Goal: Task Accomplishment & Management: Manage account settings

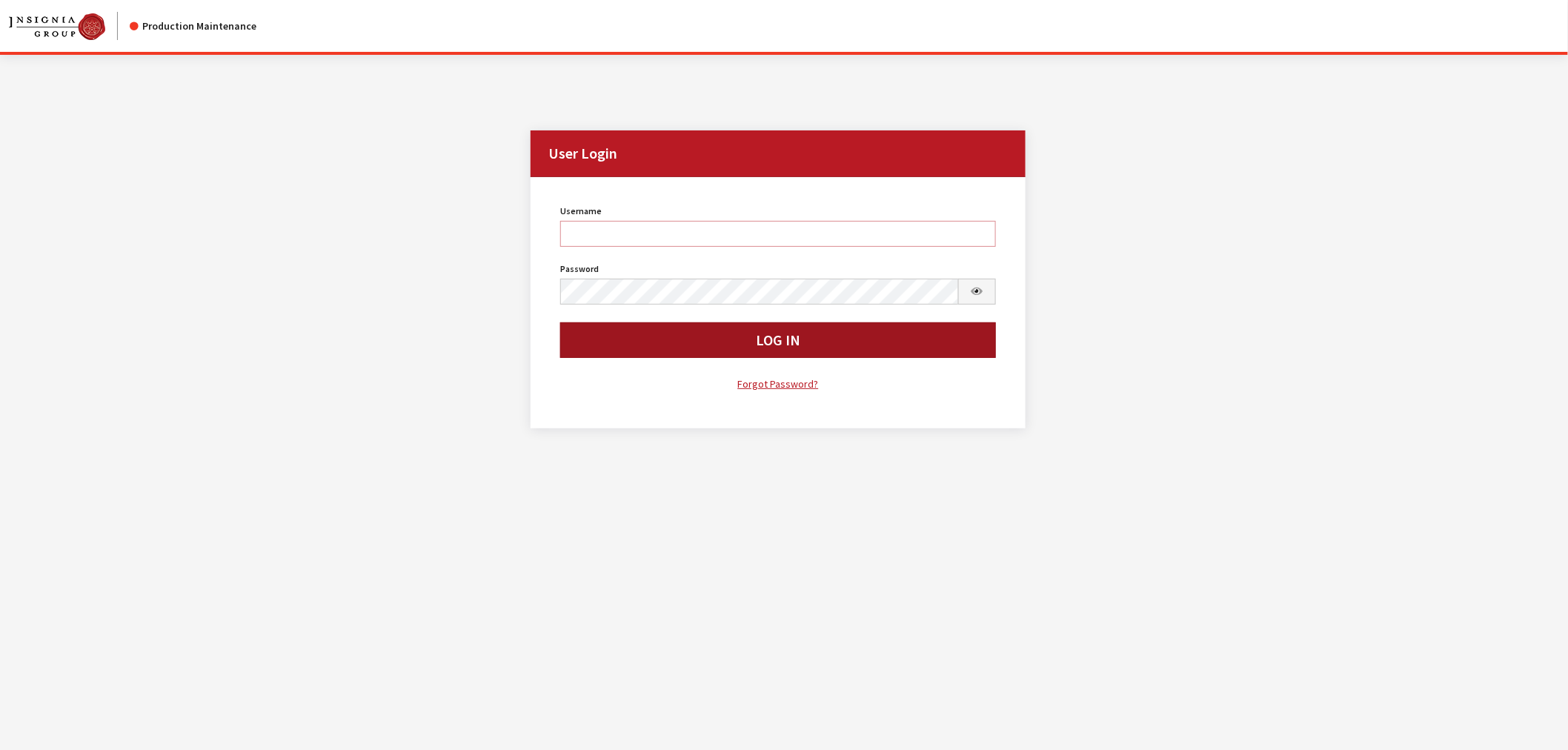
type input "kcallahan"
click at [632, 340] on button "Log In" at bounding box center [778, 340] width 435 height 35
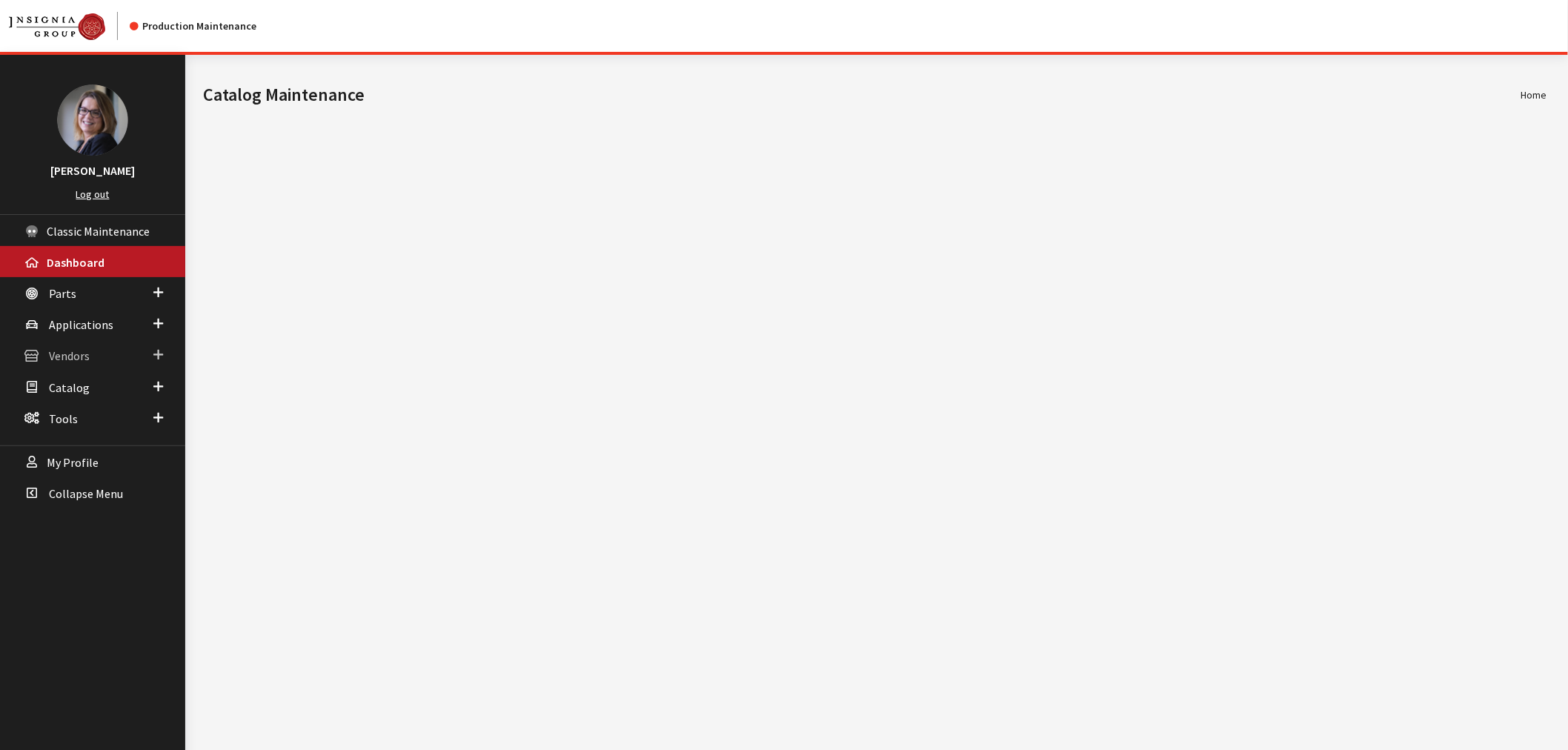
click at [164, 346] on link "Vendors" at bounding box center [92, 355] width 185 height 31
click at [161, 302] on link "Parts" at bounding box center [92, 293] width 185 height 31
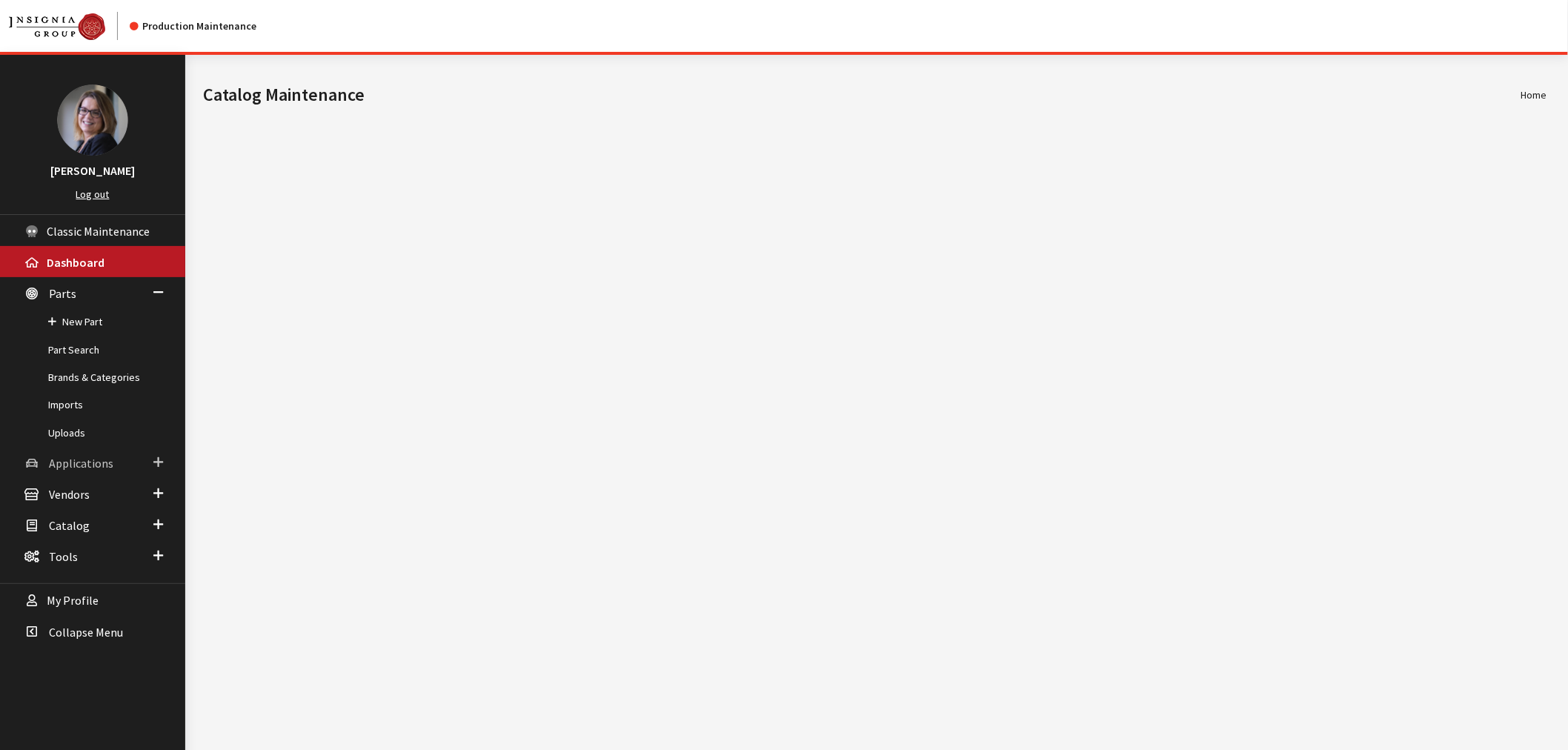
click at [154, 453] on span at bounding box center [158, 463] width 10 height 20
click at [90, 374] on link "Application Search" at bounding box center [92, 382] width 185 height 28
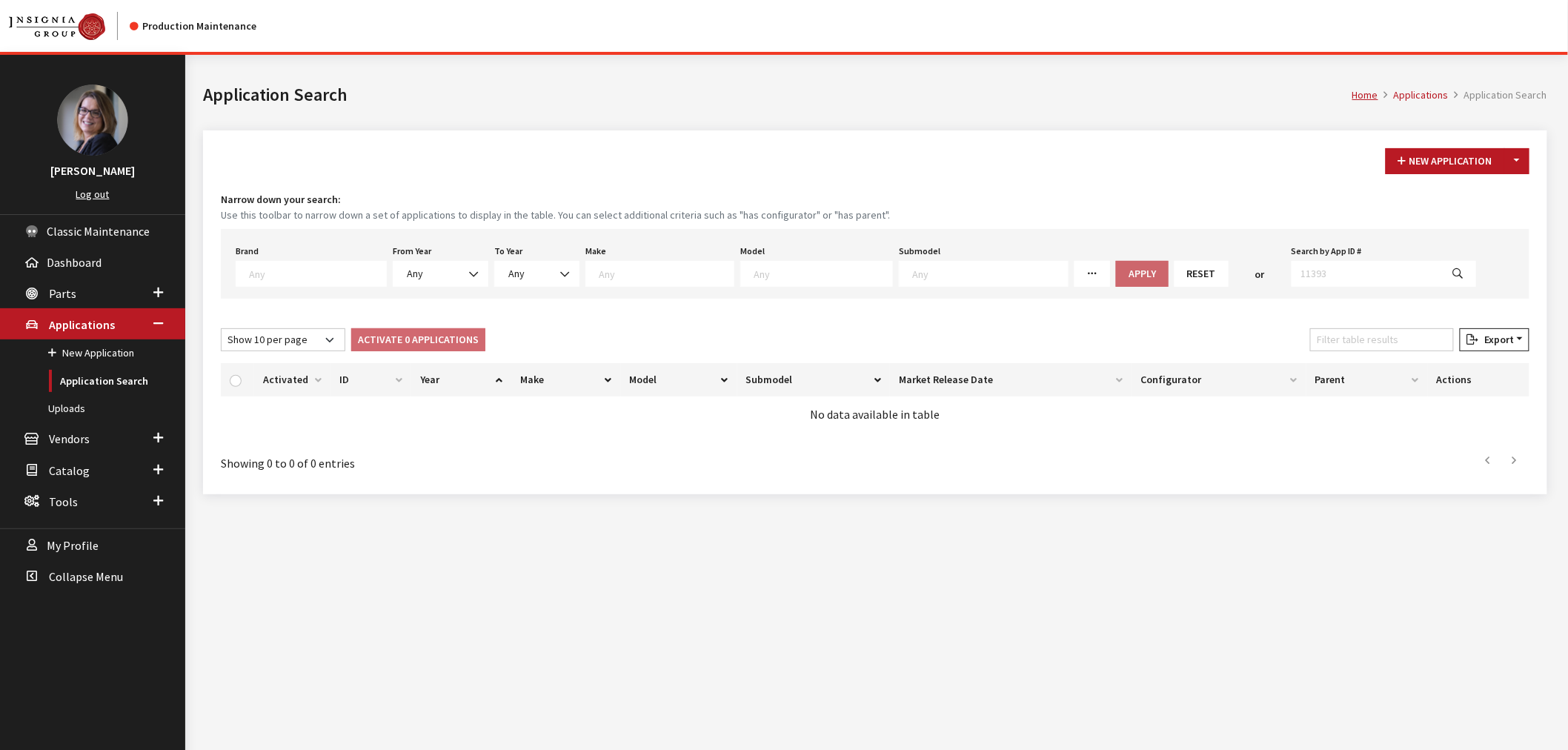
click at [263, 279] on span at bounding box center [311, 274] width 151 height 26
select select "1065"
select select
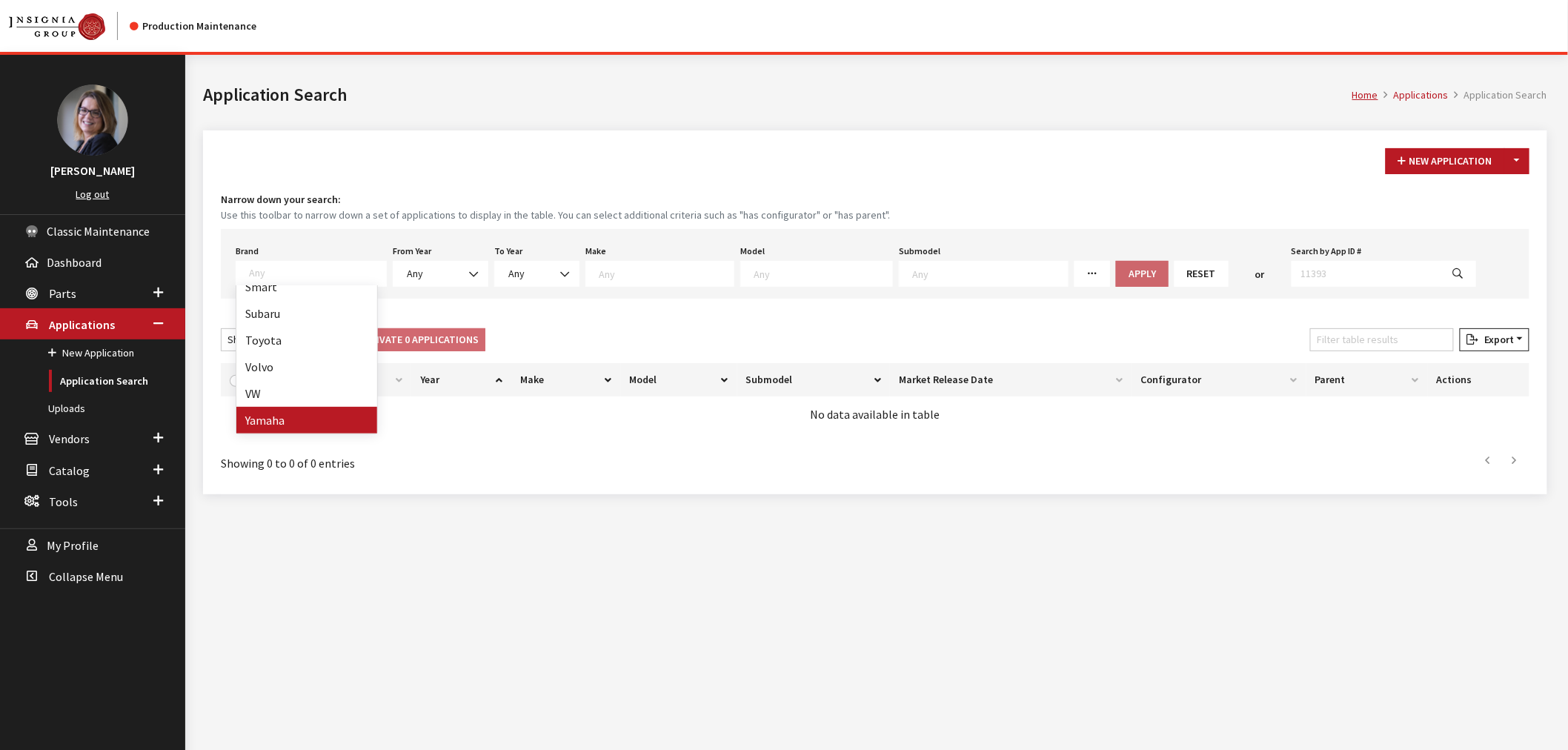
select select
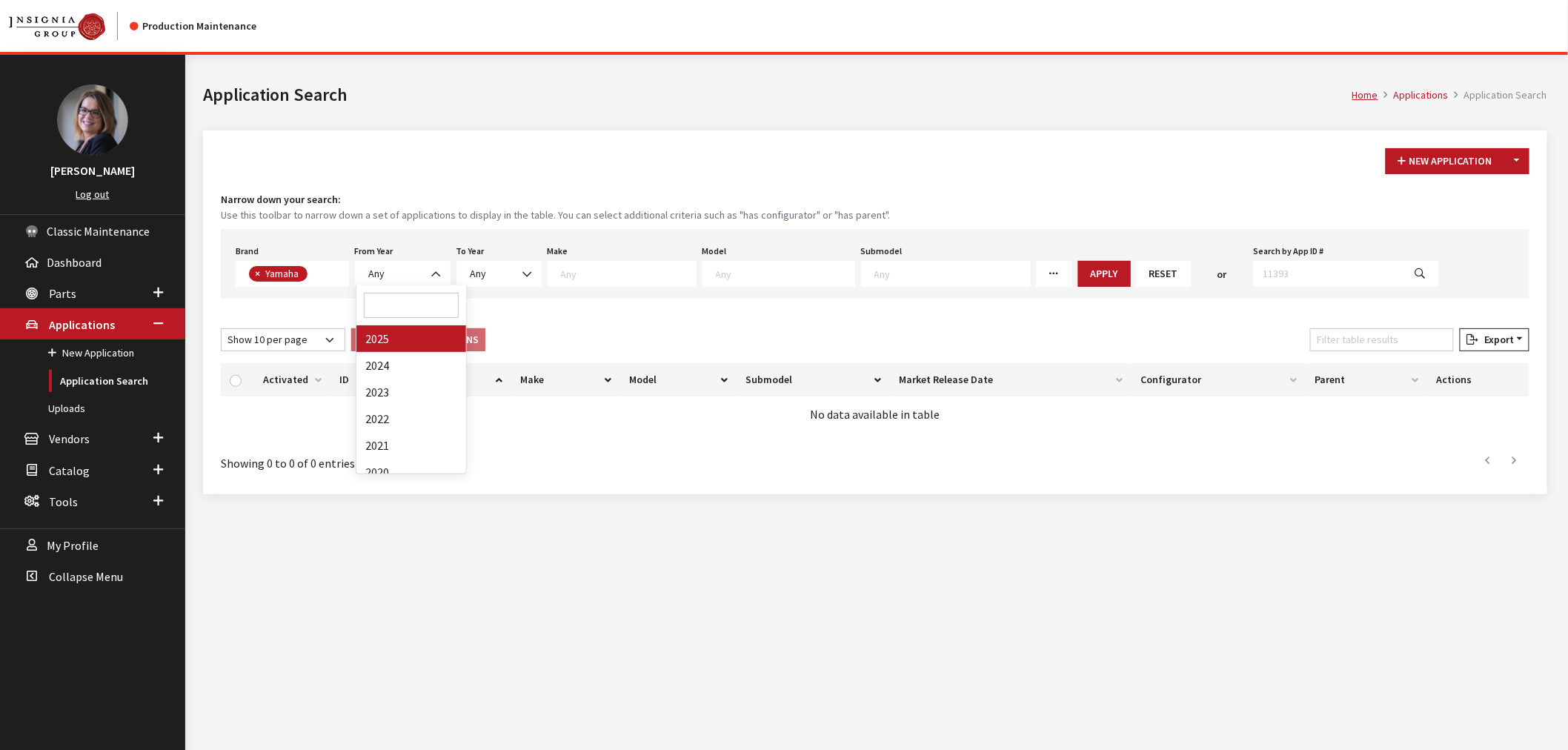
scroll to position [380, 0]
click at [418, 269] on span "Any" at bounding box center [403, 273] width 76 height 16
select select "2025"
select select
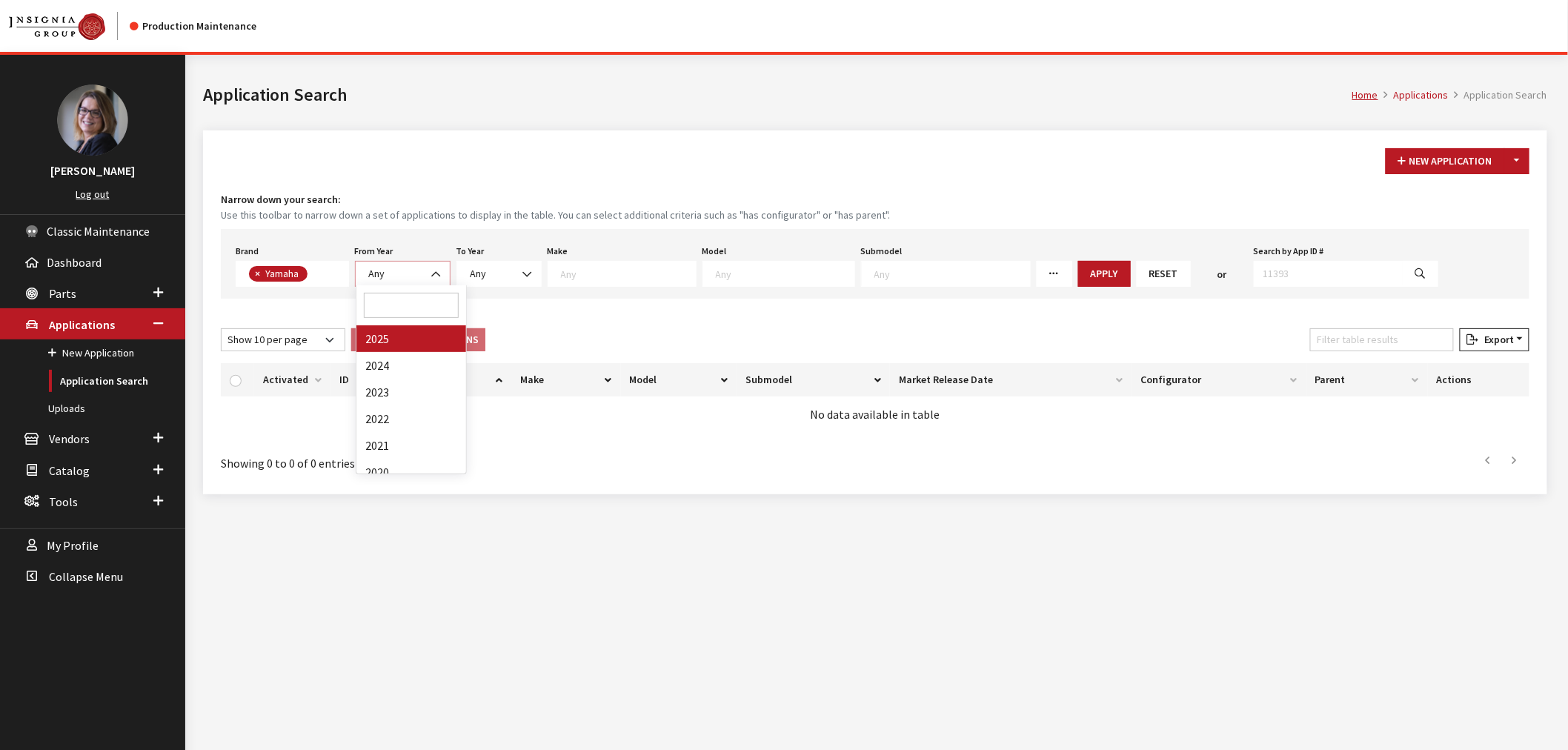
select select
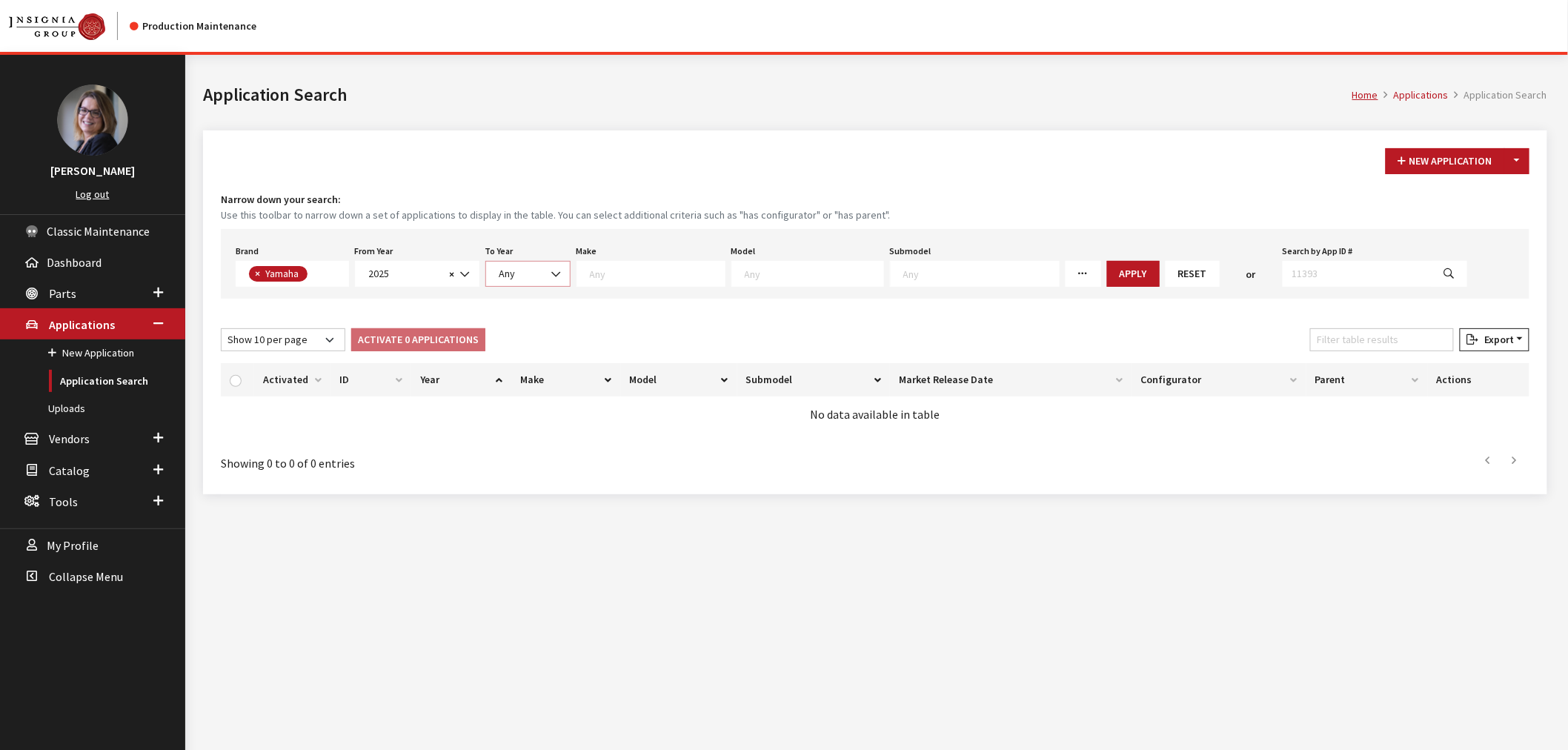
click at [499, 272] on span "Any" at bounding box center [507, 273] width 16 height 13
select select "2025"
select select
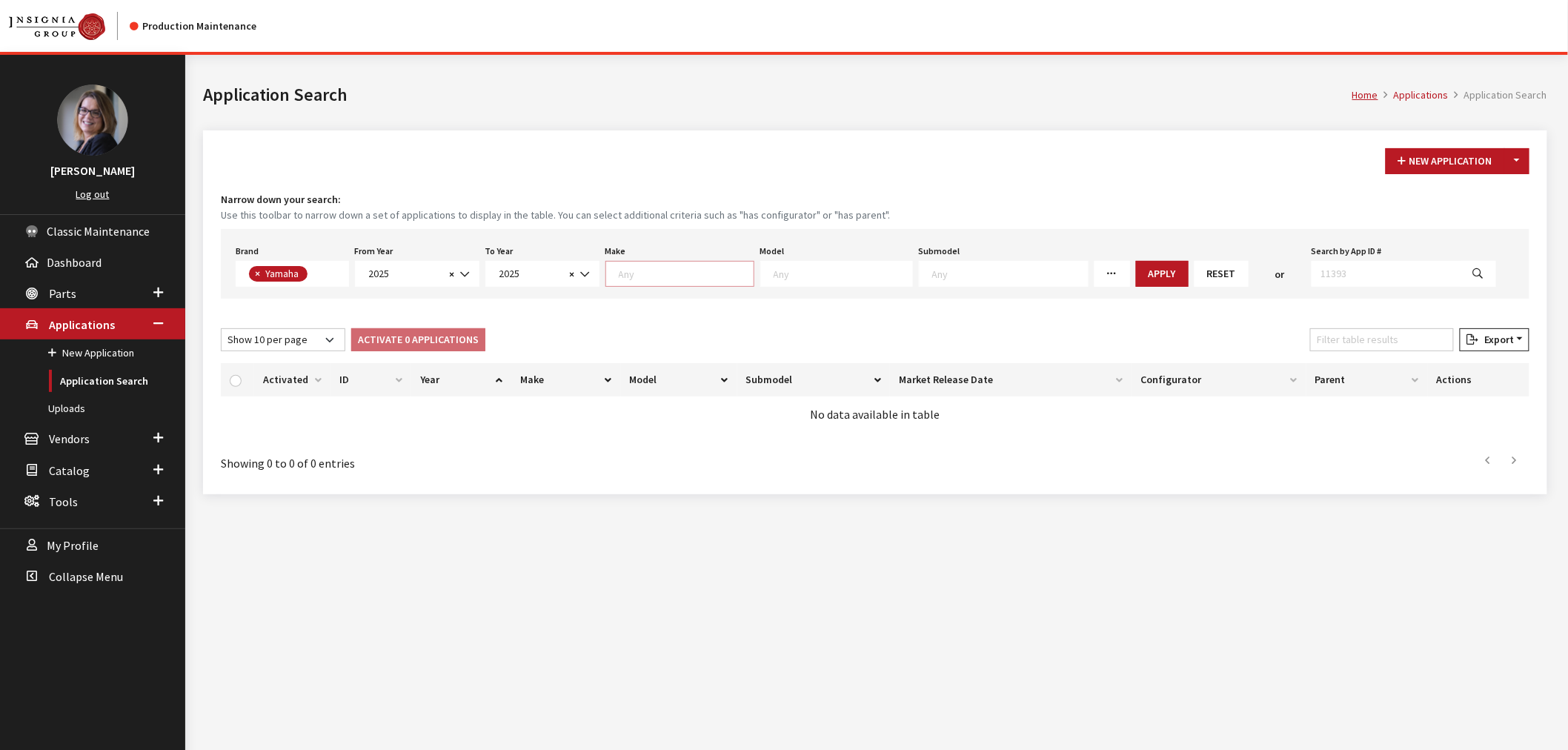
click at [675, 257] on div "Make Any ATV Motorcycle Side by Side Snowmobile Sport Boat Waverunner" at bounding box center [679, 264] width 155 height 46
click at [672, 272] on textarea "Search" at bounding box center [686, 273] width 135 height 13
select select "55"
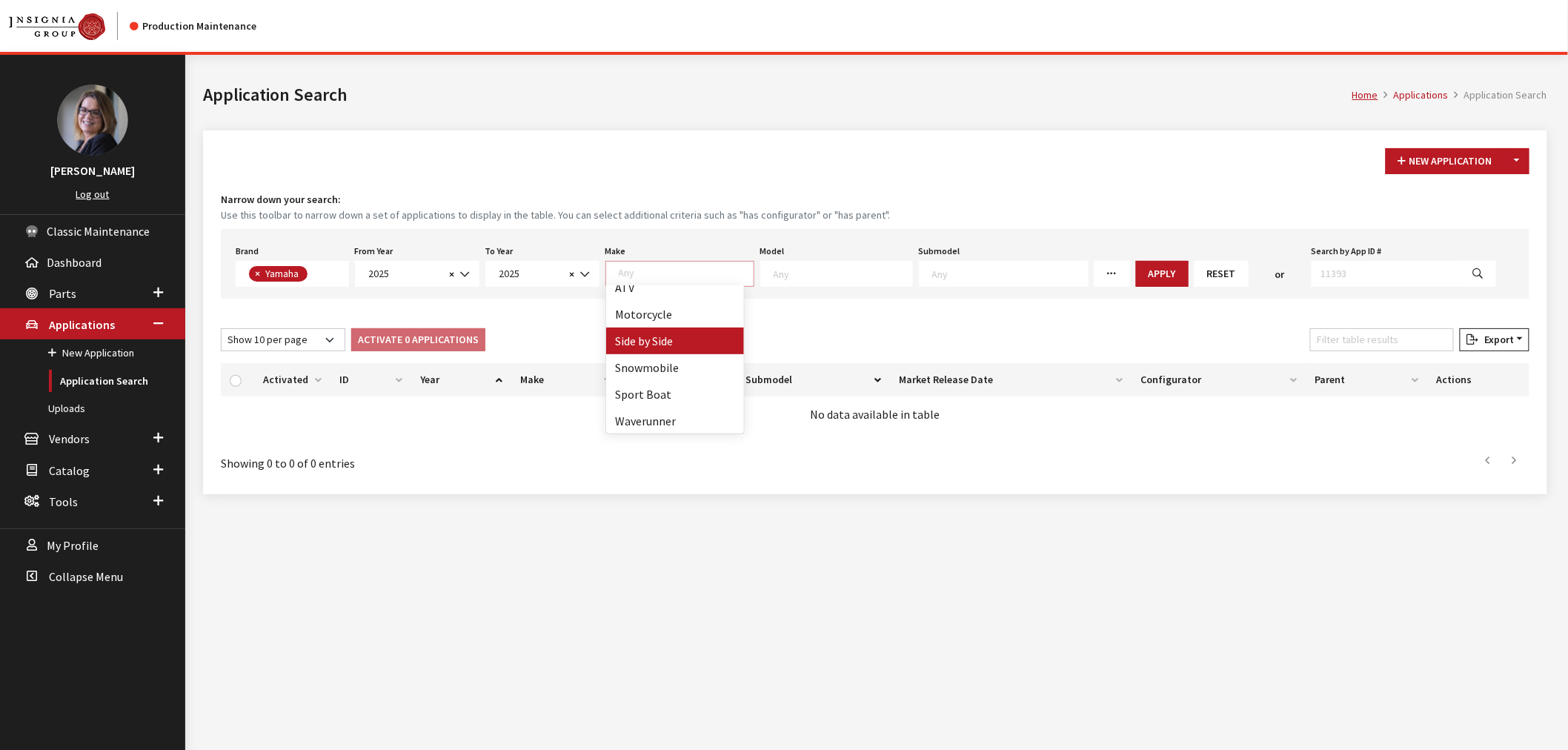
select select
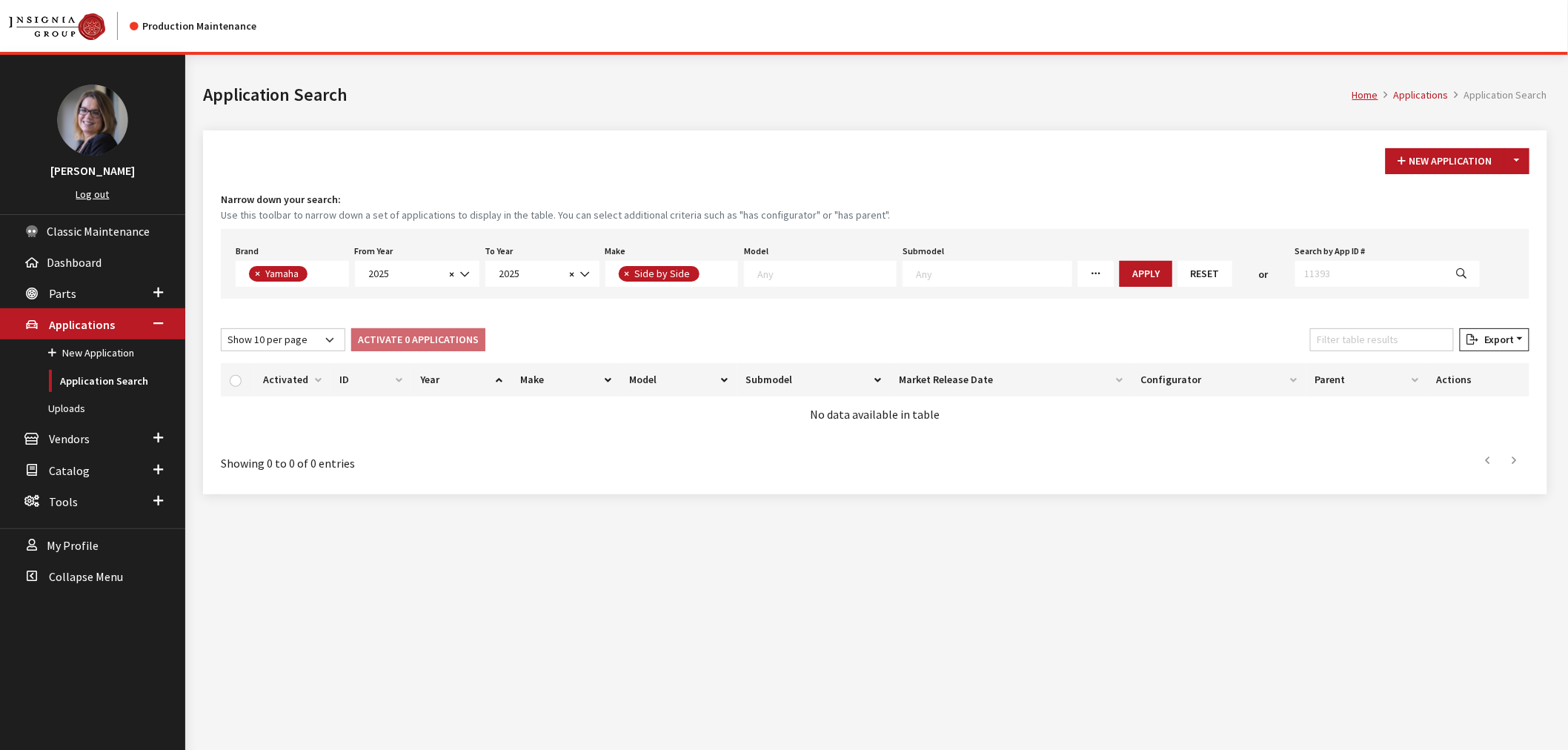
click at [789, 267] on textarea "Search" at bounding box center [826, 273] width 138 height 13
select select "1363"
select select
click at [790, 278] on li "× Pure Sport" at bounding box center [794, 273] width 74 height 16
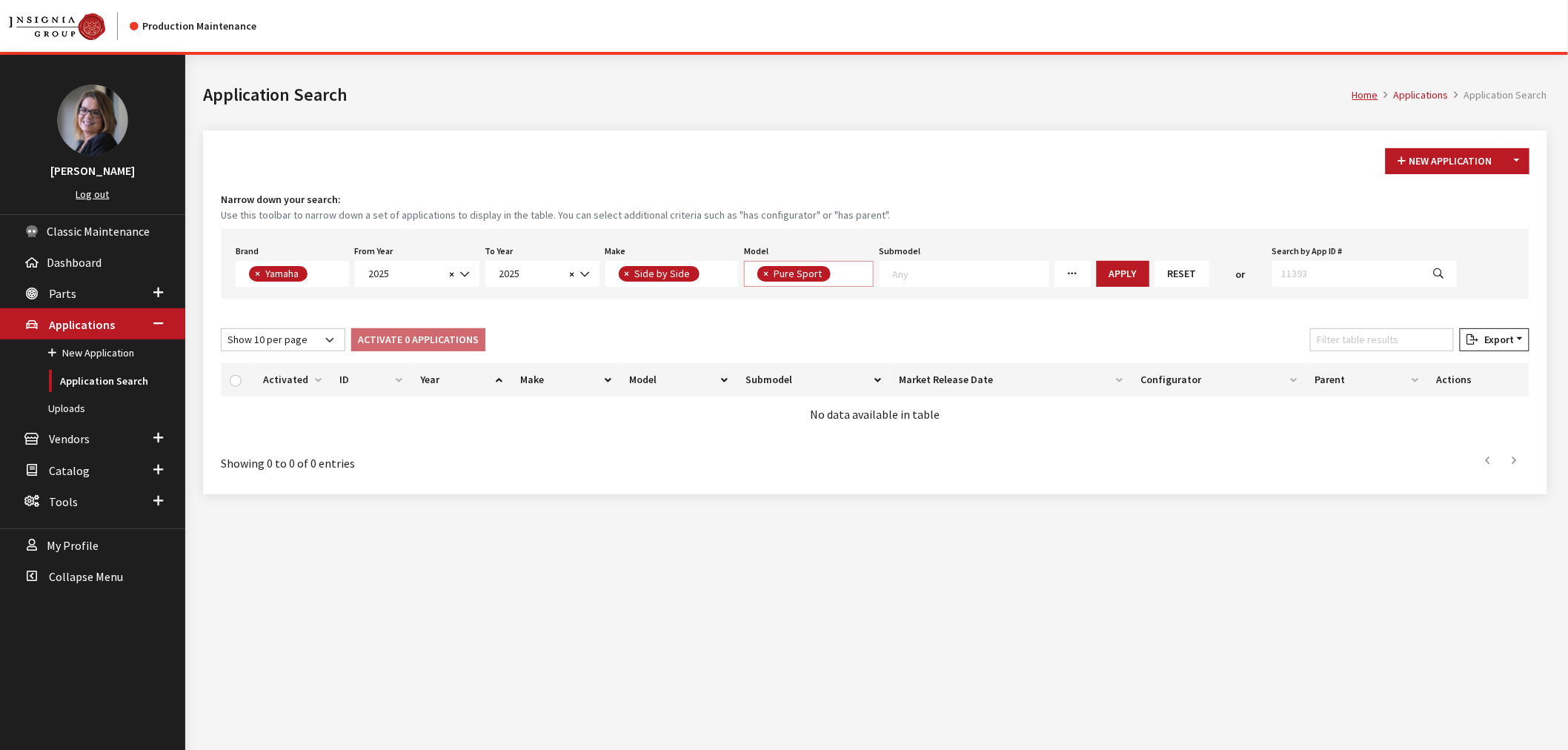
scroll to position [1, 0]
select select "1362"
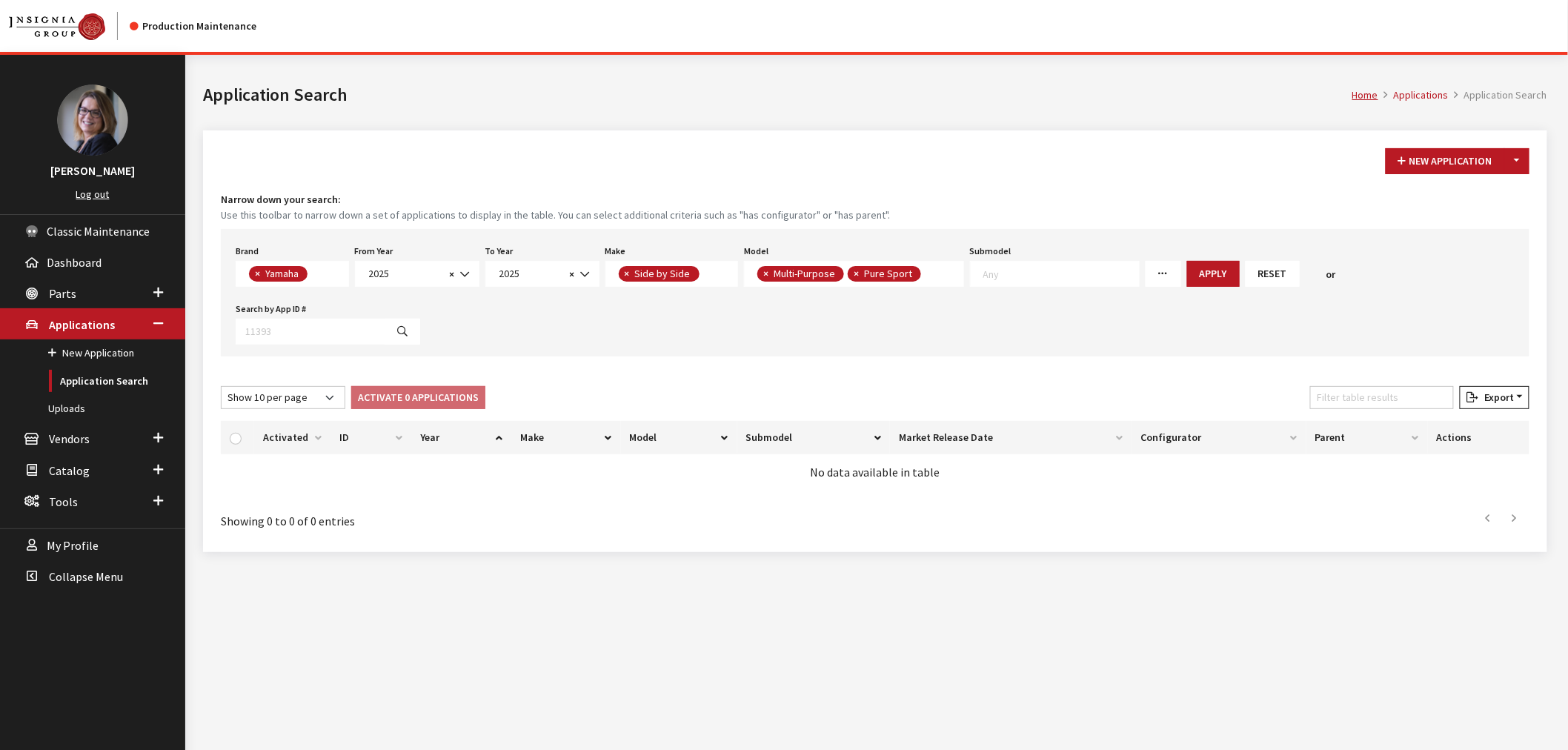
scroll to position [0, 0]
click at [854, 271] on span "×" at bounding box center [856, 273] width 5 height 13
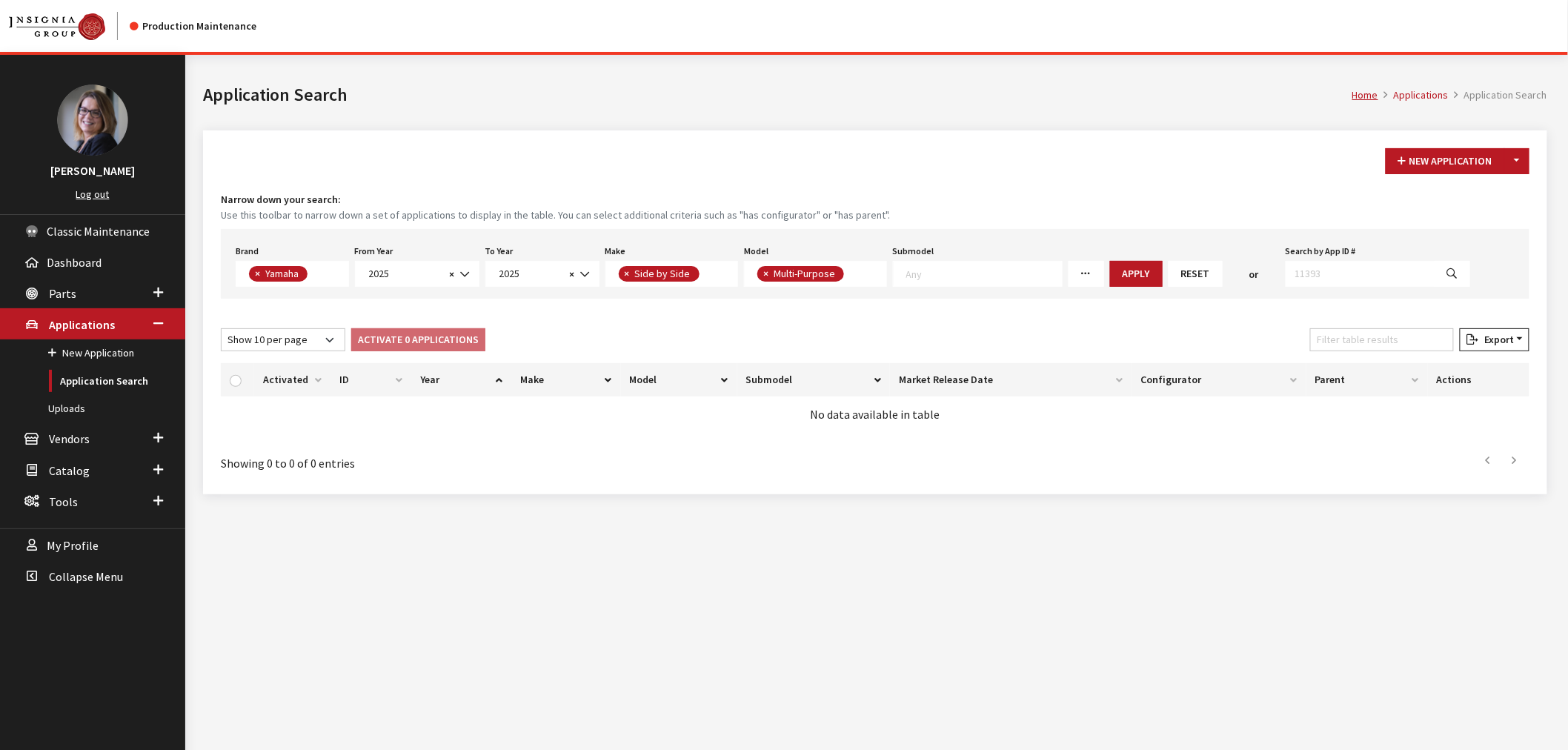
click at [974, 273] on textarea "Search" at bounding box center [984, 273] width 155 height 13
select select "4580"
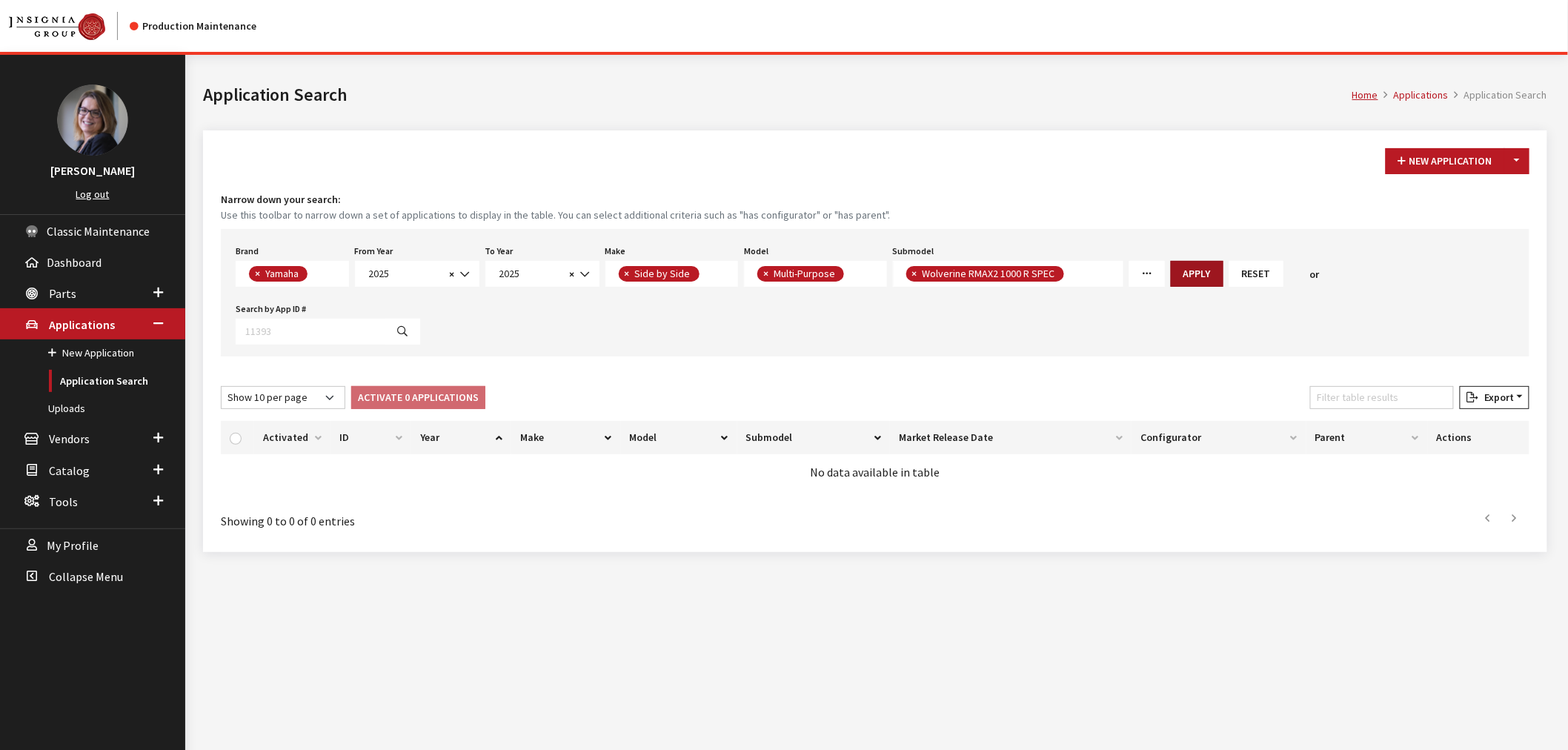
click at [1181, 271] on button "Apply" at bounding box center [1197, 274] width 52 height 26
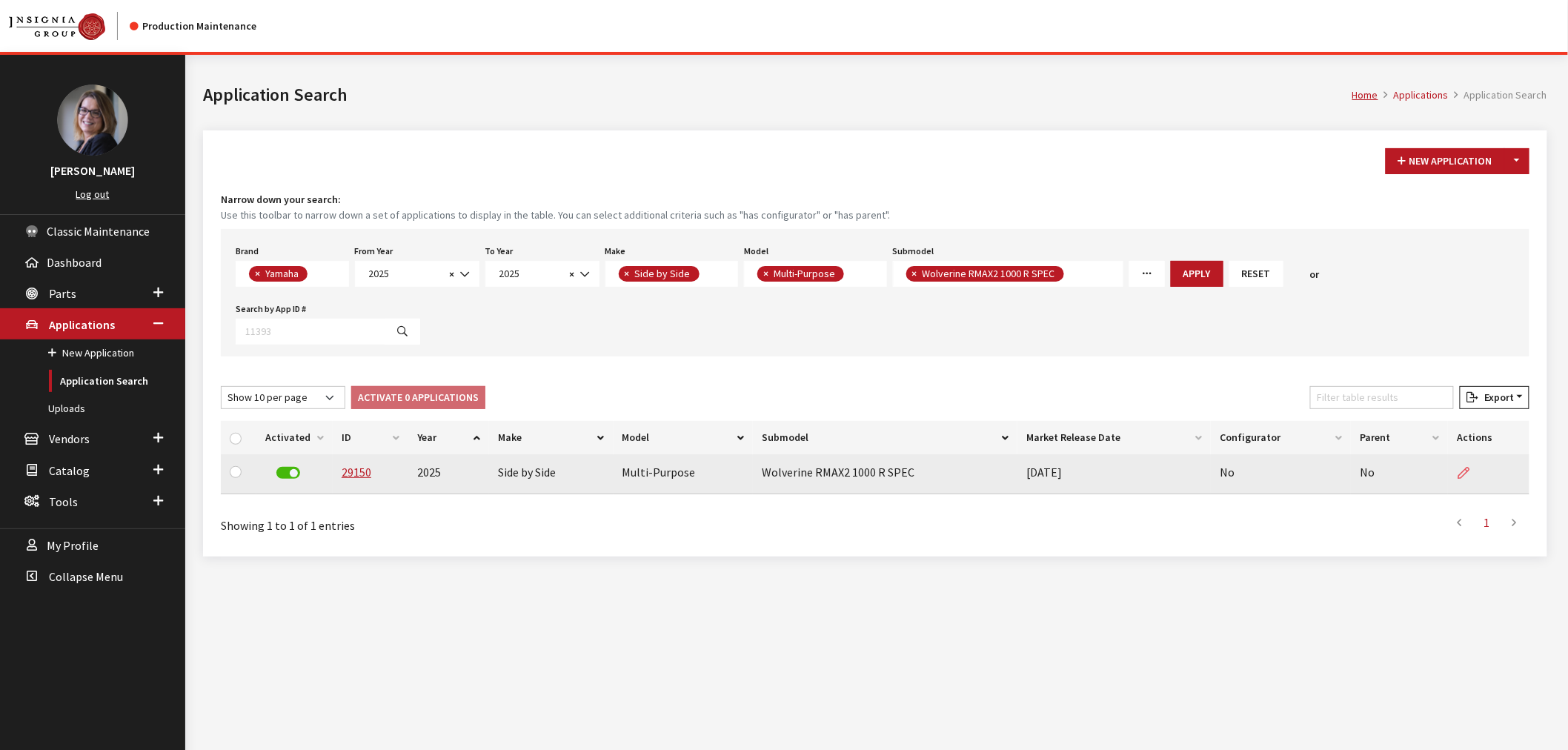
click at [1458, 468] on icon at bounding box center [1463, 473] width 11 height 11
click at [1462, 468] on icon at bounding box center [1463, 473] width 11 height 11
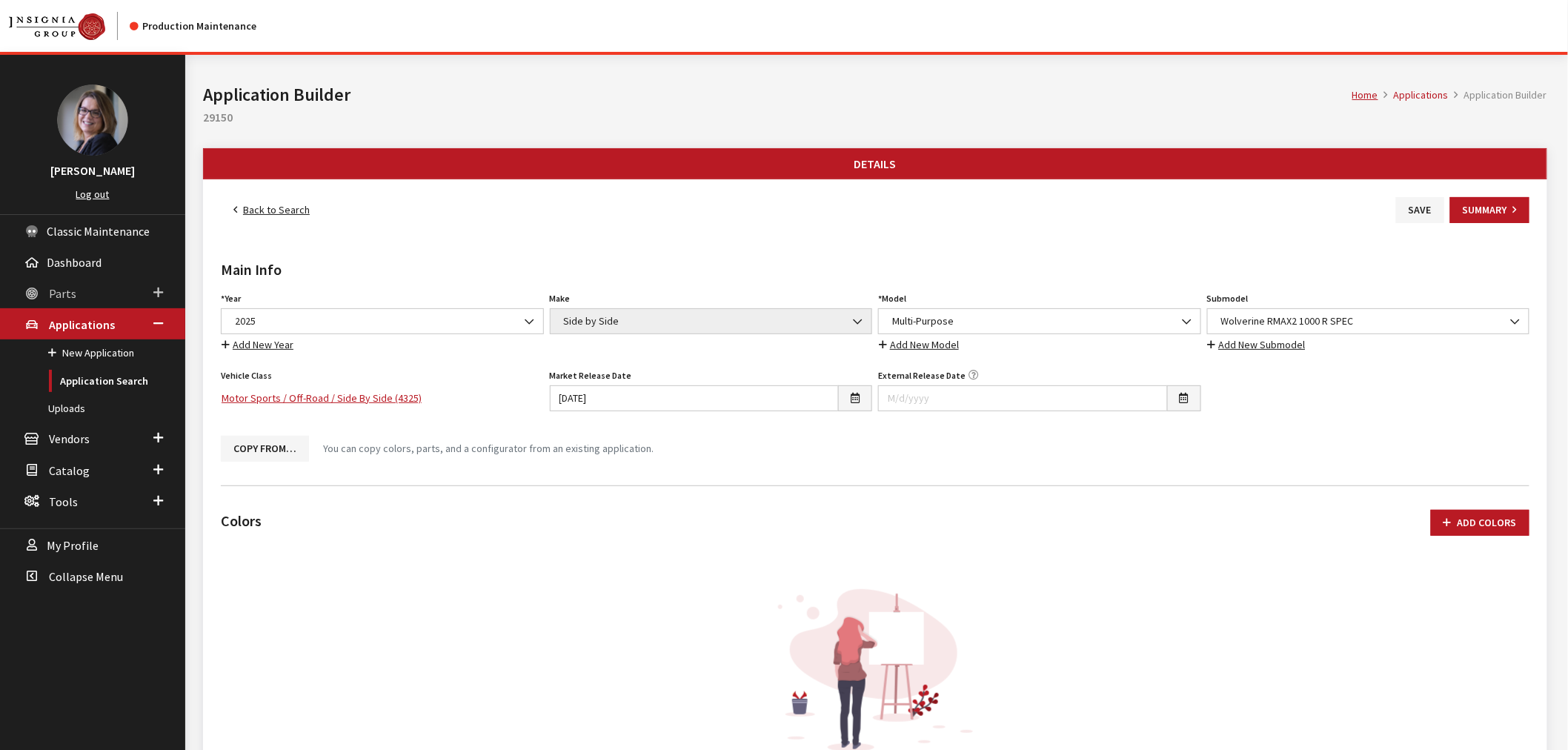
click at [155, 287] on span at bounding box center [158, 293] width 10 height 20
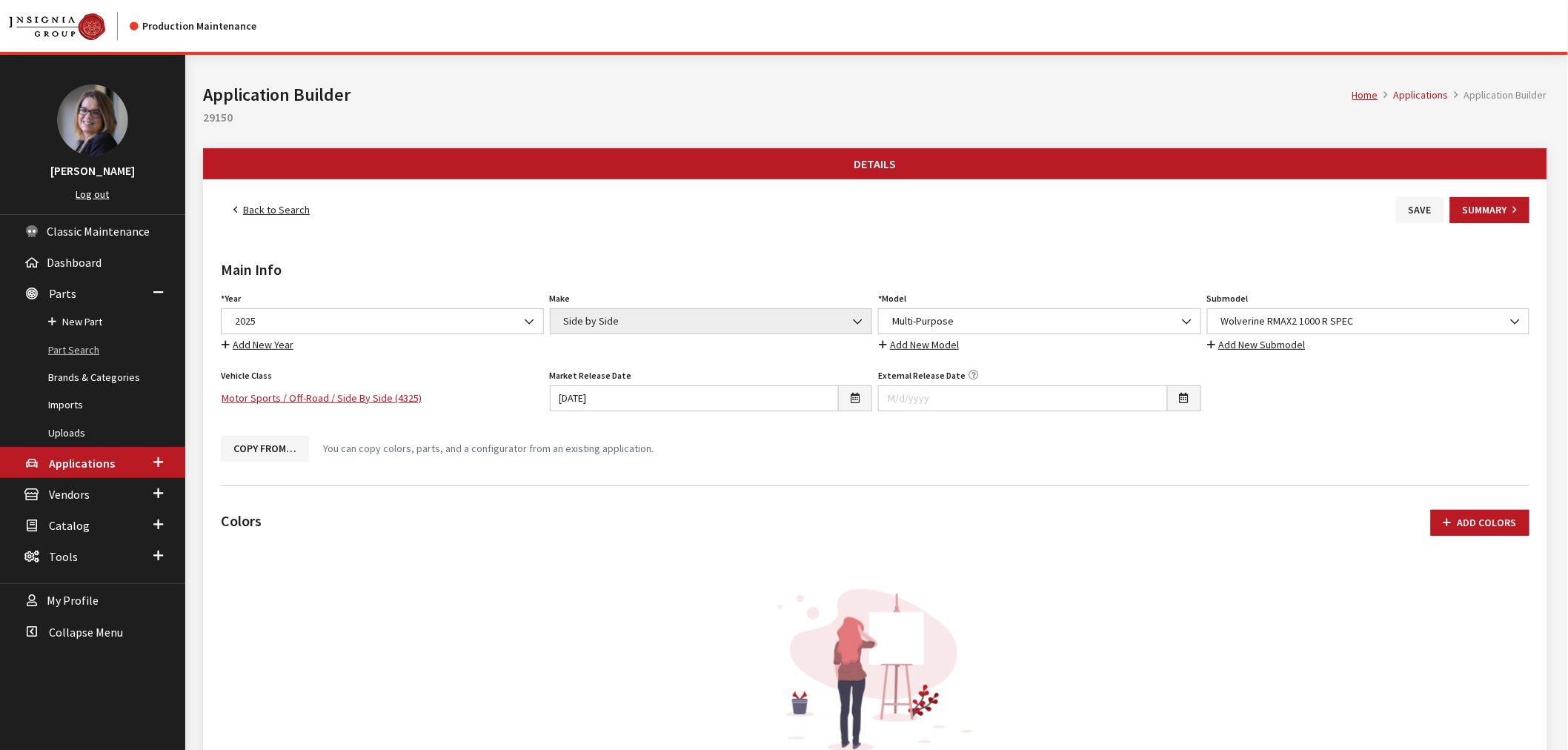
click at [85, 337] on link "Part Search" at bounding box center [92, 350] width 185 height 28
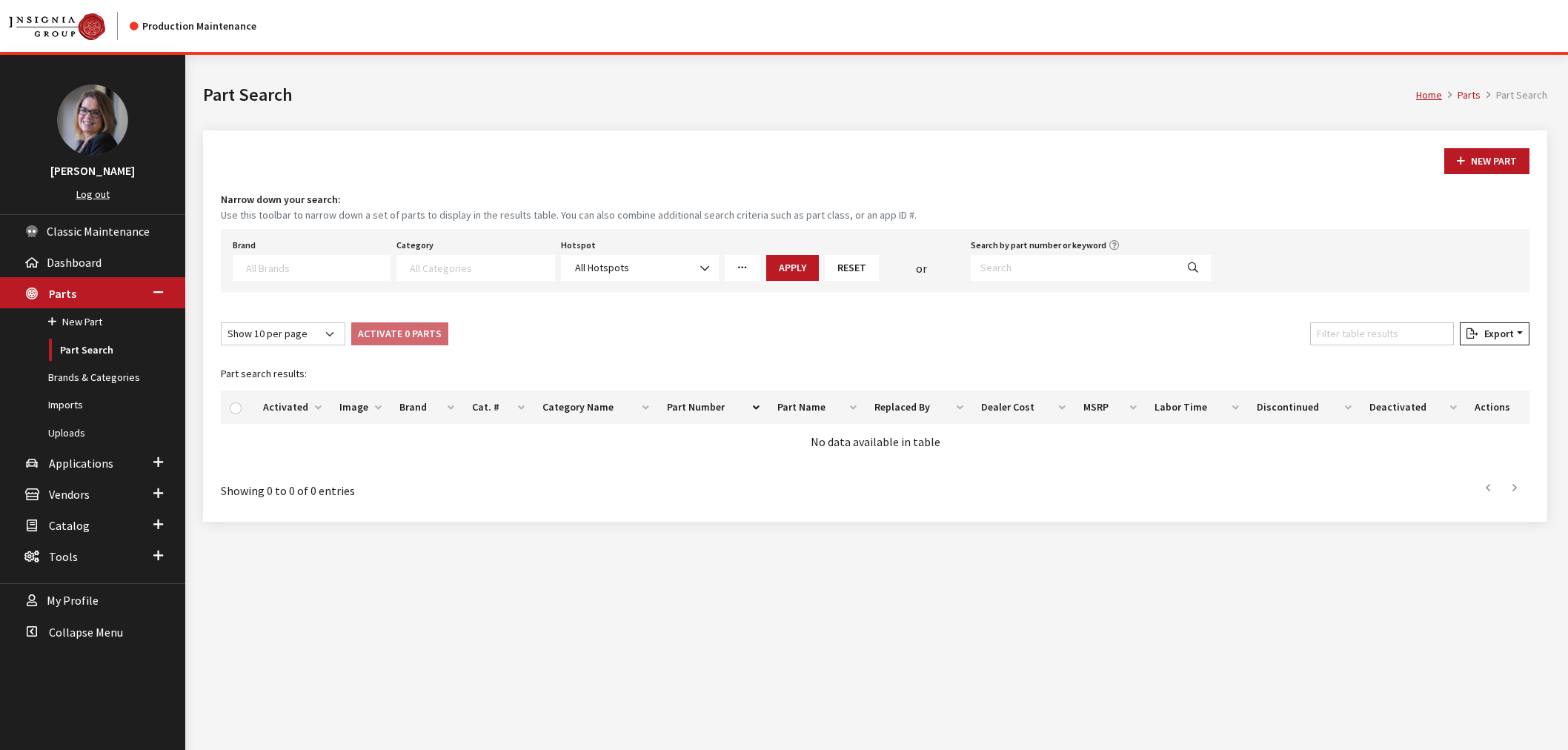
select select
click at [1070, 265] on input "Search by part number or keyword" at bounding box center [1073, 269] width 205 height 26
paste input "sma8nt210000"
type input "sma8nt210000"
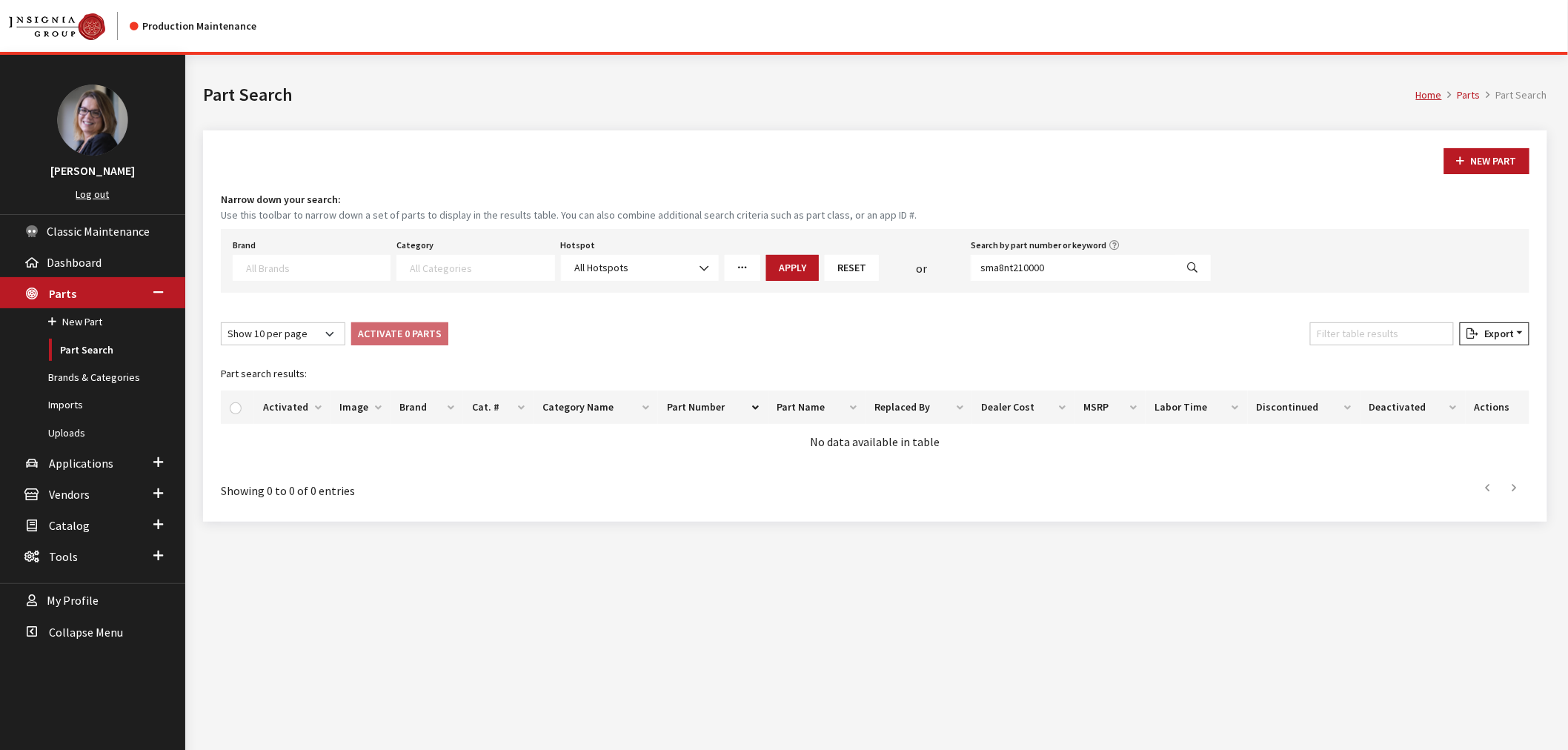
select select
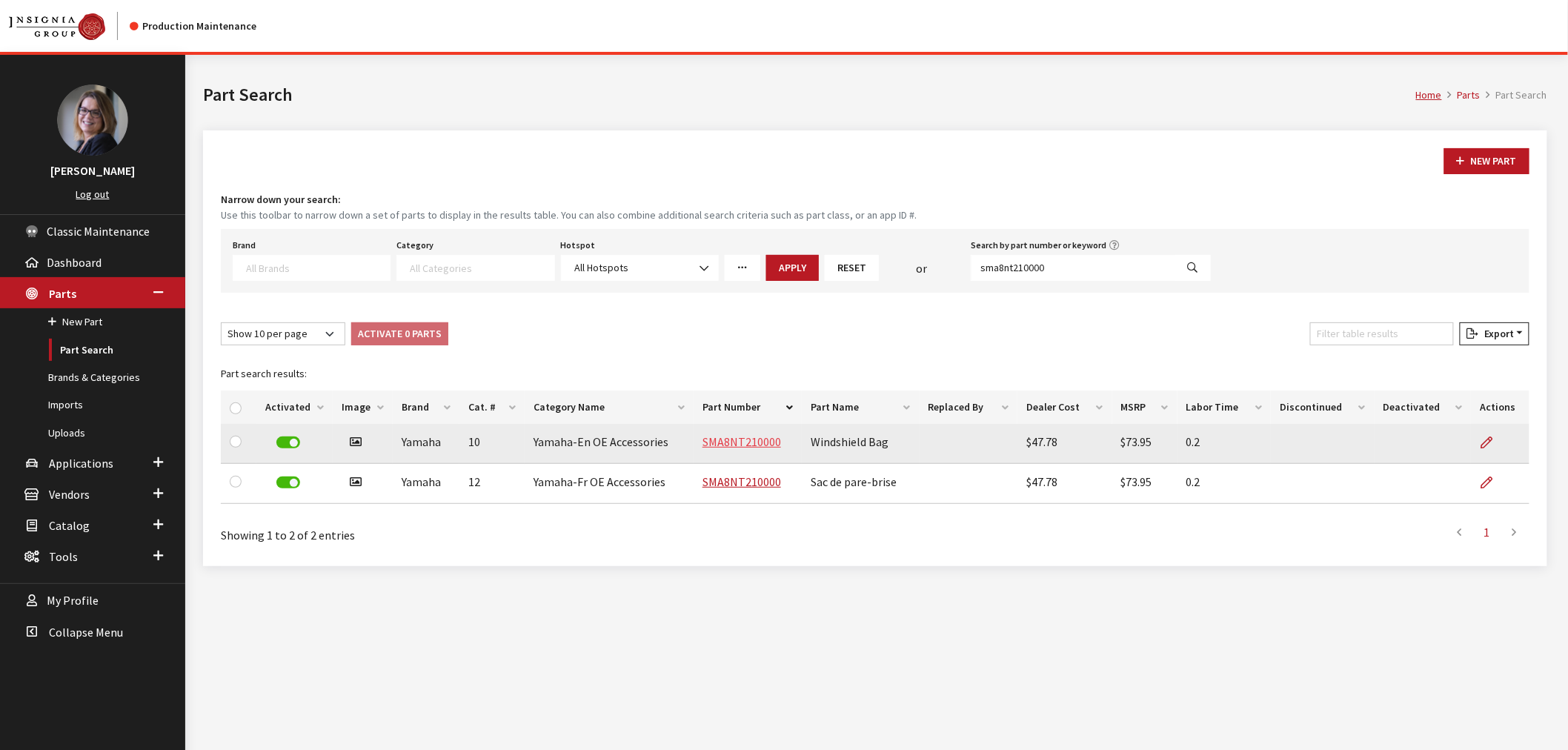
click at [737, 440] on link "SMA8NT210000" at bounding box center [741, 442] width 79 height 15
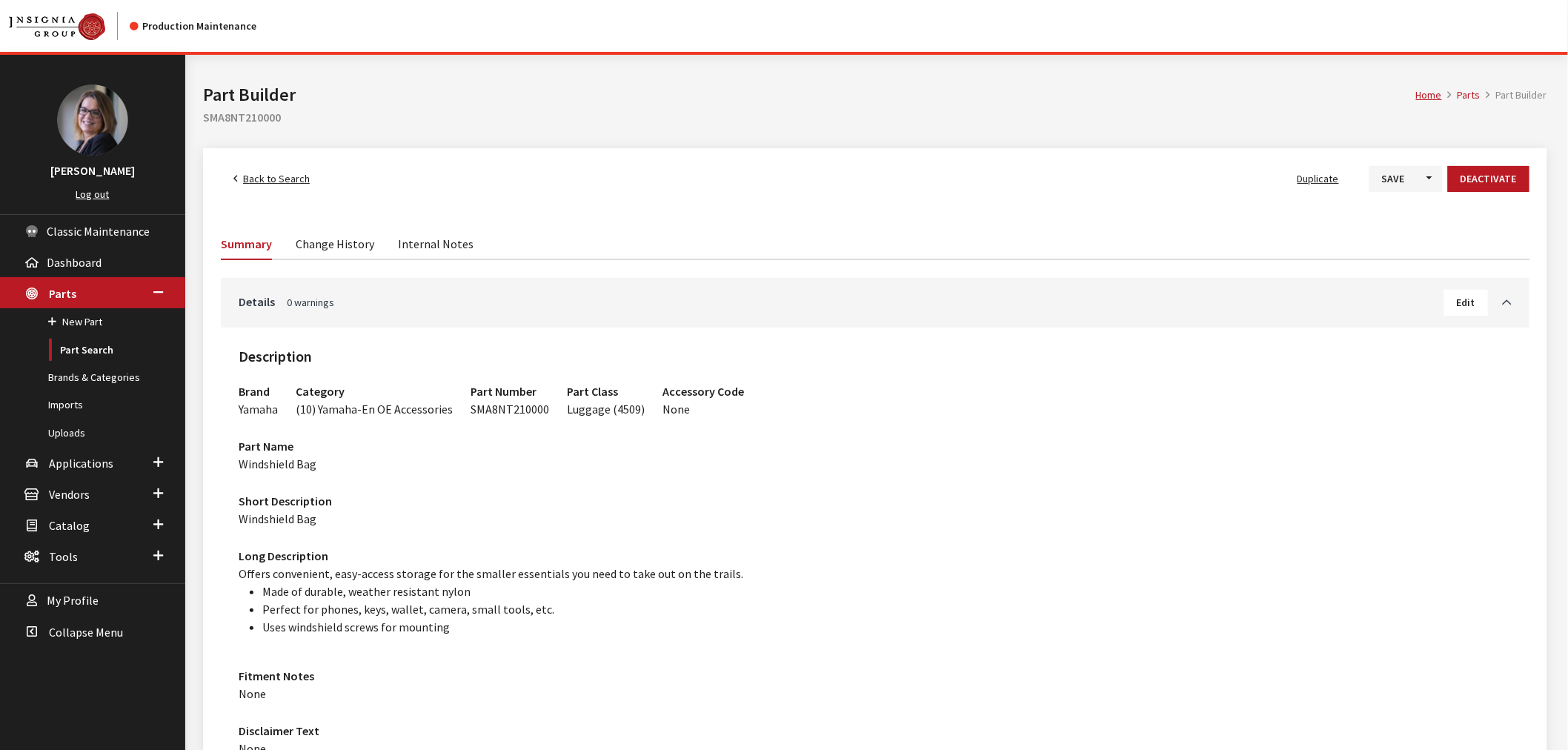
click at [349, 248] on link "Change History" at bounding box center [335, 243] width 79 height 31
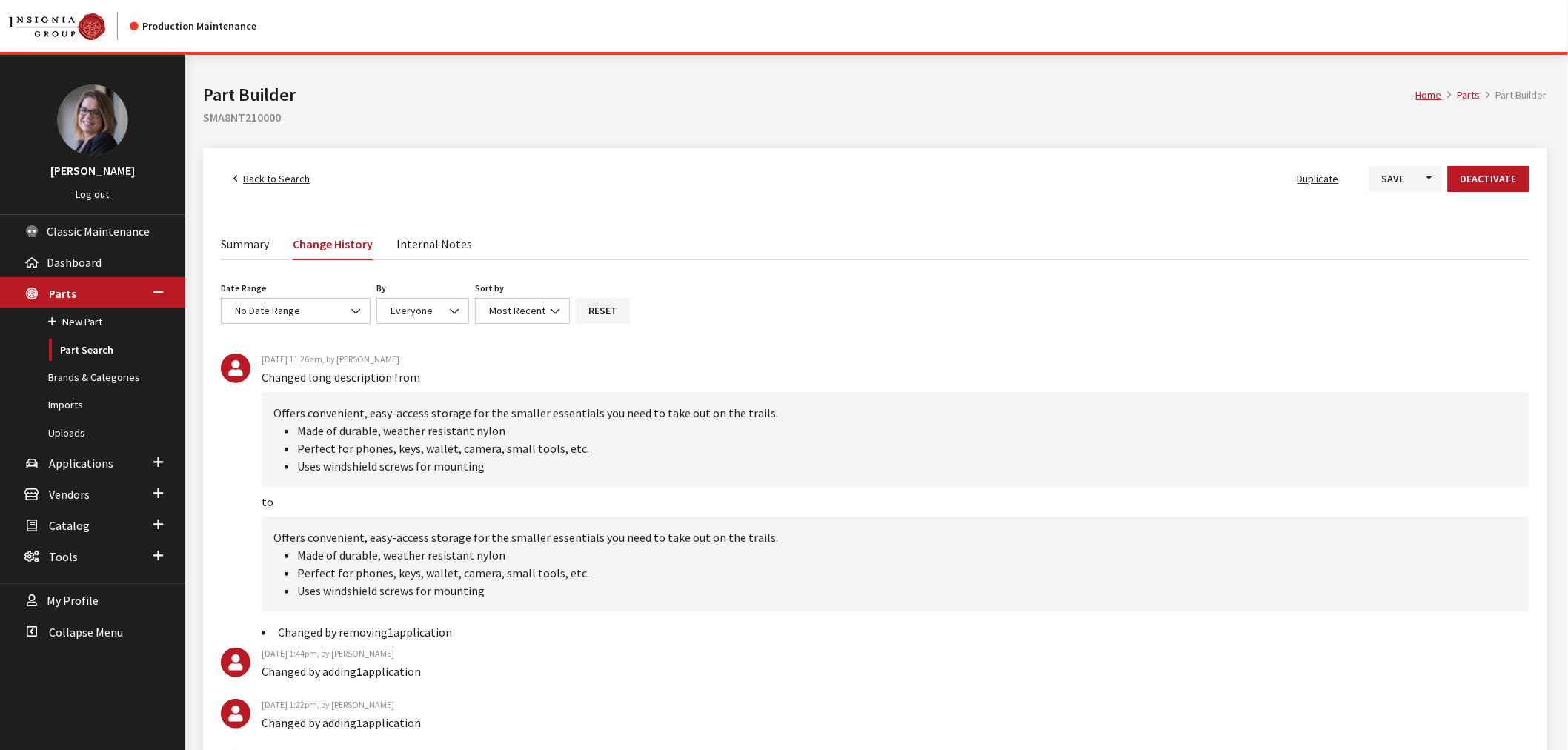
click at [272, 177] on span "Back to Search" at bounding box center [277, 178] width 67 height 13
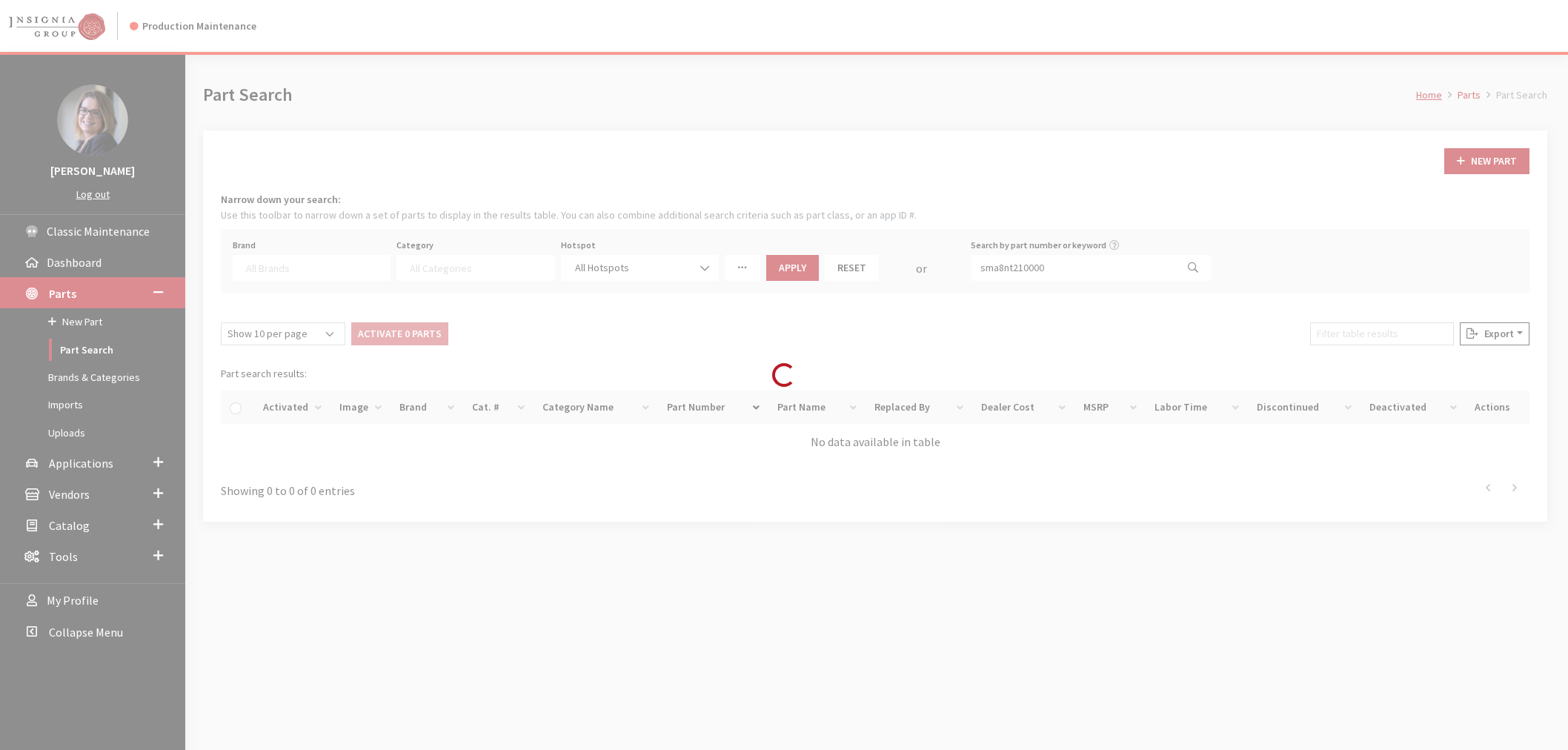
select select
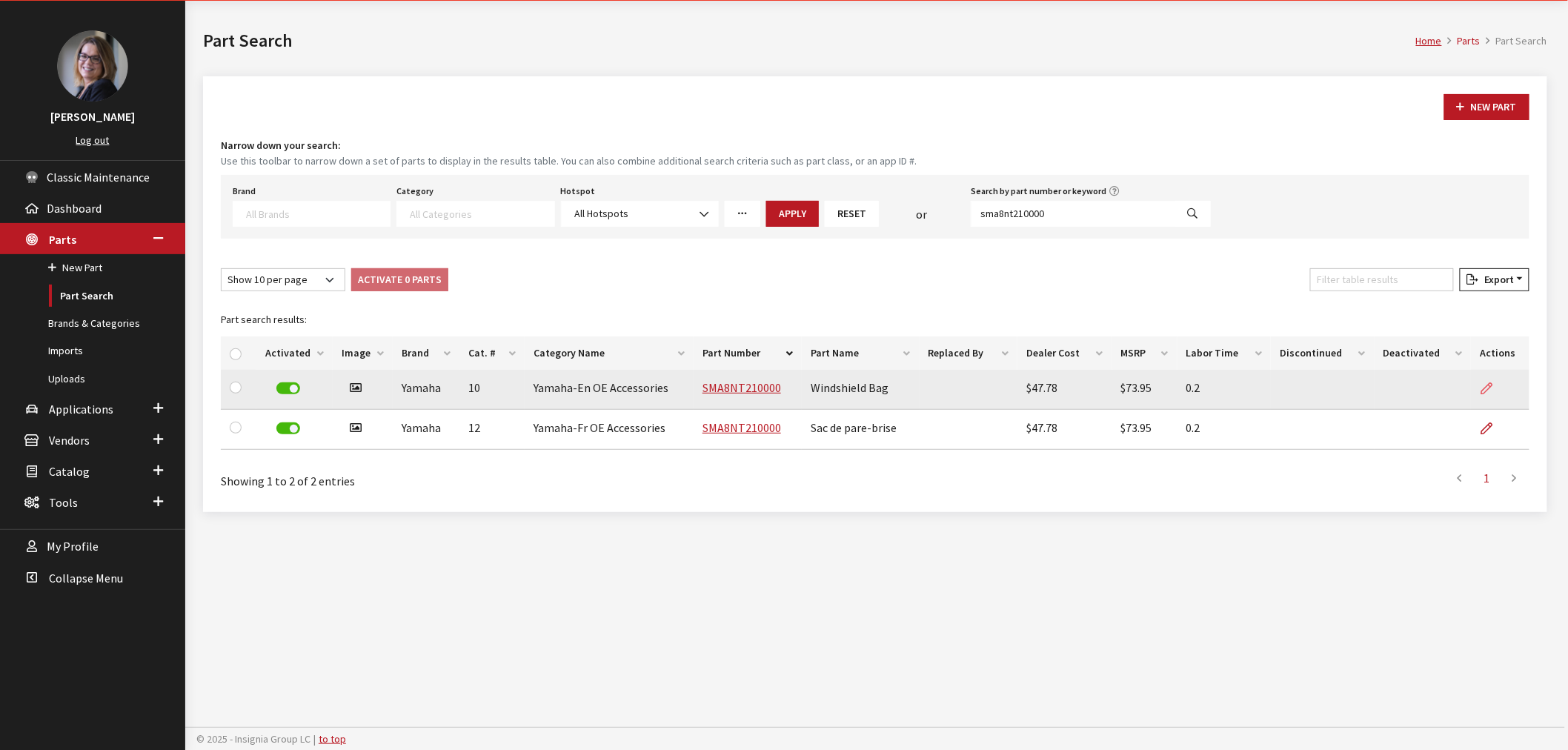
click at [1490, 383] on icon at bounding box center [1486, 389] width 11 height 11
click at [1487, 384] on icon at bounding box center [1486, 389] width 11 height 11
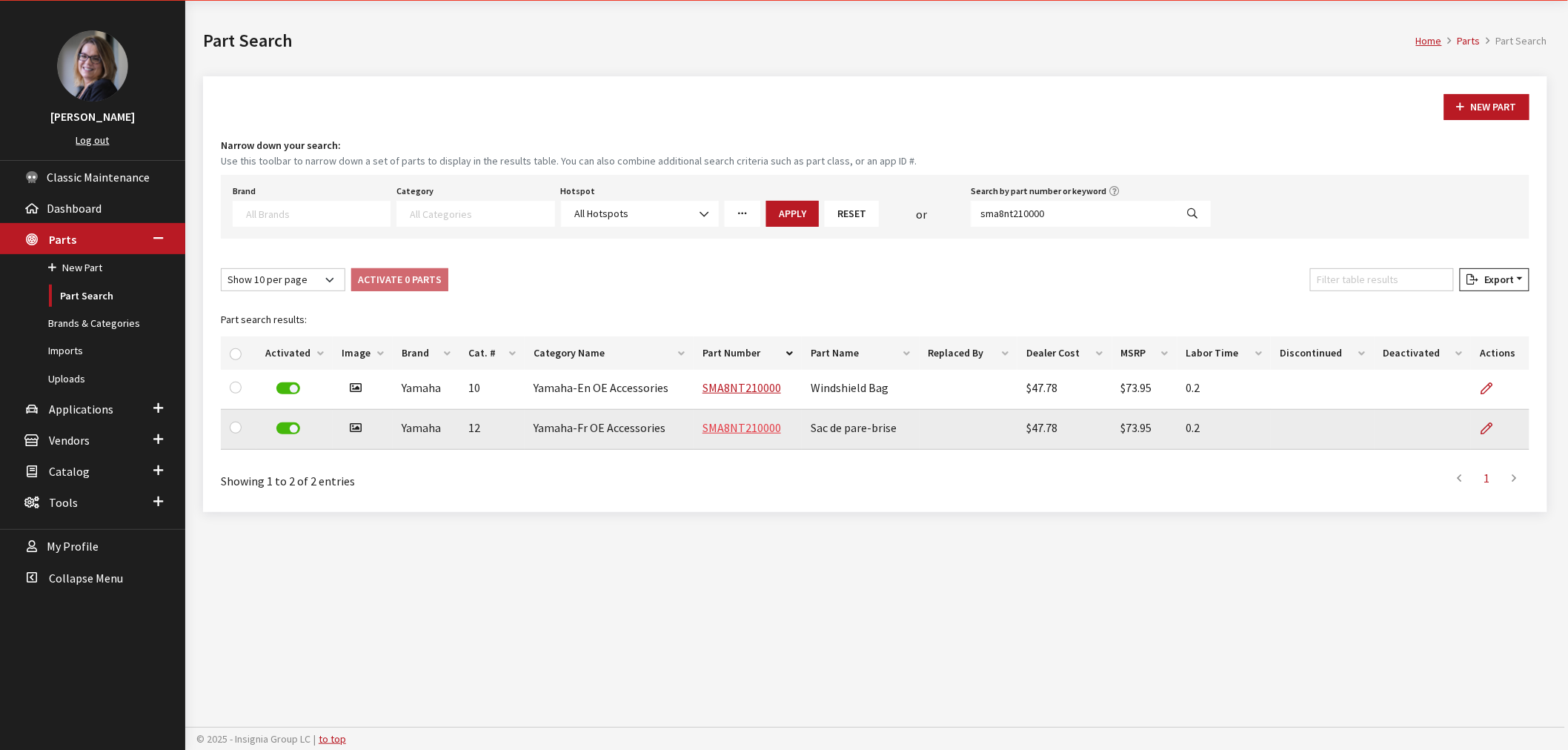
click at [736, 426] on link "SMA8NT210000" at bounding box center [741, 427] width 79 height 15
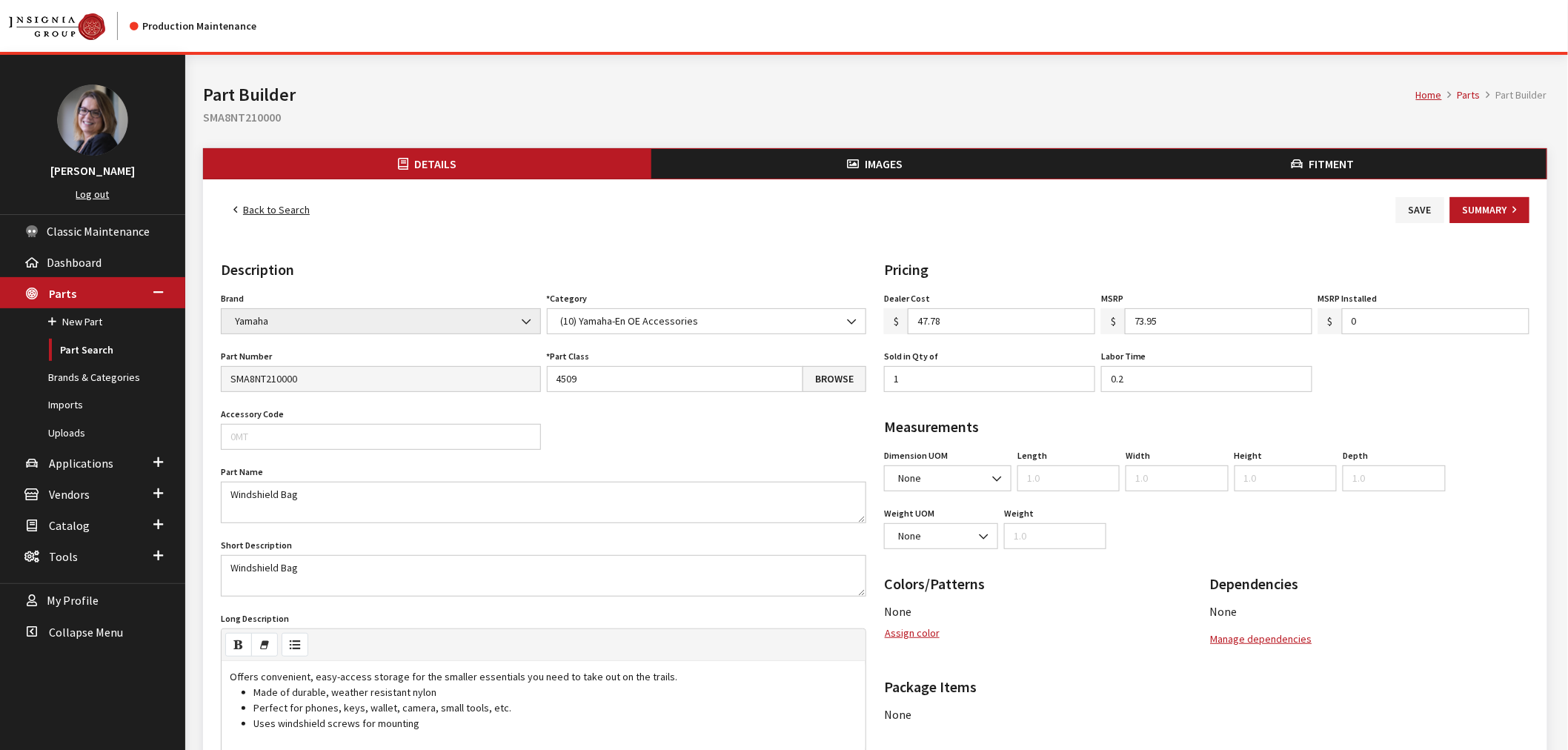
click at [1309, 163] on span "Fitment" at bounding box center [1331, 164] width 45 height 15
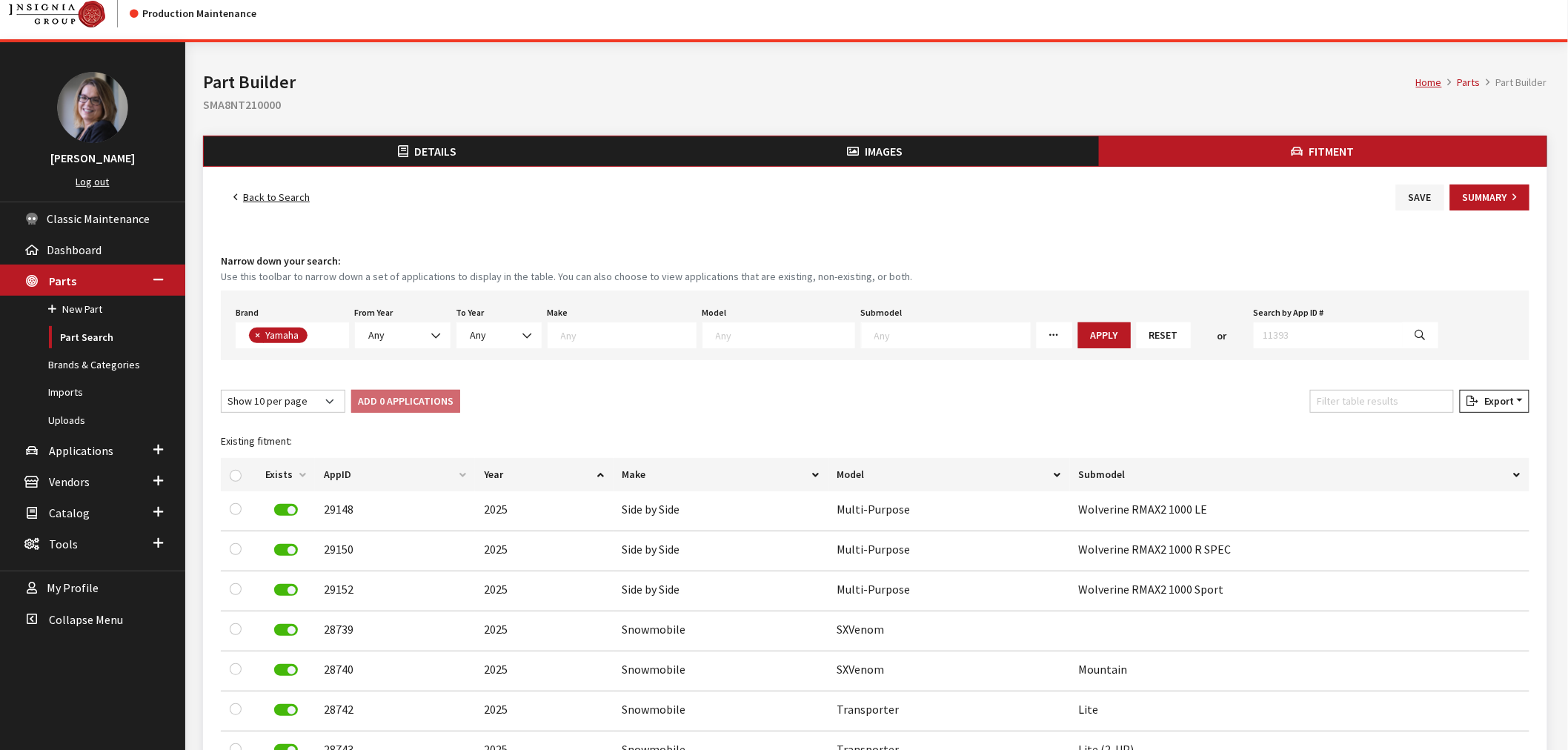
scroll to position [247, 0]
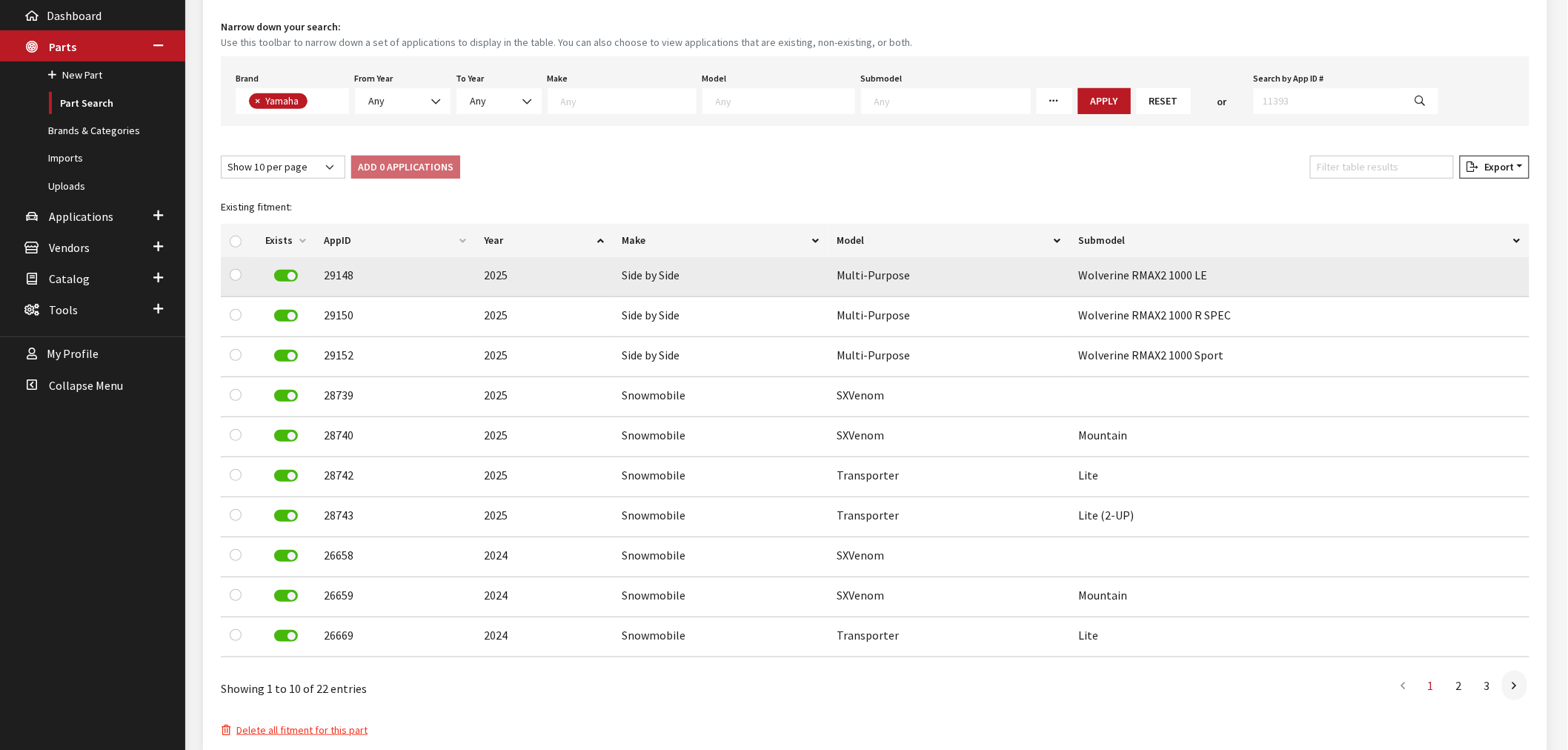
click at [291, 274] on label at bounding box center [286, 276] width 24 height 11
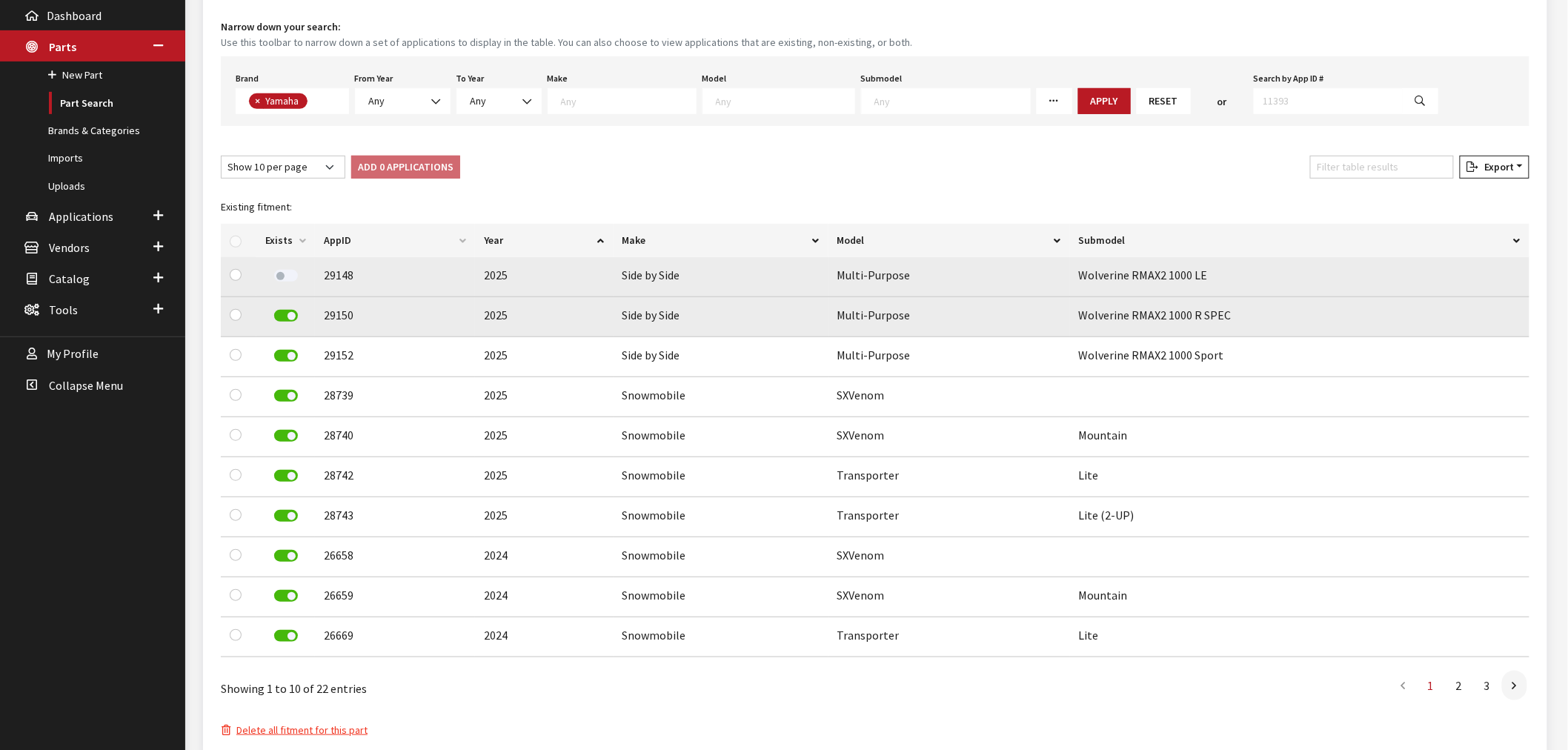
click at [291, 316] on label at bounding box center [286, 316] width 24 height 11
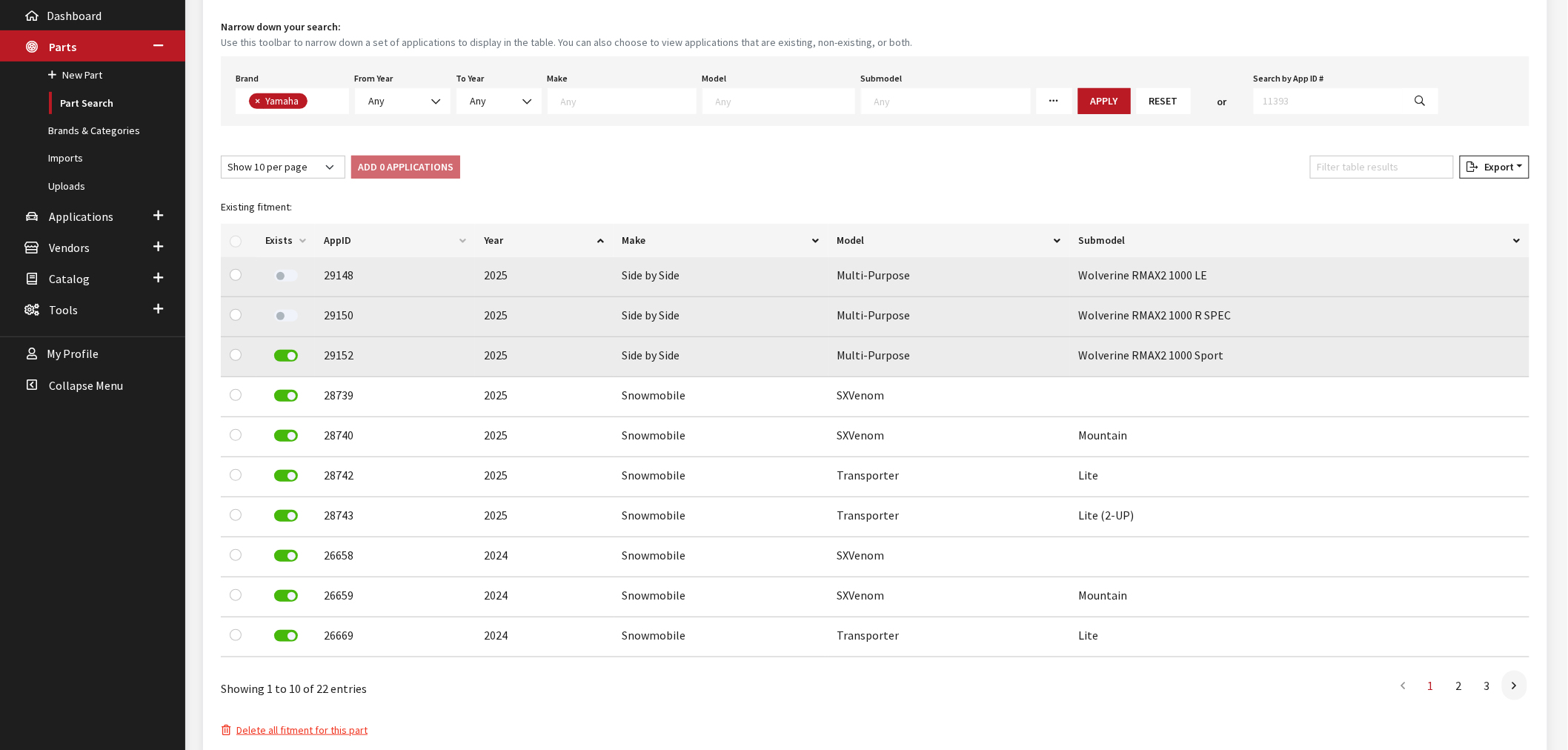
click at [287, 354] on label at bounding box center [286, 355] width 24 height 11
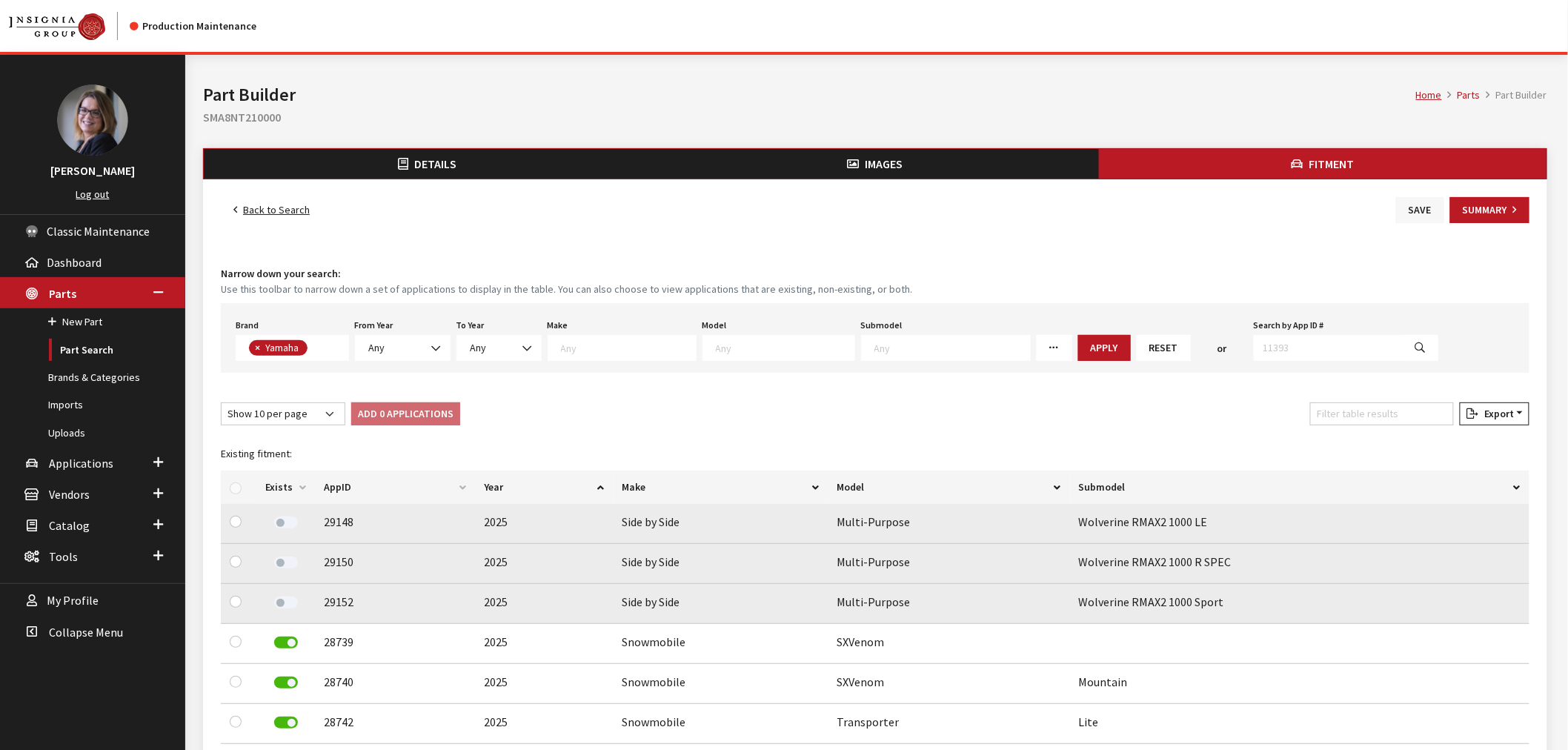
click at [1408, 215] on button "Save" at bounding box center [1420, 210] width 48 height 26
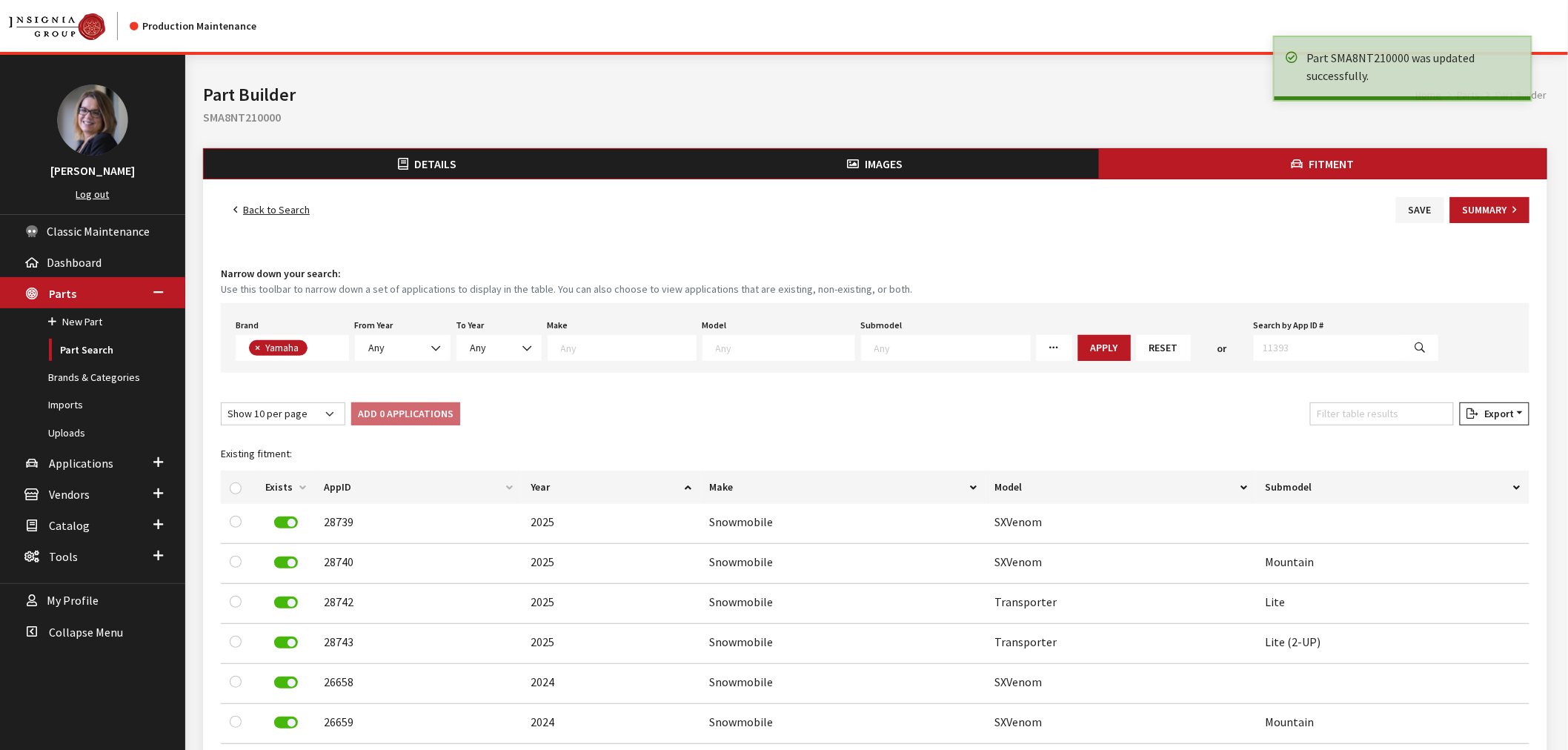
scroll to position [374, 0]
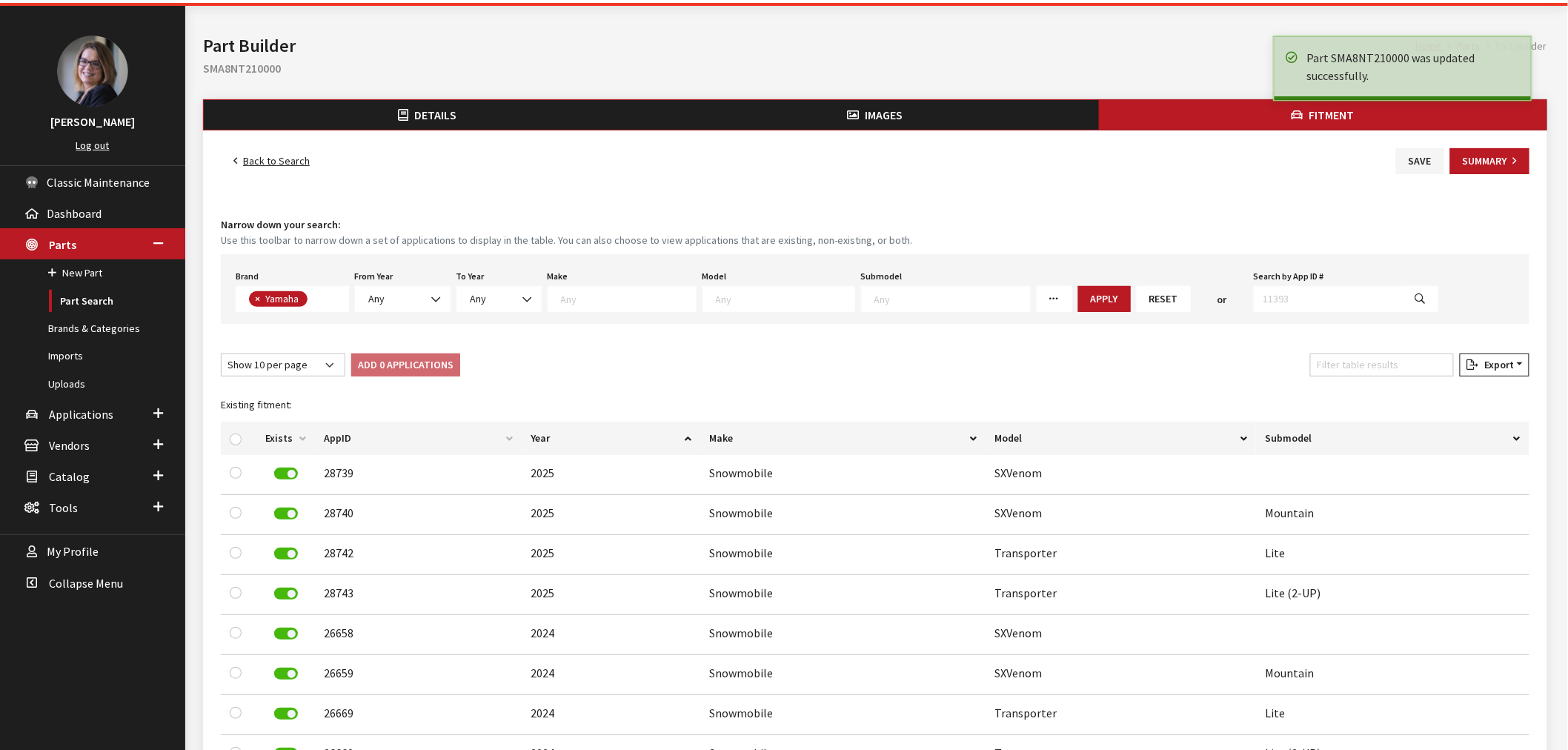
scroll to position [374, 0]
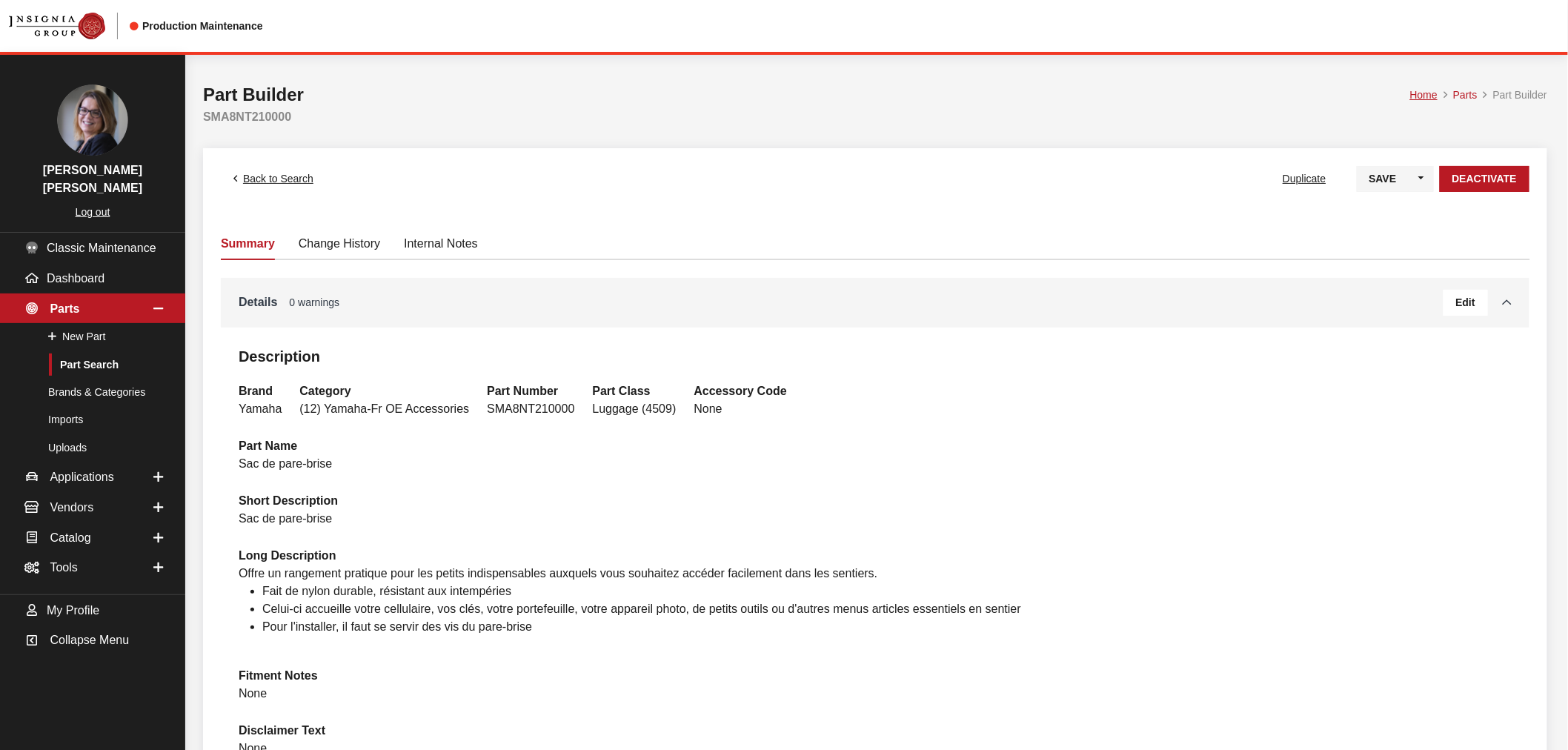
click at [1458, 315] on button "Edit" at bounding box center [1466, 303] width 44 height 26
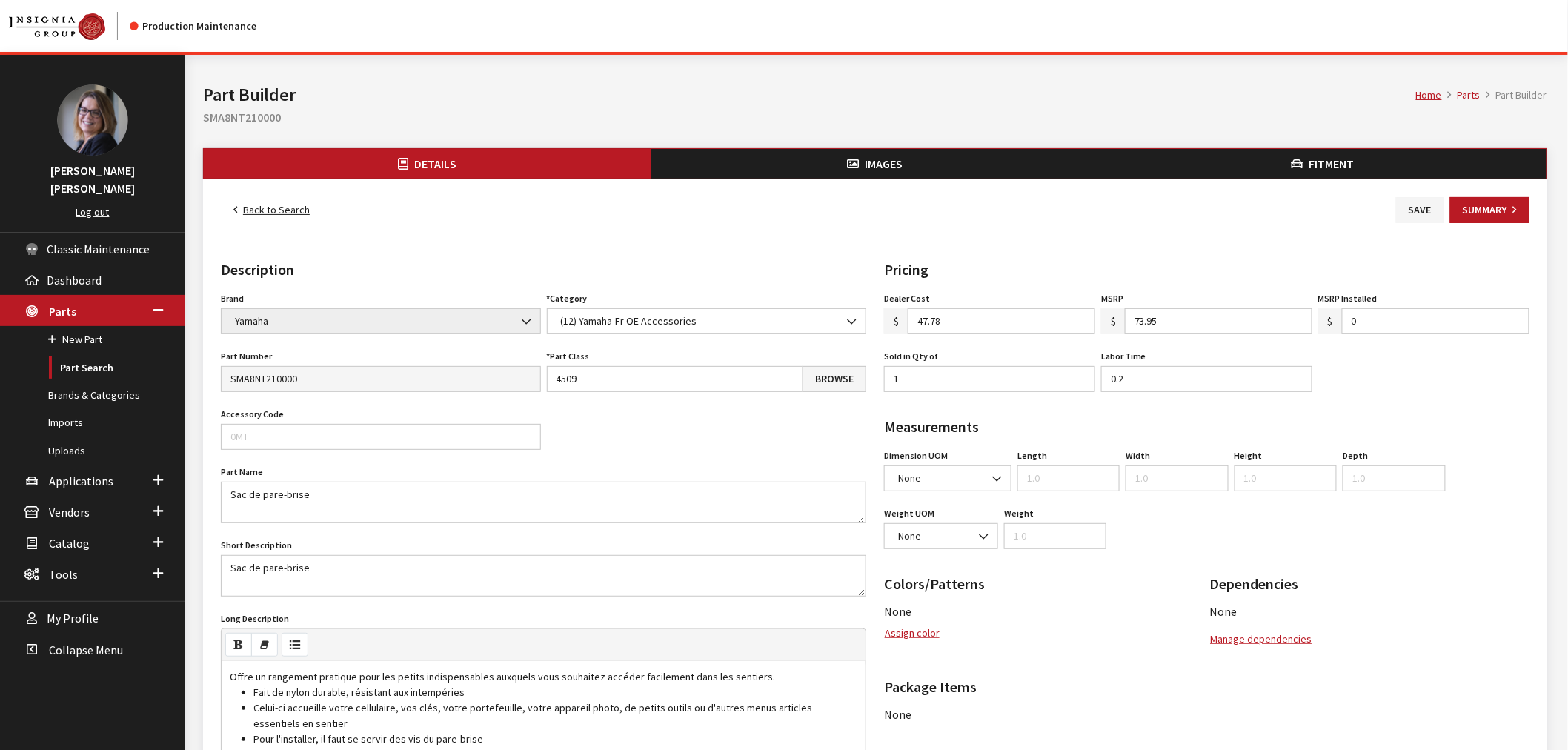
click at [1391, 160] on button "Fitment" at bounding box center [1322, 164] width 448 height 29
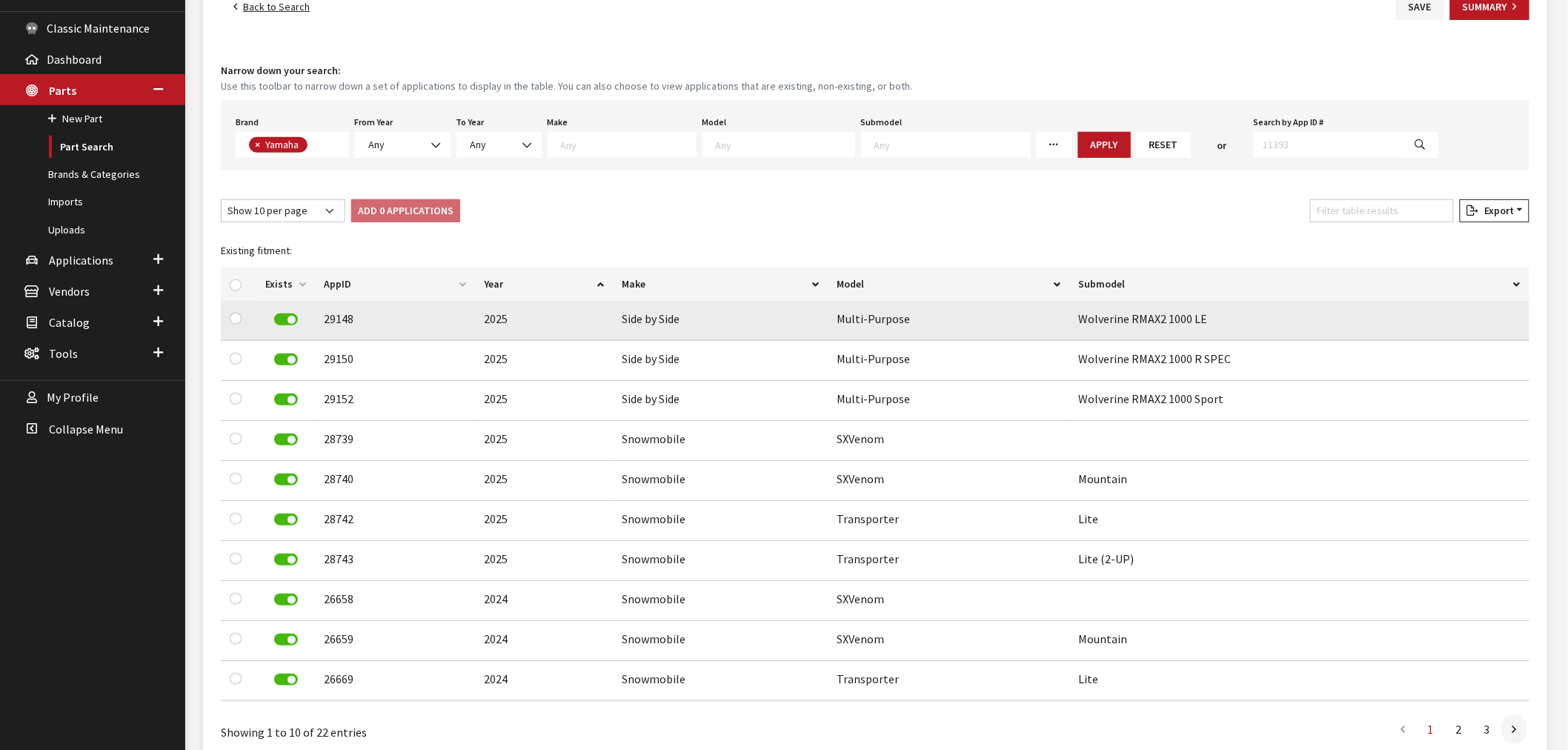
scroll to position [247, 0]
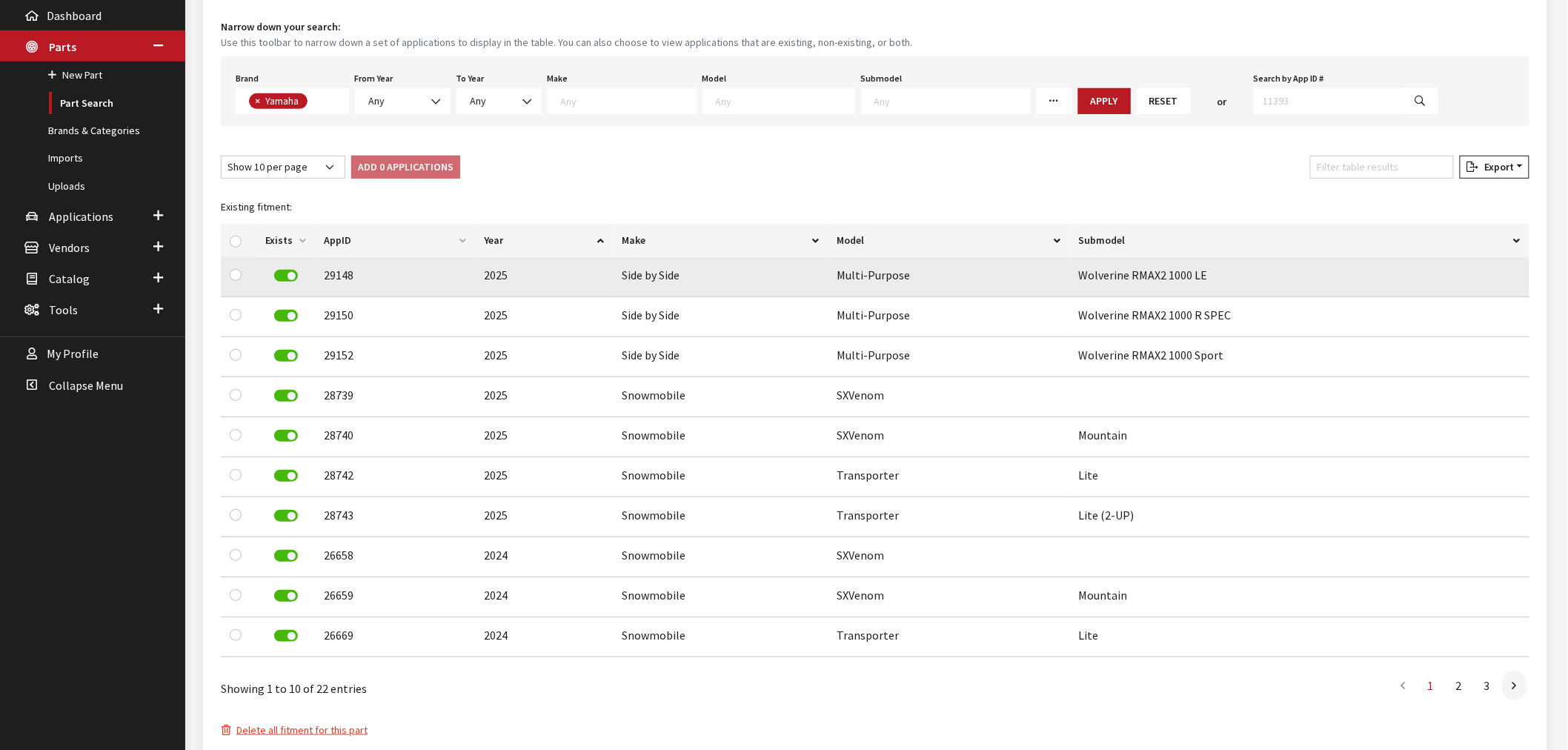
click at [291, 270] on label at bounding box center [286, 276] width 24 height 11
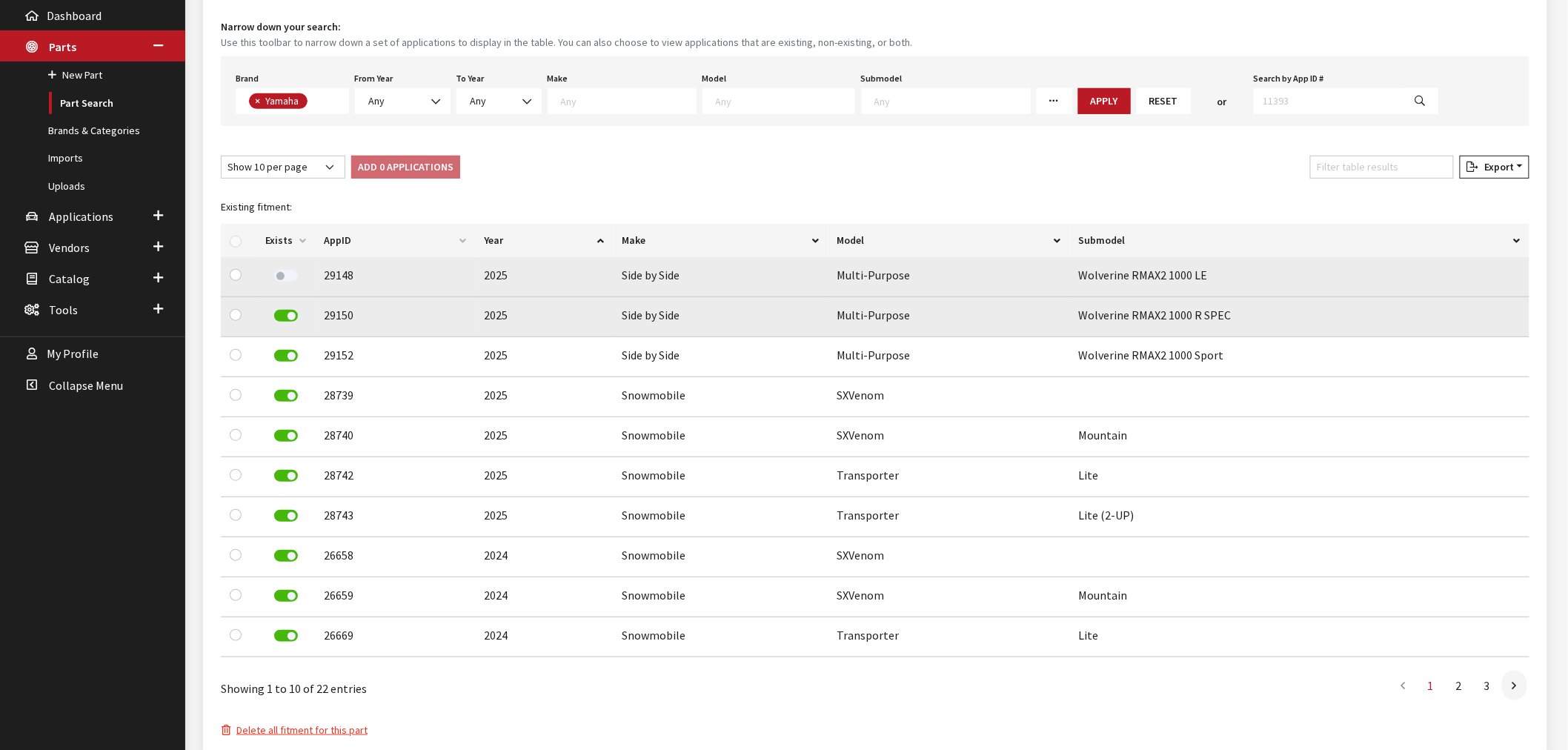
click at [286, 310] on label at bounding box center [286, 316] width 24 height 11
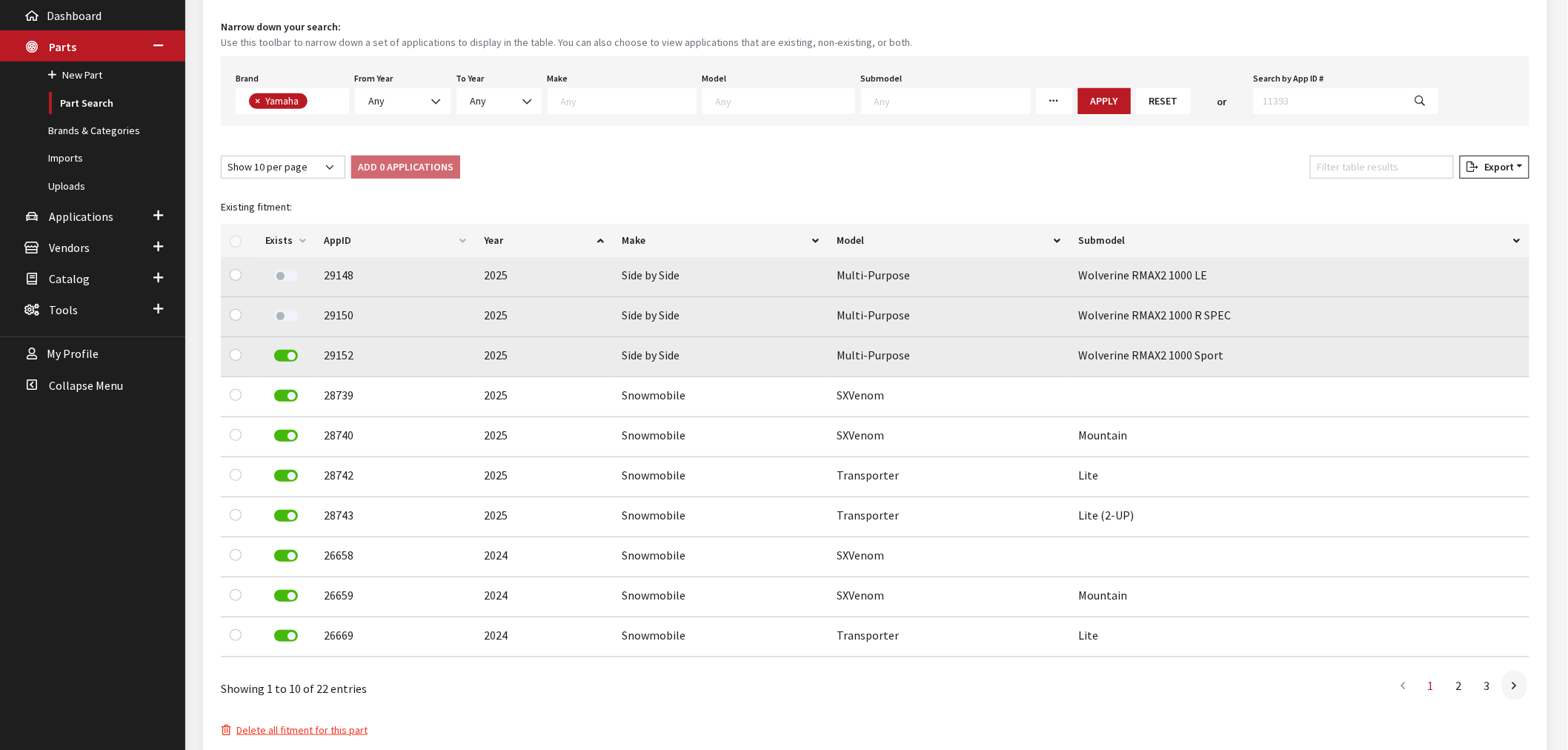
click at [292, 358] on label at bounding box center [286, 355] width 24 height 11
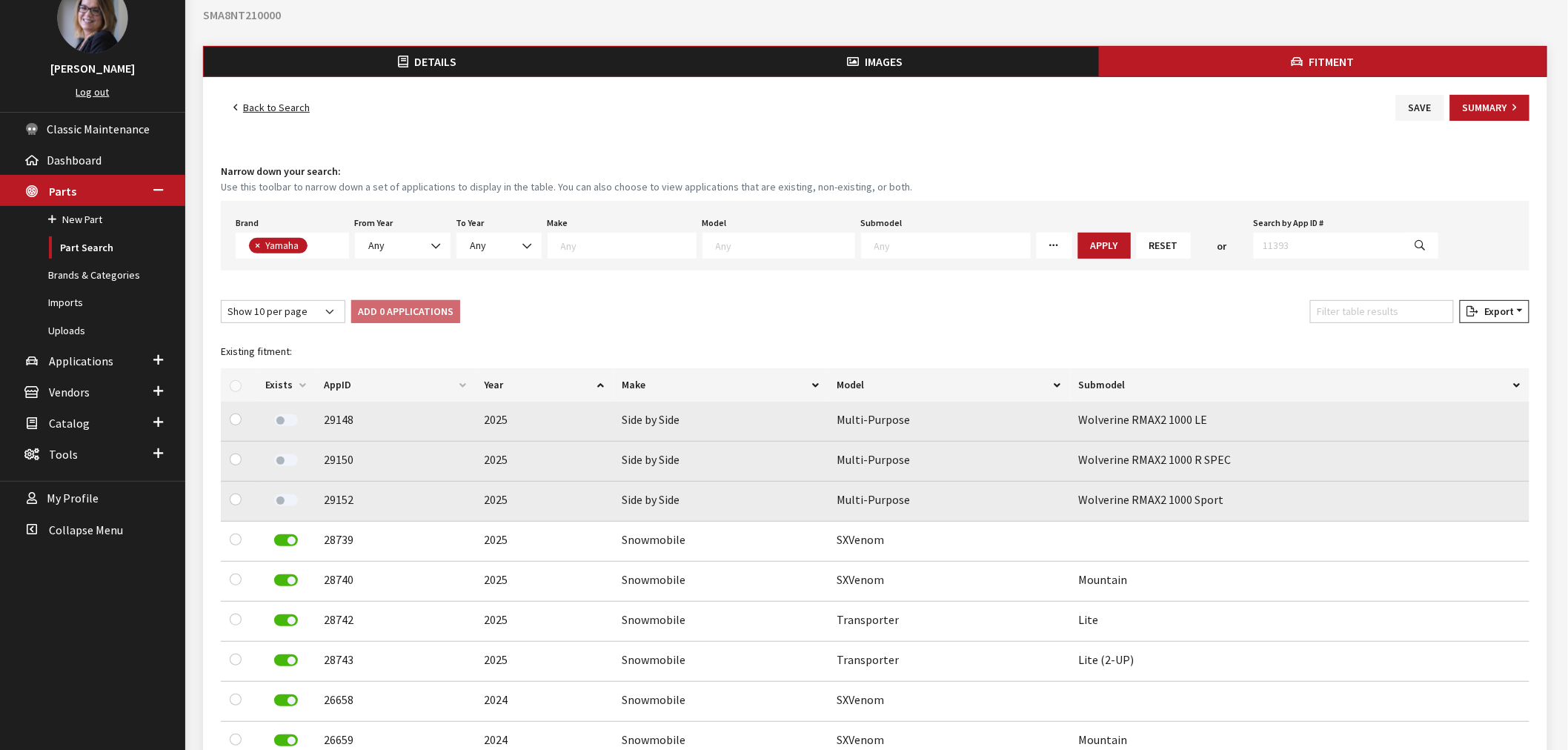
scroll to position [0, 0]
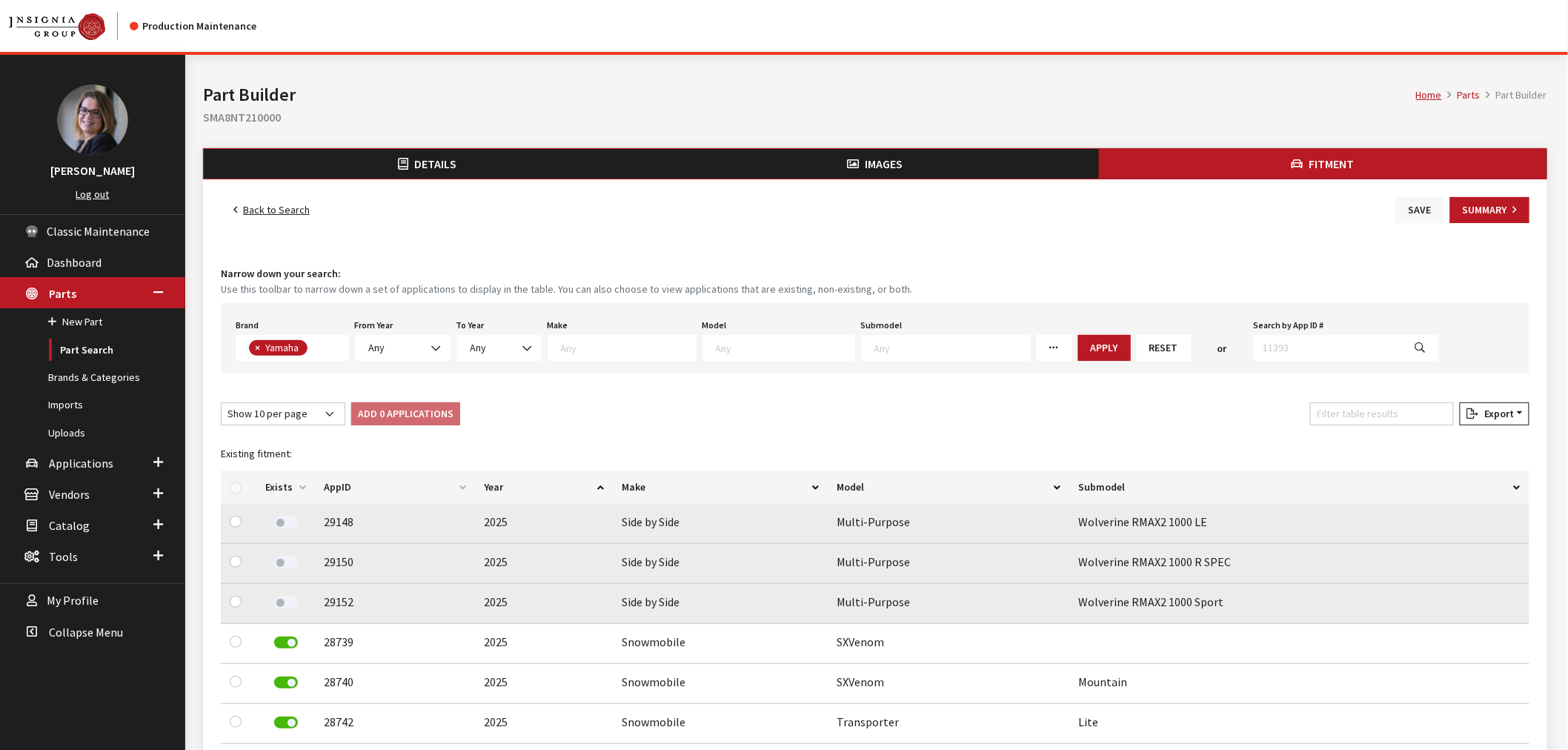
click at [1422, 216] on button "Save" at bounding box center [1420, 210] width 48 height 26
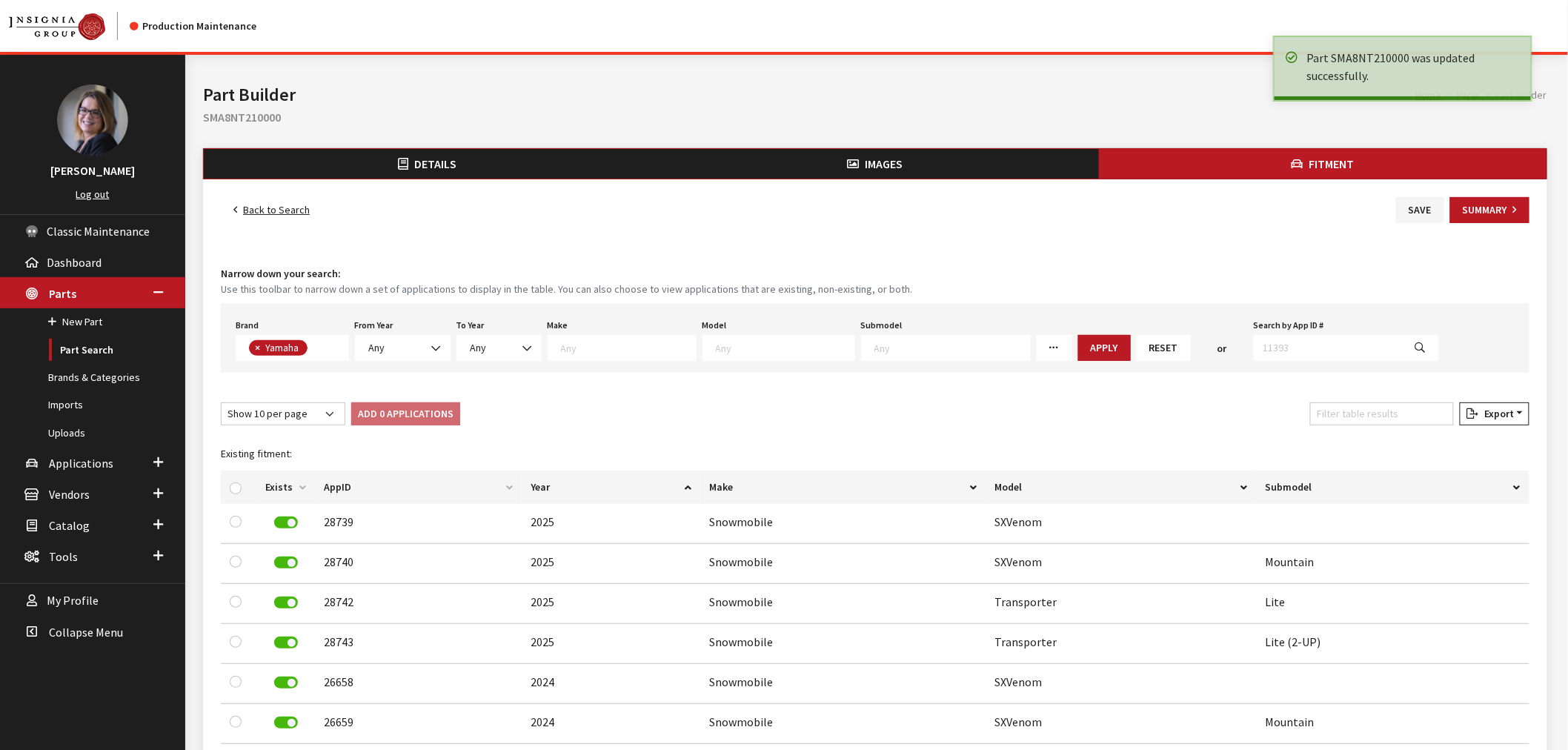
scroll to position [374, 0]
click at [291, 201] on link "Back to Search" at bounding box center [272, 210] width 101 height 26
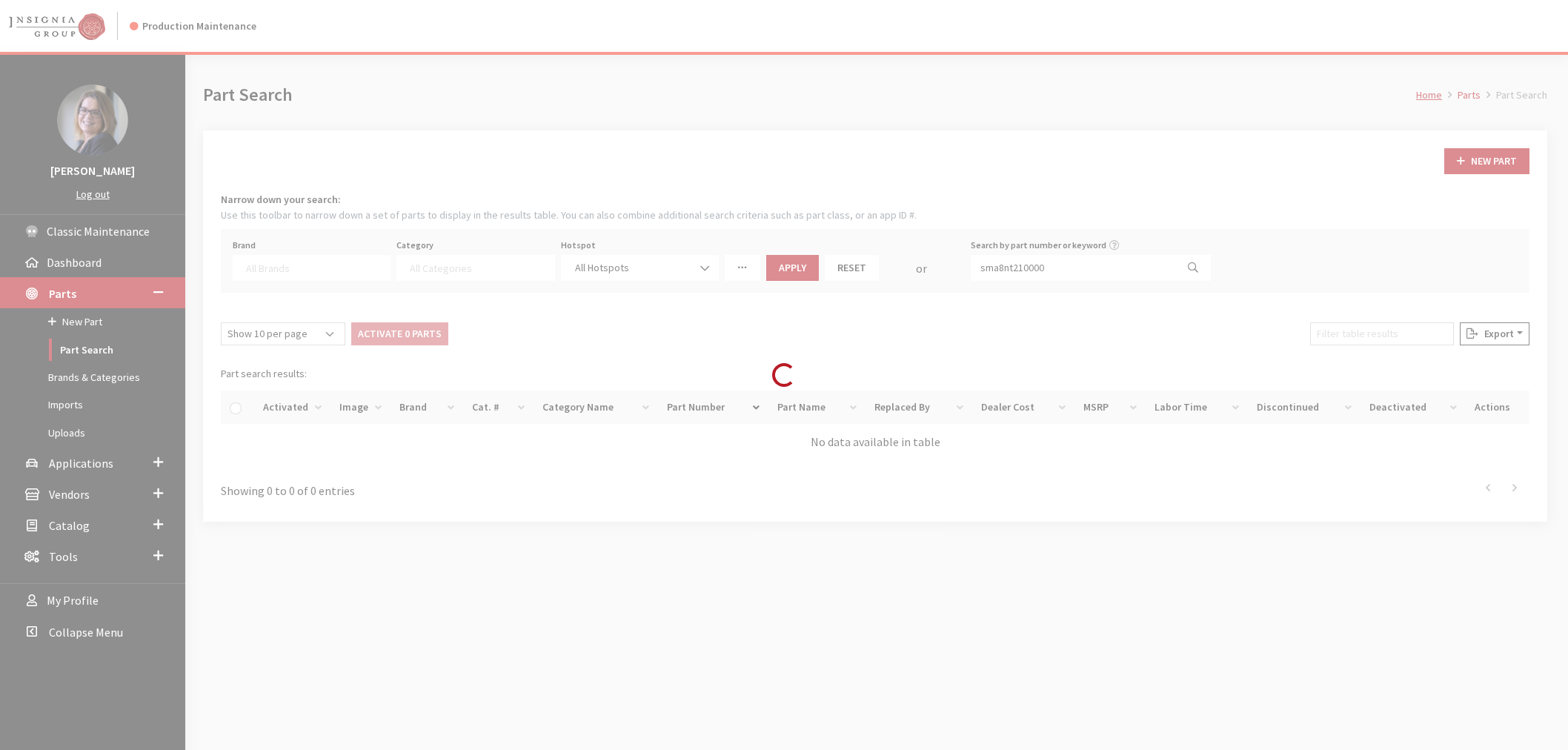
select select
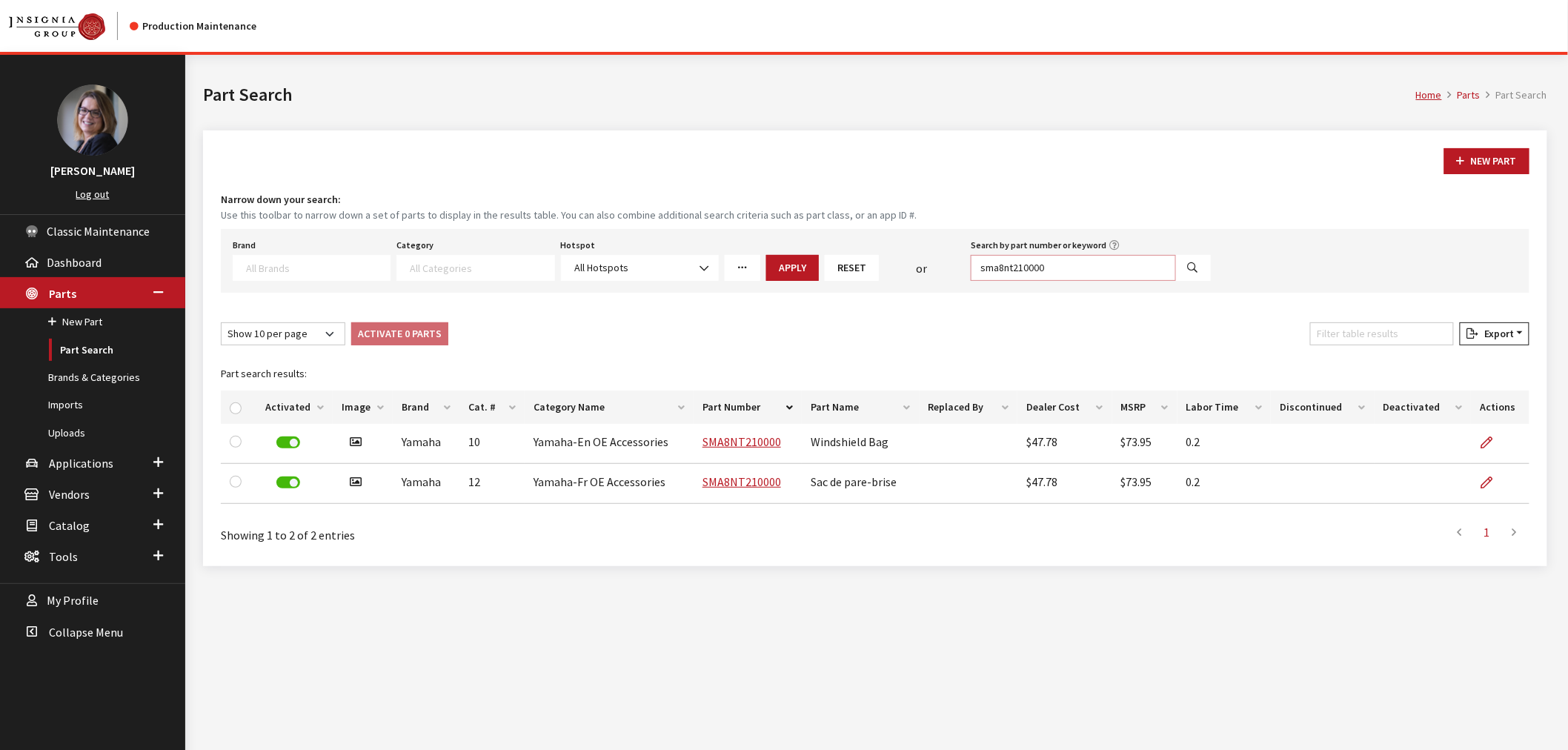
drag, startPoint x: 1104, startPoint y: 268, endPoint x: 922, endPoint y: 260, distance: 182.2
click at [923, 260] on div "Brand Acura Alfa Romeo Audi BMW DoubleTake Ford Ford Racing GM GST Honda Hyunda…" at bounding box center [722, 258] width 985 height 46
paste input "SMATRACK9006"
type input "SMATRACK9006"
select select
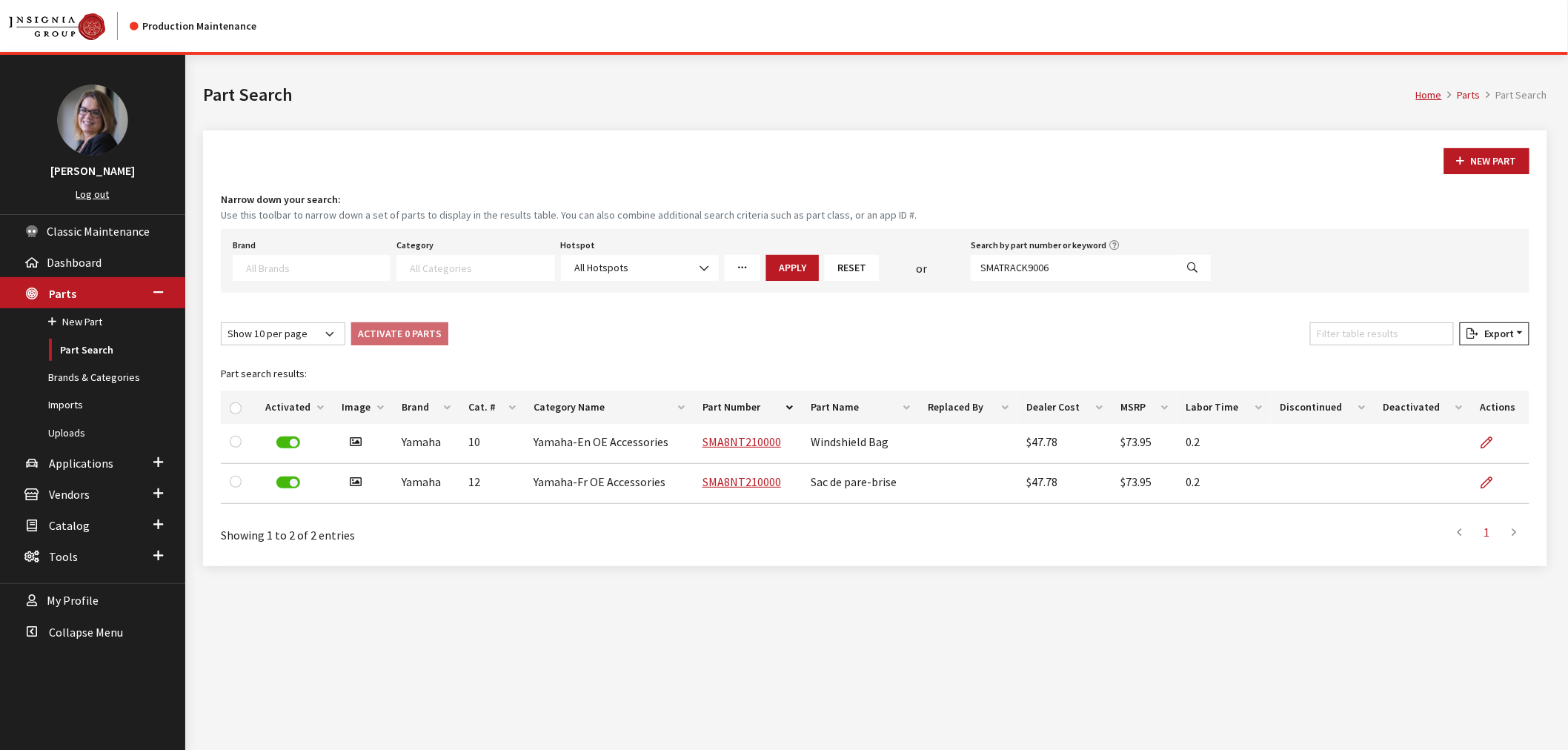
select select
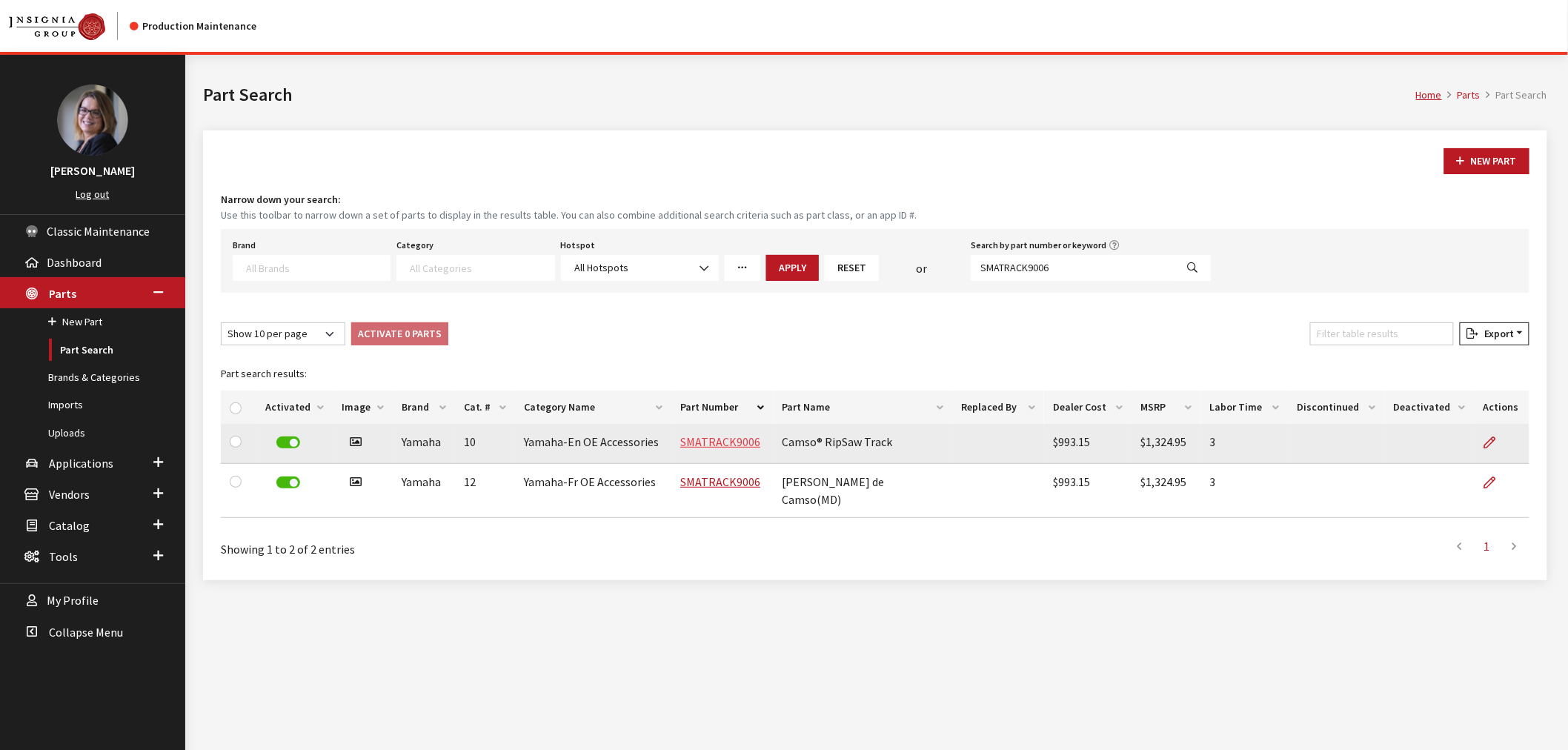
click at [721, 441] on link "SMATRACK9006" at bounding box center [720, 442] width 80 height 15
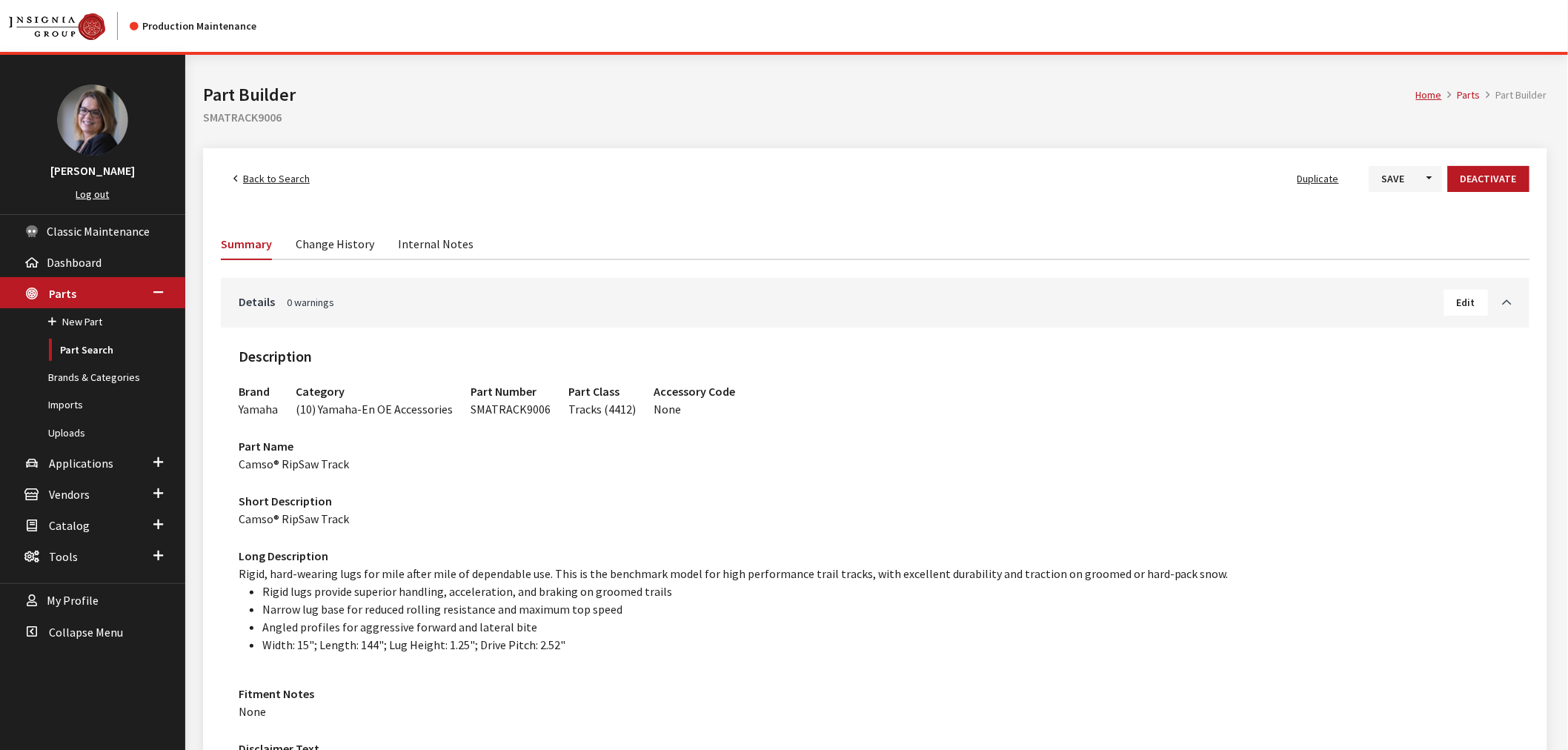
click at [1460, 313] on button "Edit" at bounding box center [1466, 303] width 43 height 26
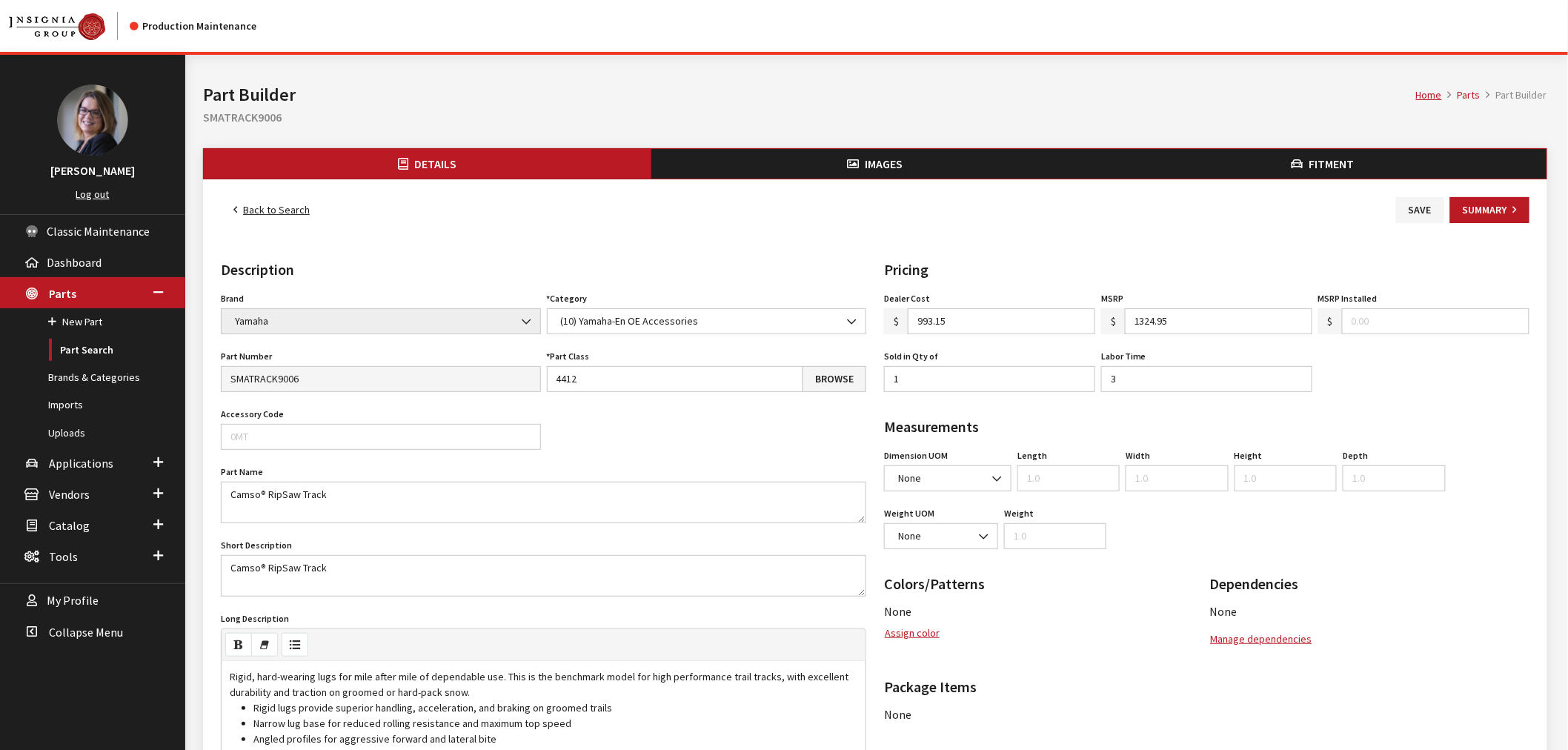
click at [1383, 164] on button "Fitment" at bounding box center [1322, 164] width 448 height 29
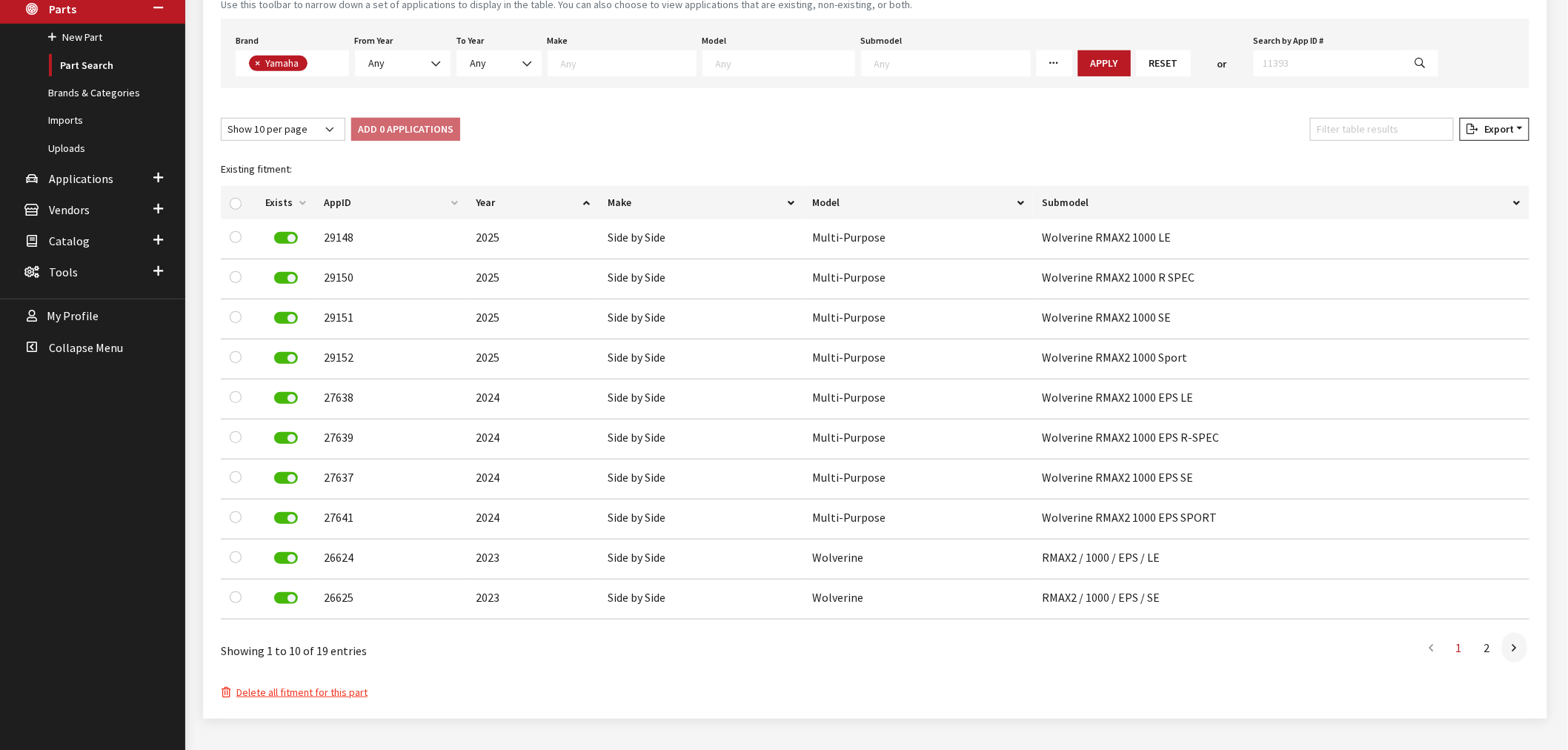
scroll to position [323, 0]
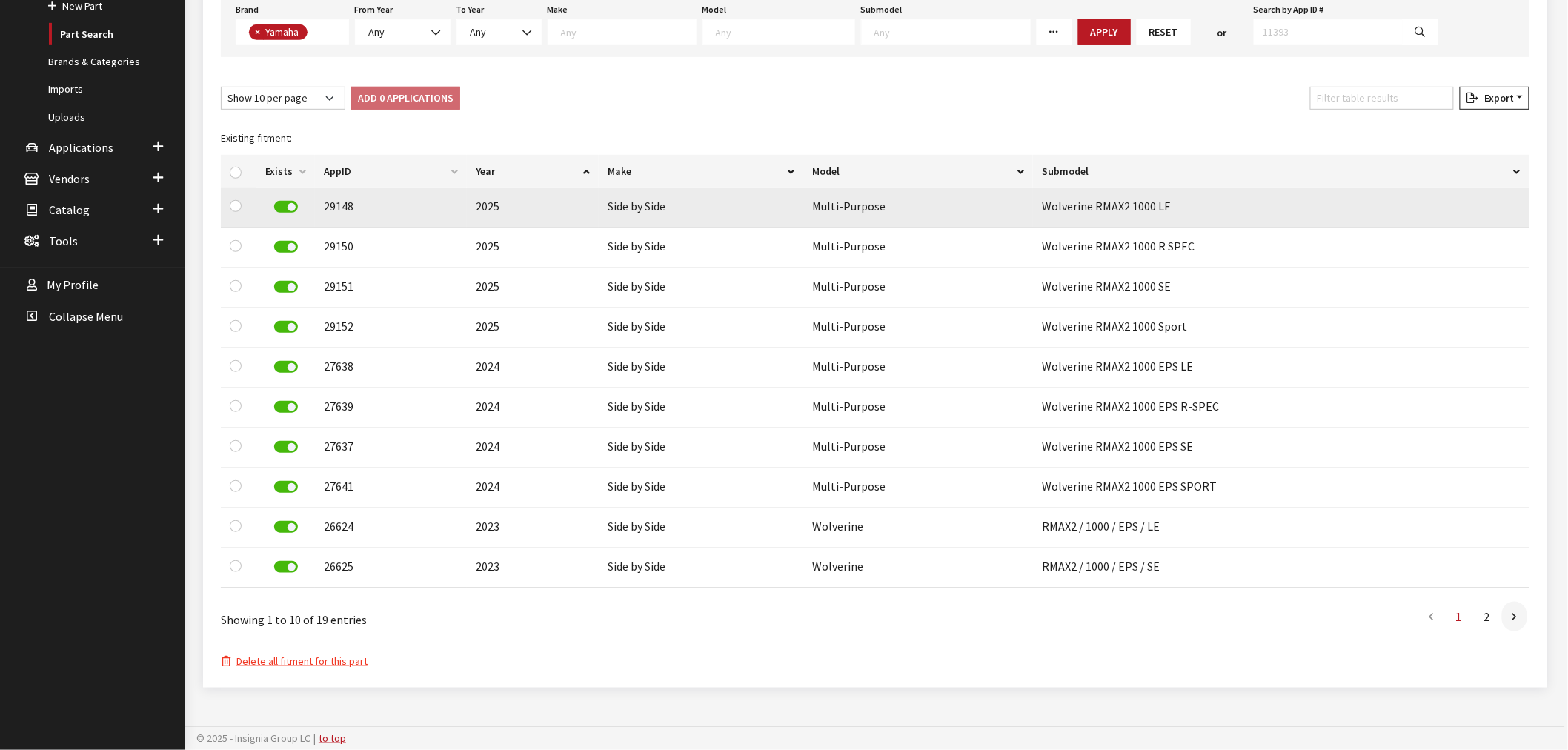
click at [287, 201] on label at bounding box center [286, 206] width 24 height 11
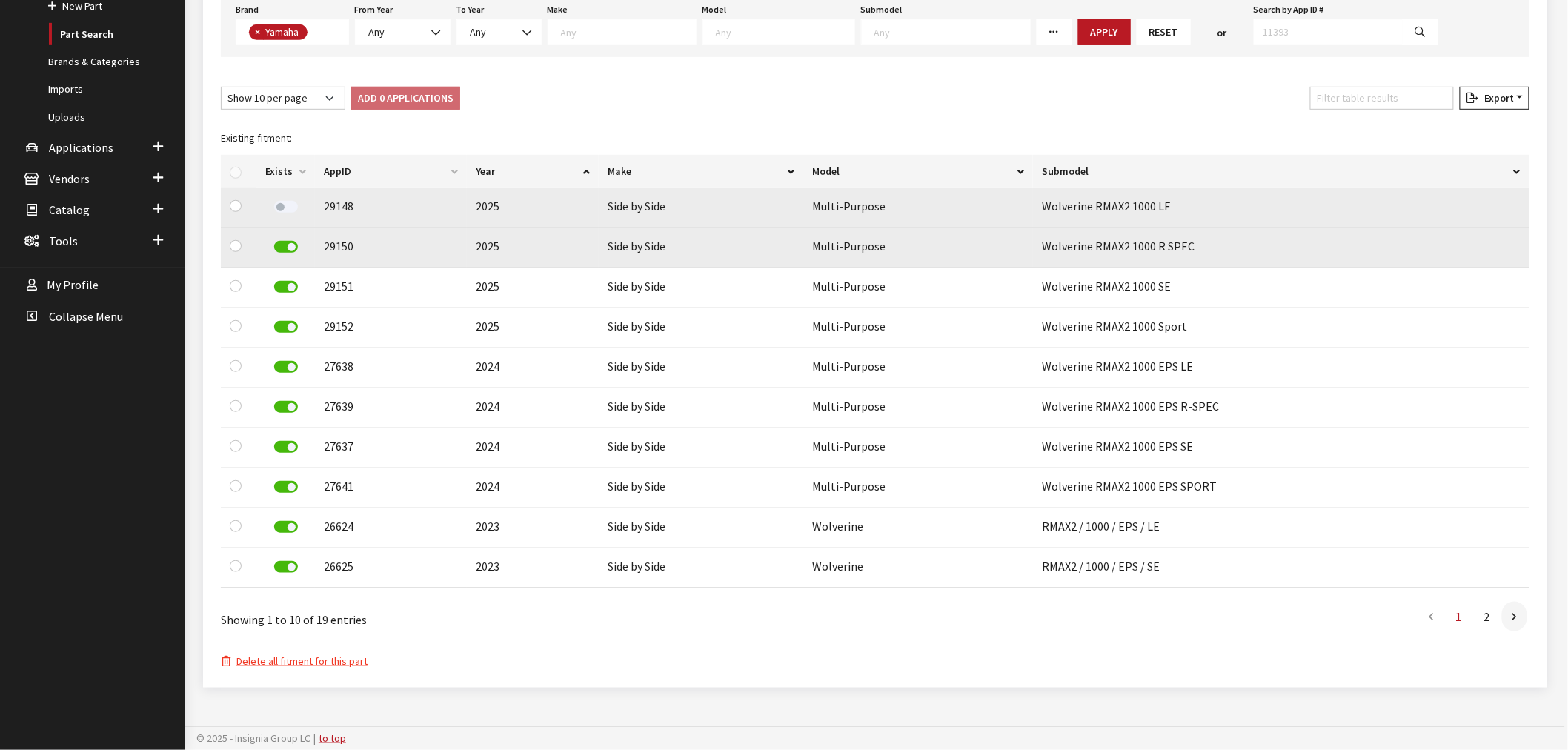
click at [291, 241] on label at bounding box center [286, 246] width 24 height 11
click at [290, 281] on label at bounding box center [286, 287] width 24 height 11
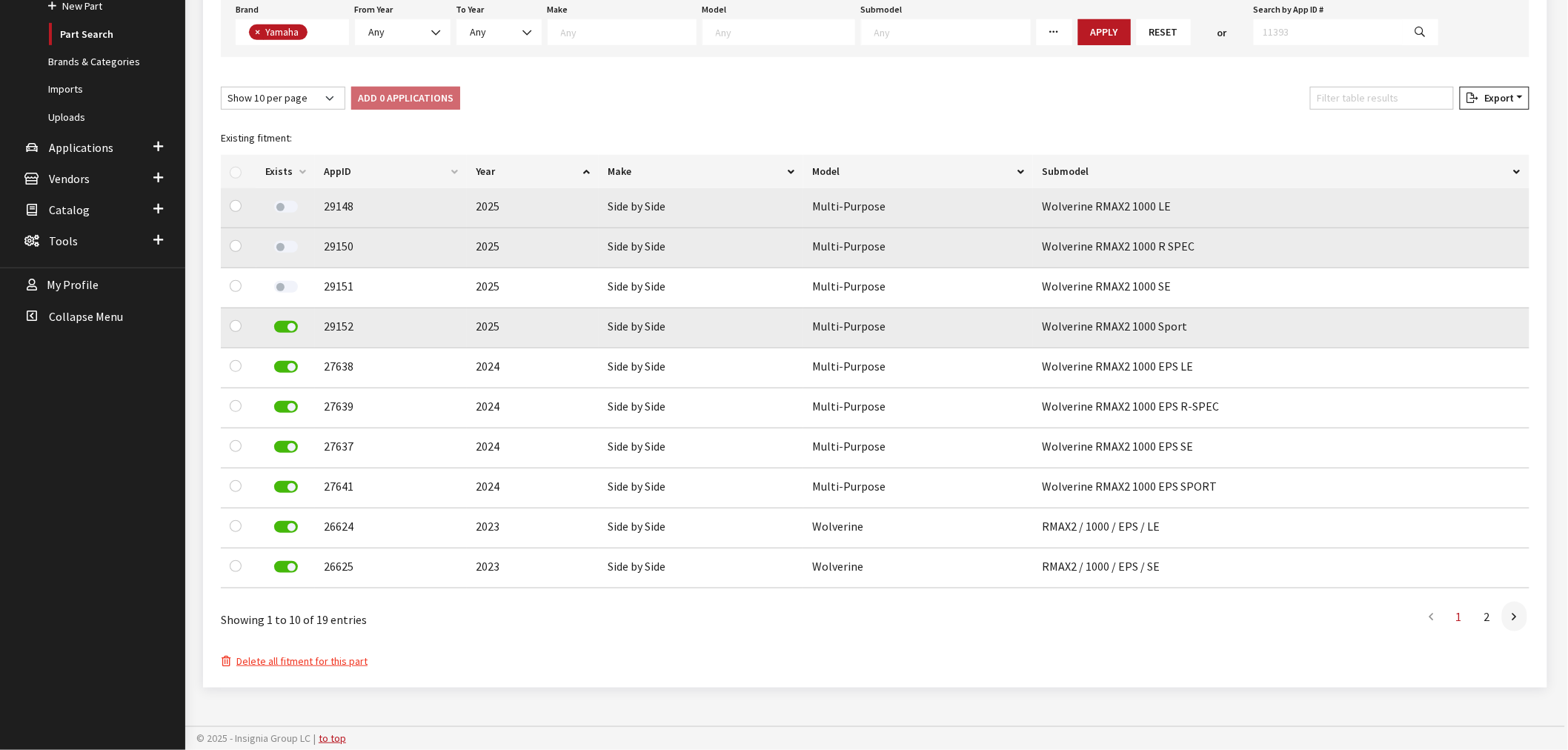
click at [294, 326] on div at bounding box center [286, 328] width 41 height 21
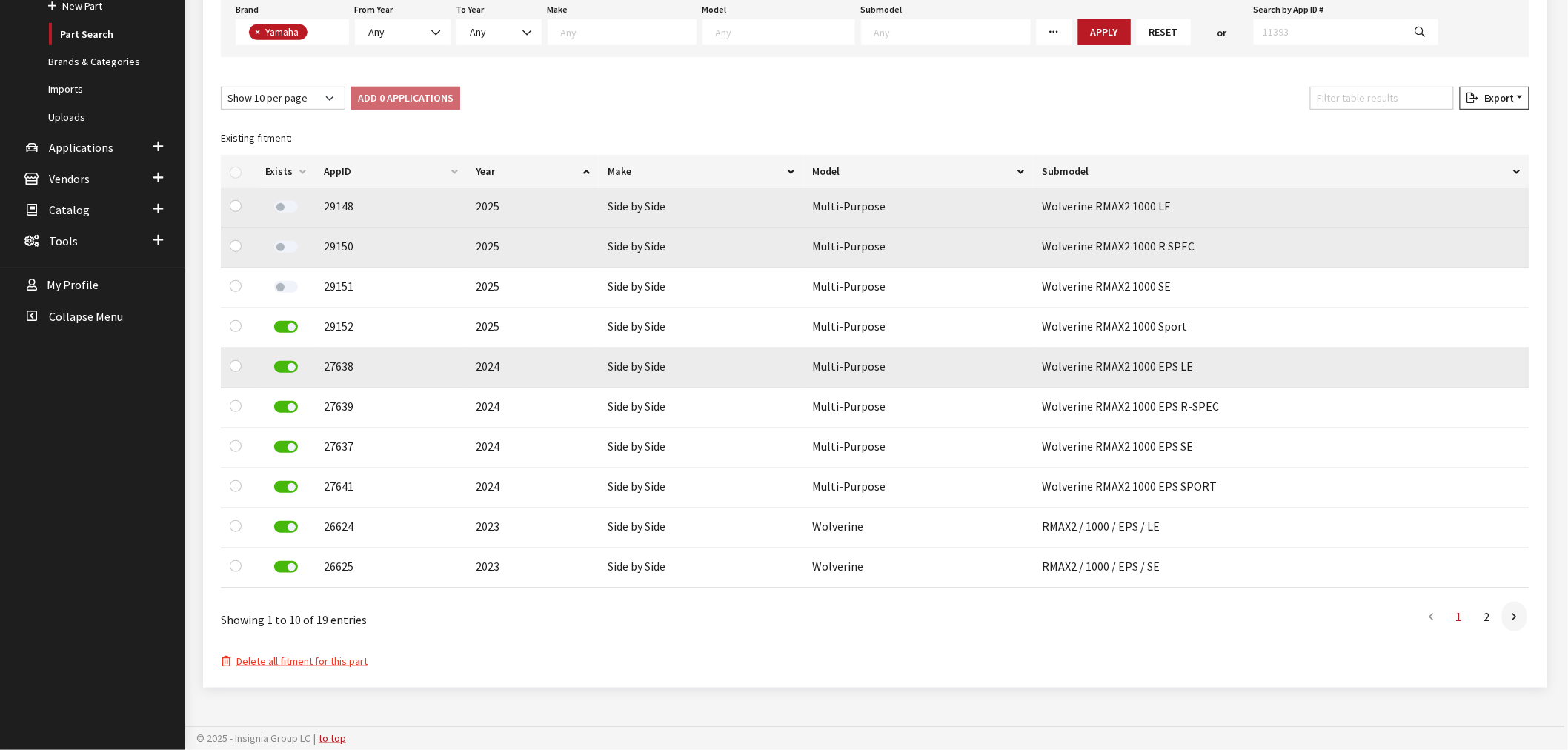
click at [291, 362] on label at bounding box center [286, 367] width 24 height 11
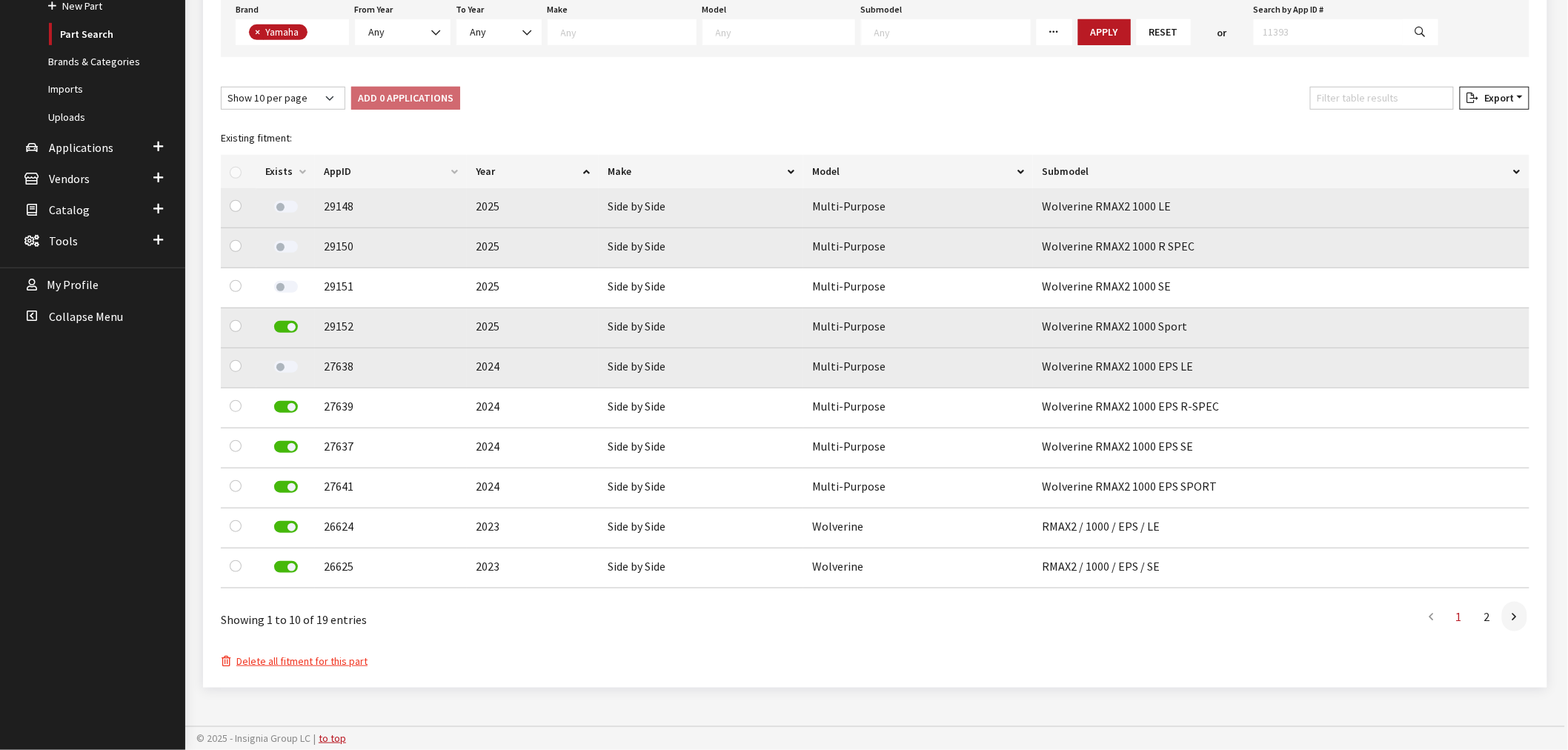
click at [291, 321] on label at bounding box center [286, 327] width 24 height 11
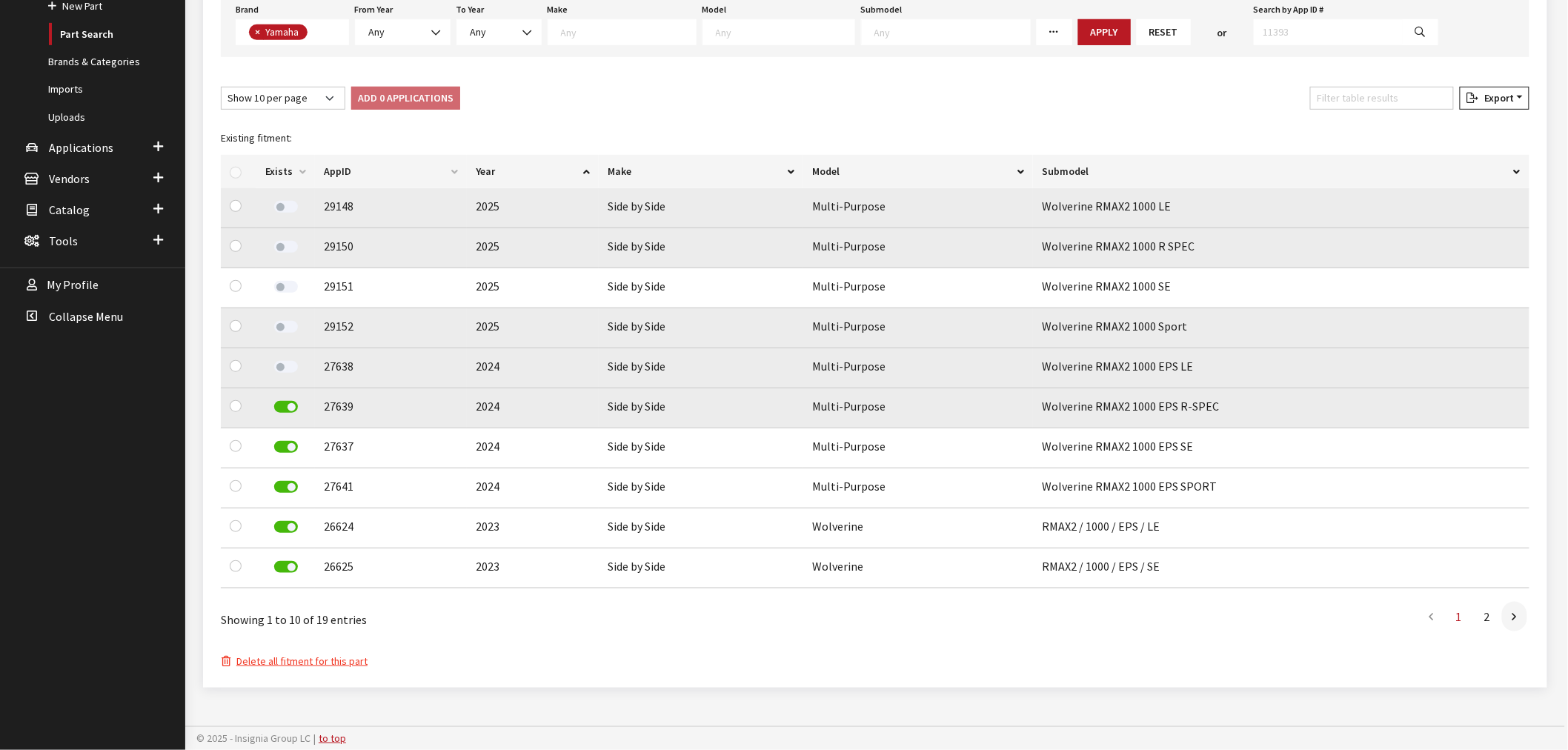
click at [292, 404] on label at bounding box center [286, 407] width 24 height 11
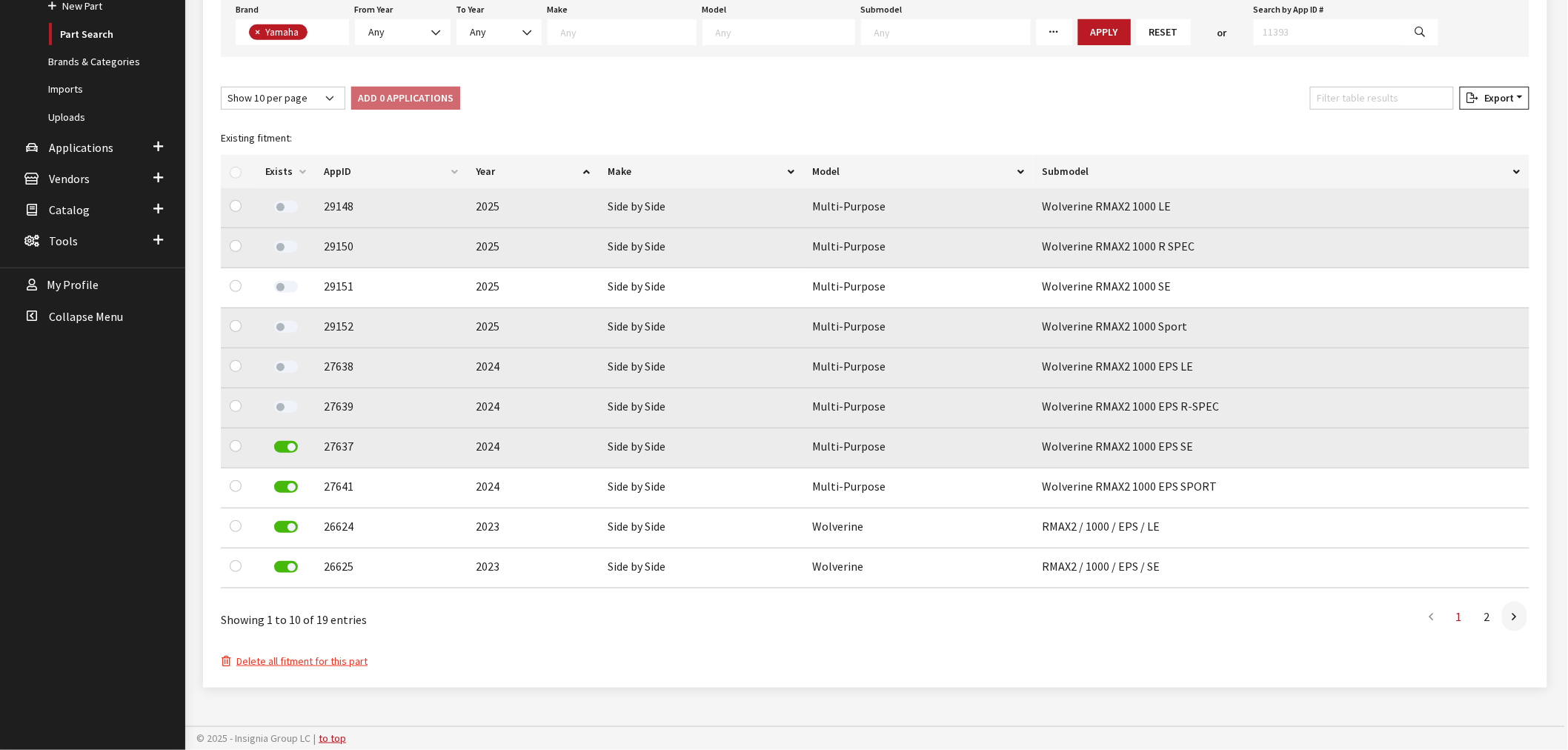
click at [286, 443] on label at bounding box center [286, 447] width 24 height 11
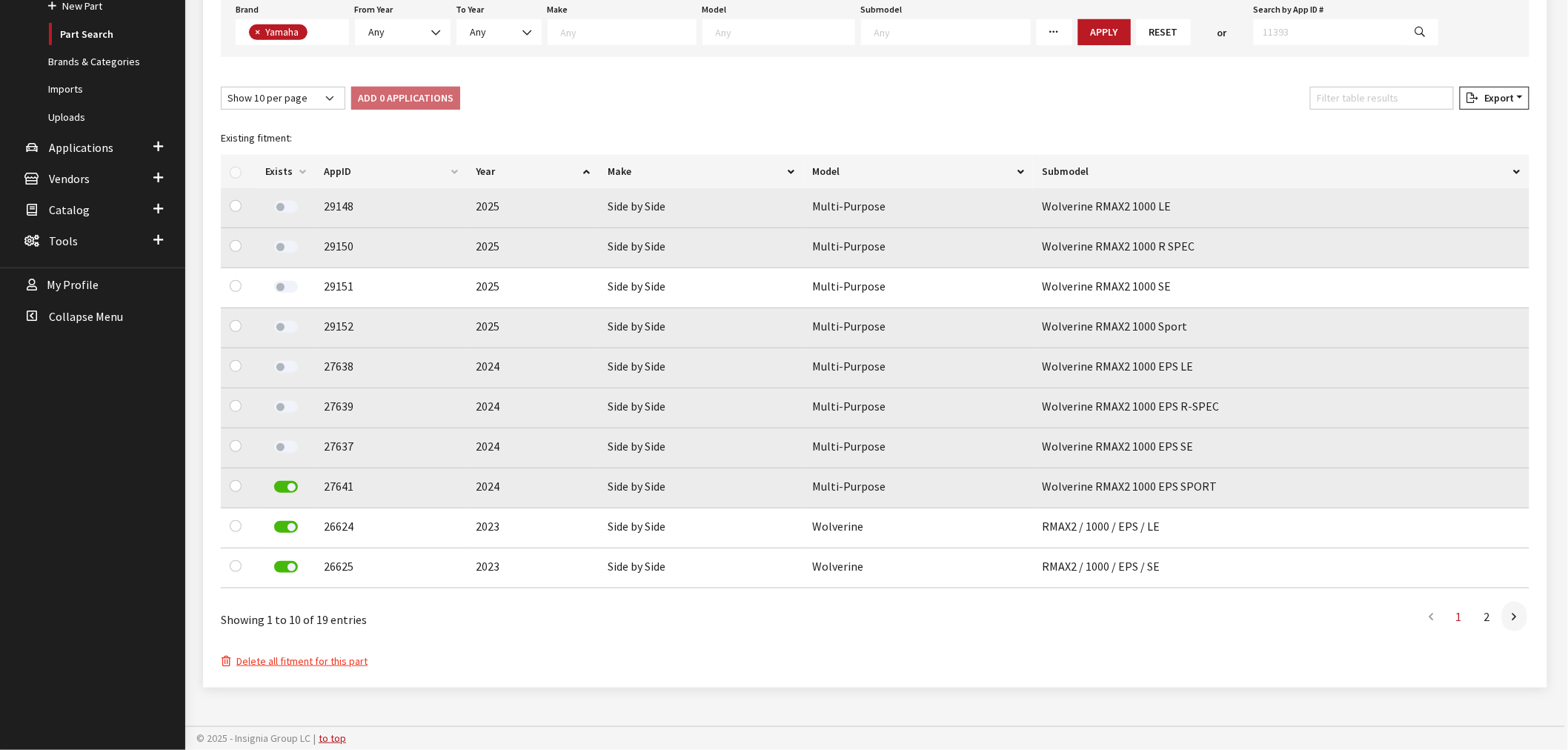
click at [287, 485] on label at bounding box center [286, 487] width 24 height 11
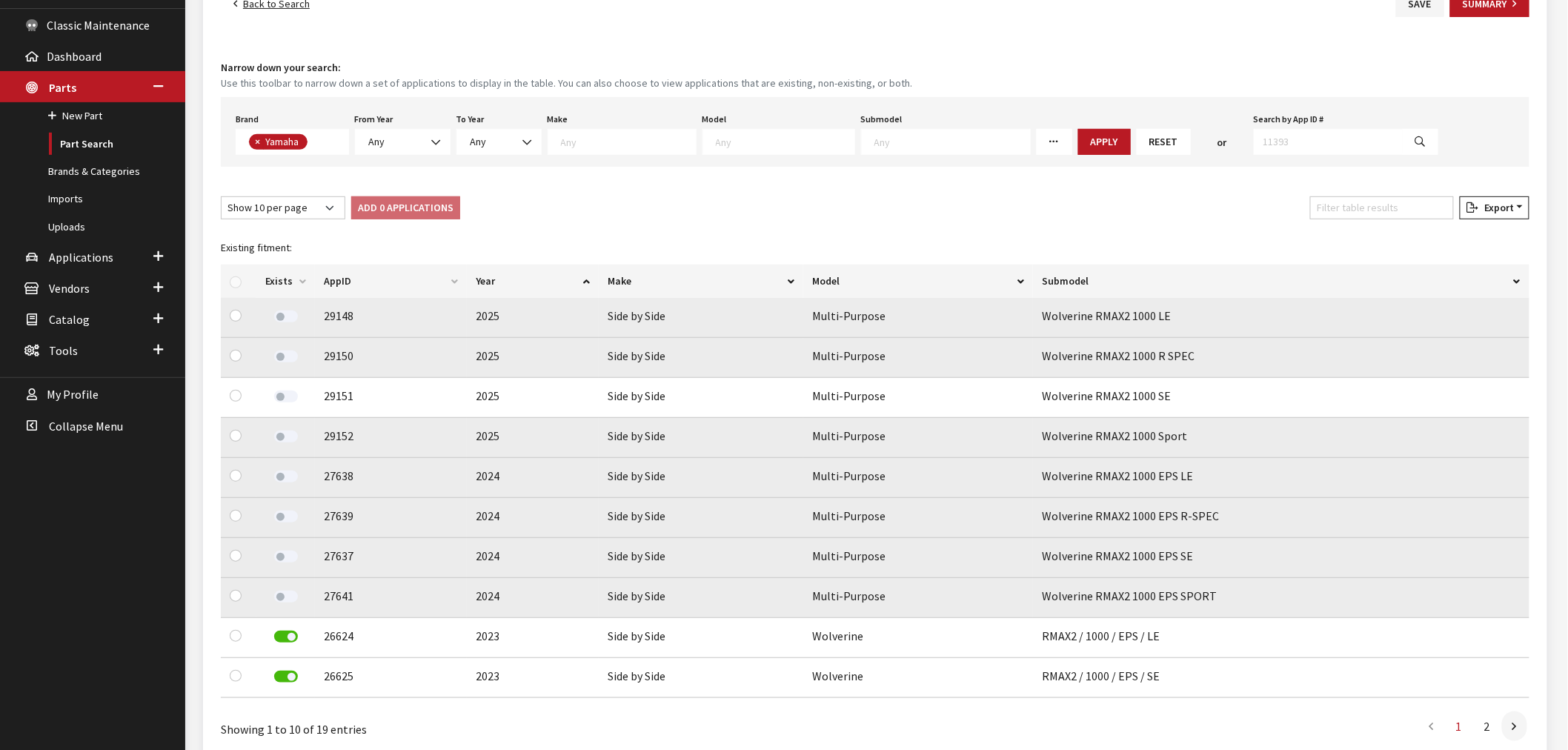
scroll to position [0, 0]
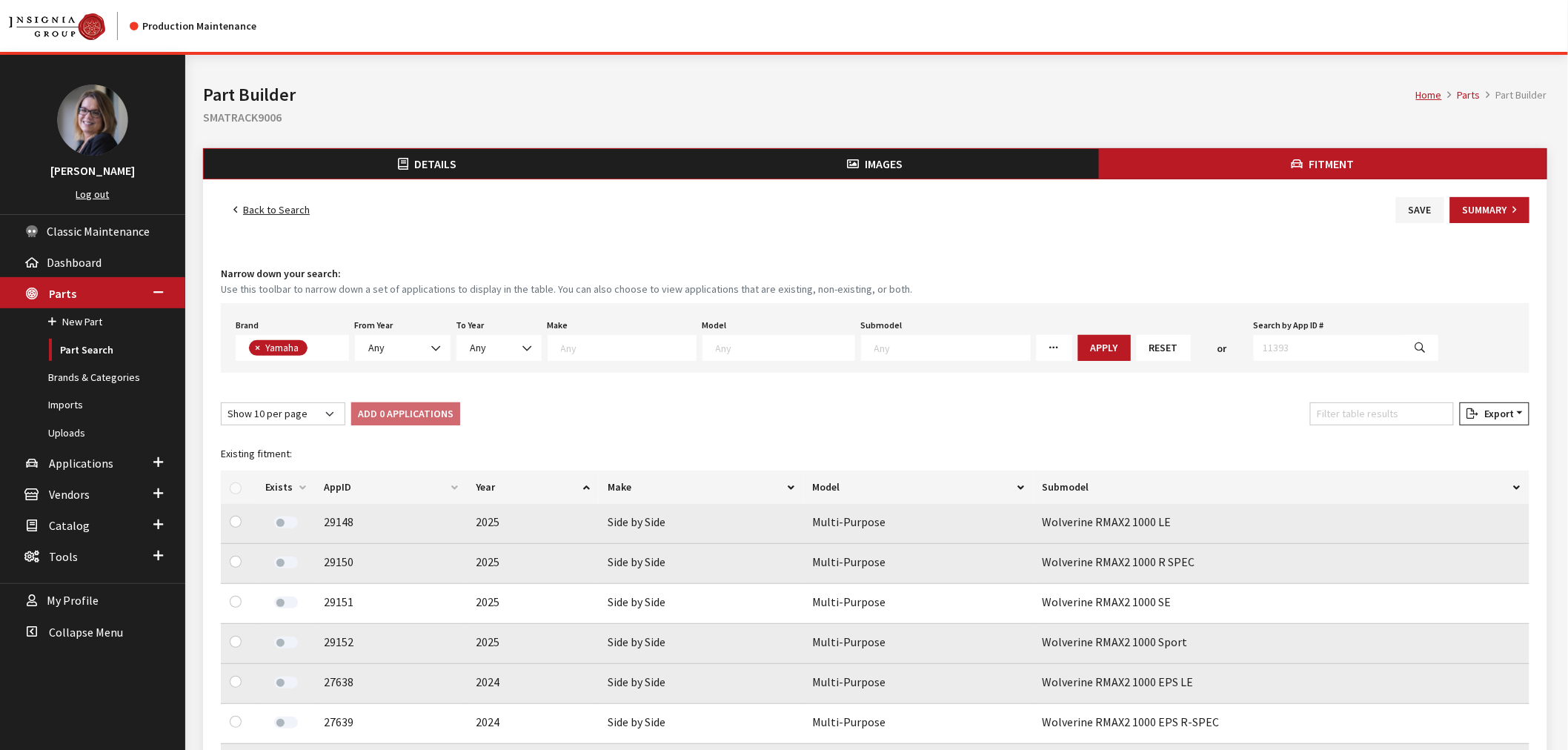
click at [283, 205] on link "Back to Search" at bounding box center [272, 210] width 101 height 26
click at [283, 213] on link "Back to Search" at bounding box center [272, 210] width 101 height 26
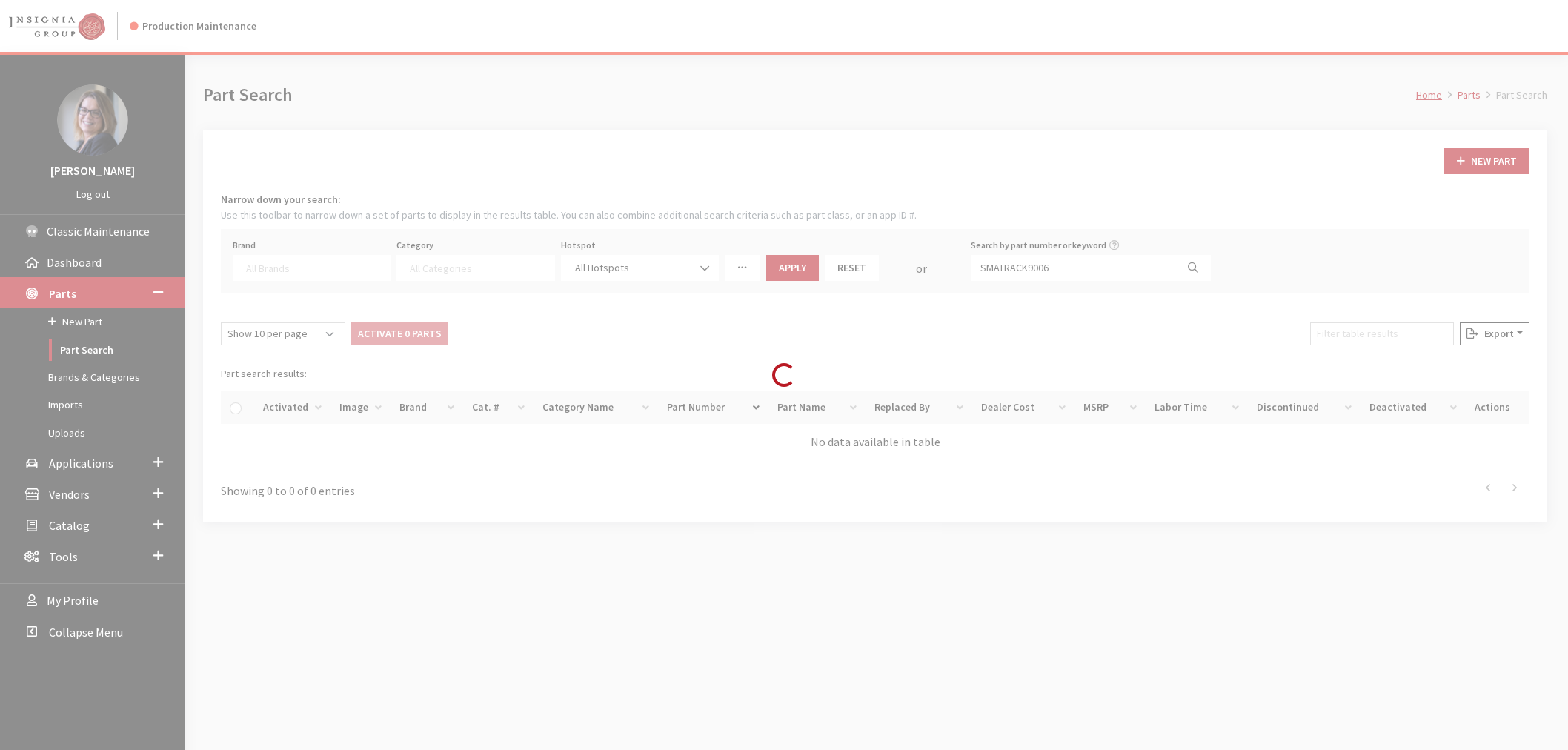
select select
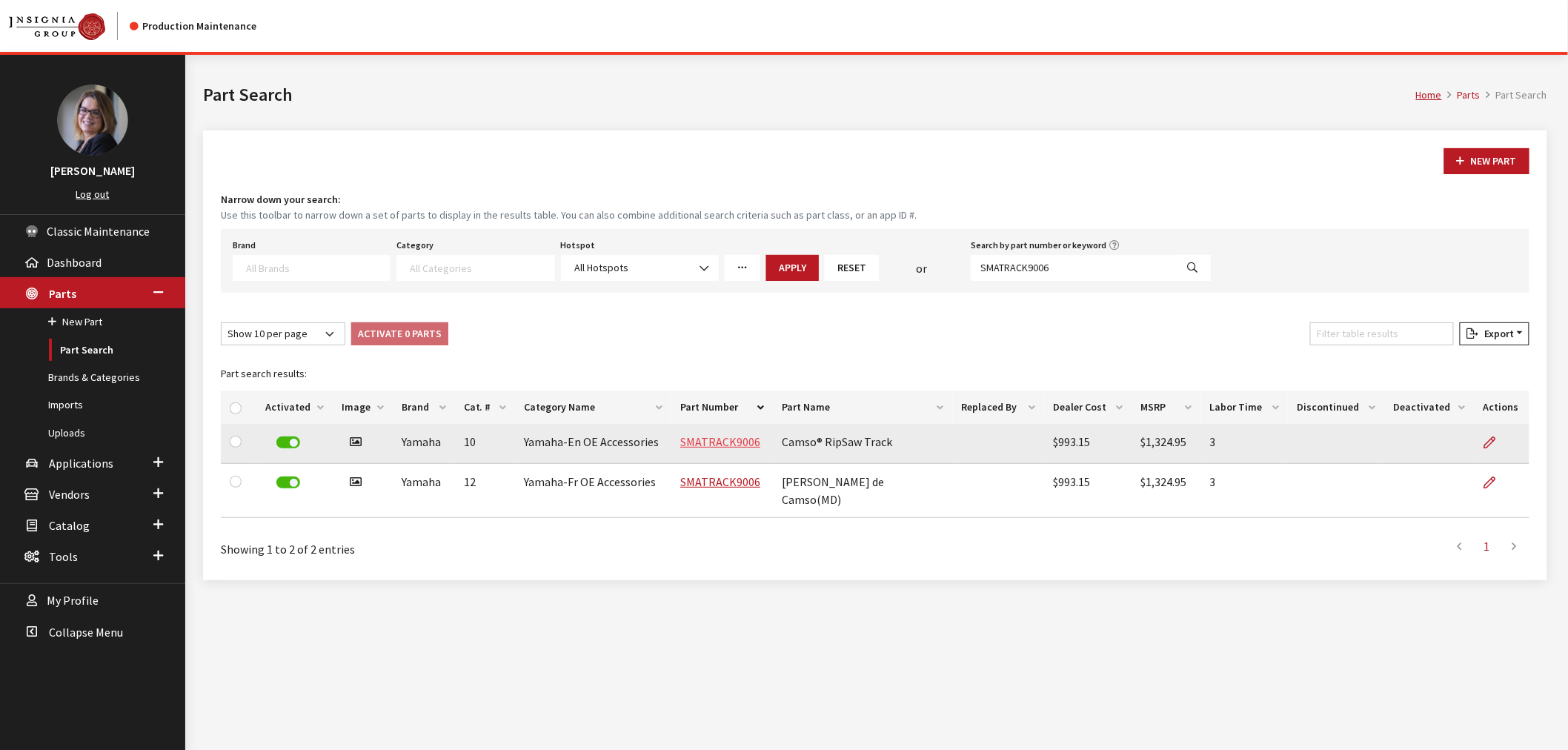
click at [714, 436] on link "SMATRACK9006" at bounding box center [720, 442] width 80 height 15
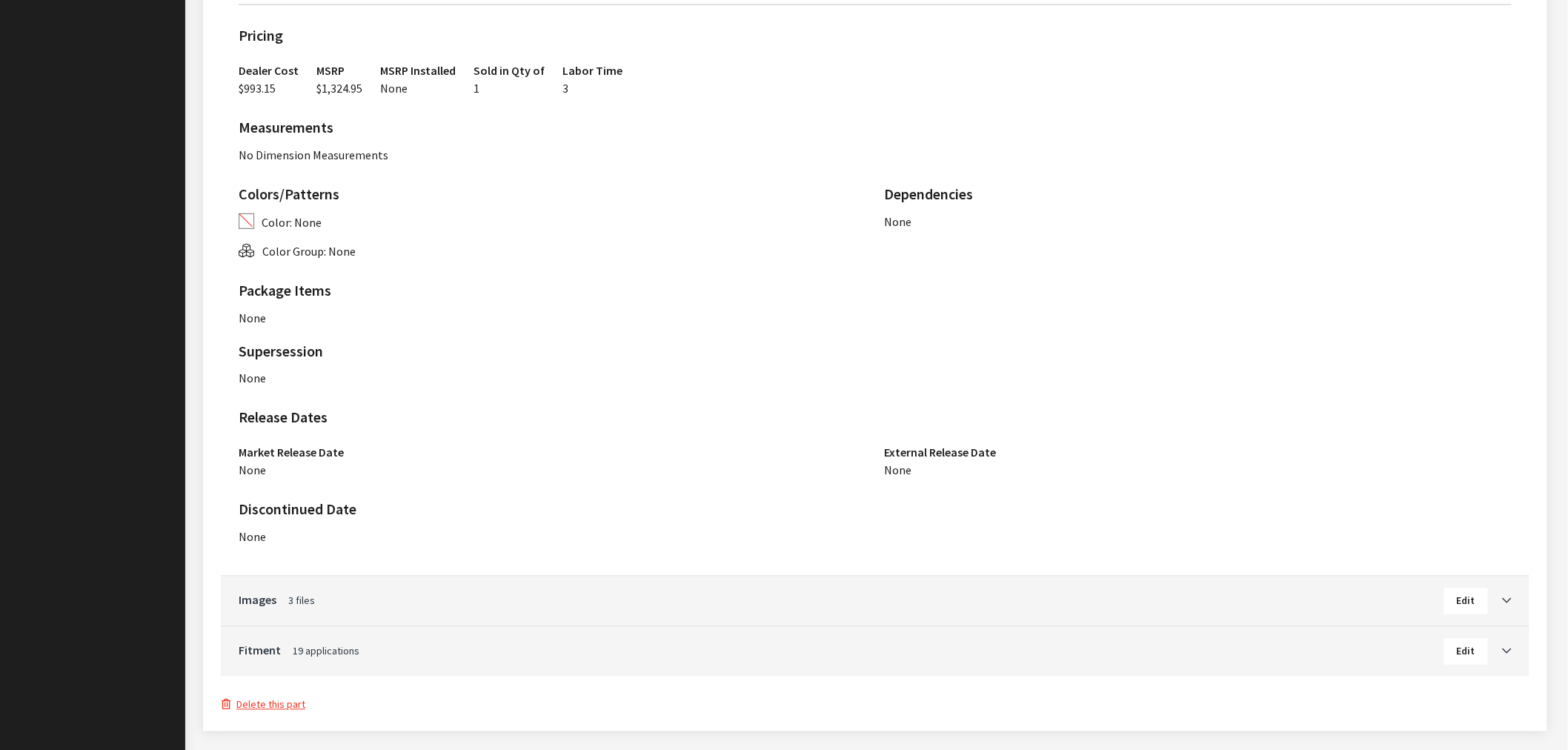
scroll to position [824, 0]
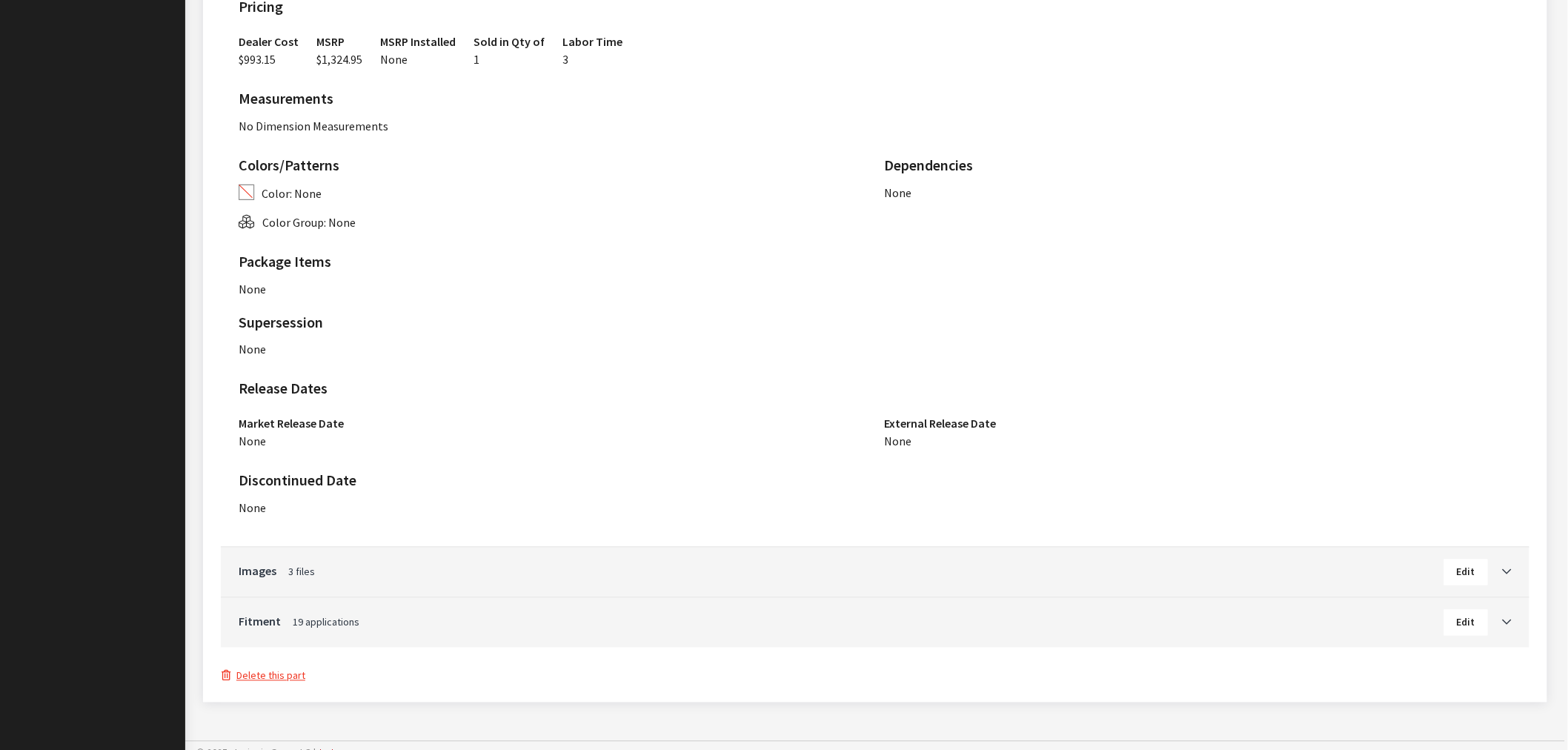
click at [1476, 631] on button "Edit" at bounding box center [1466, 623] width 43 height 26
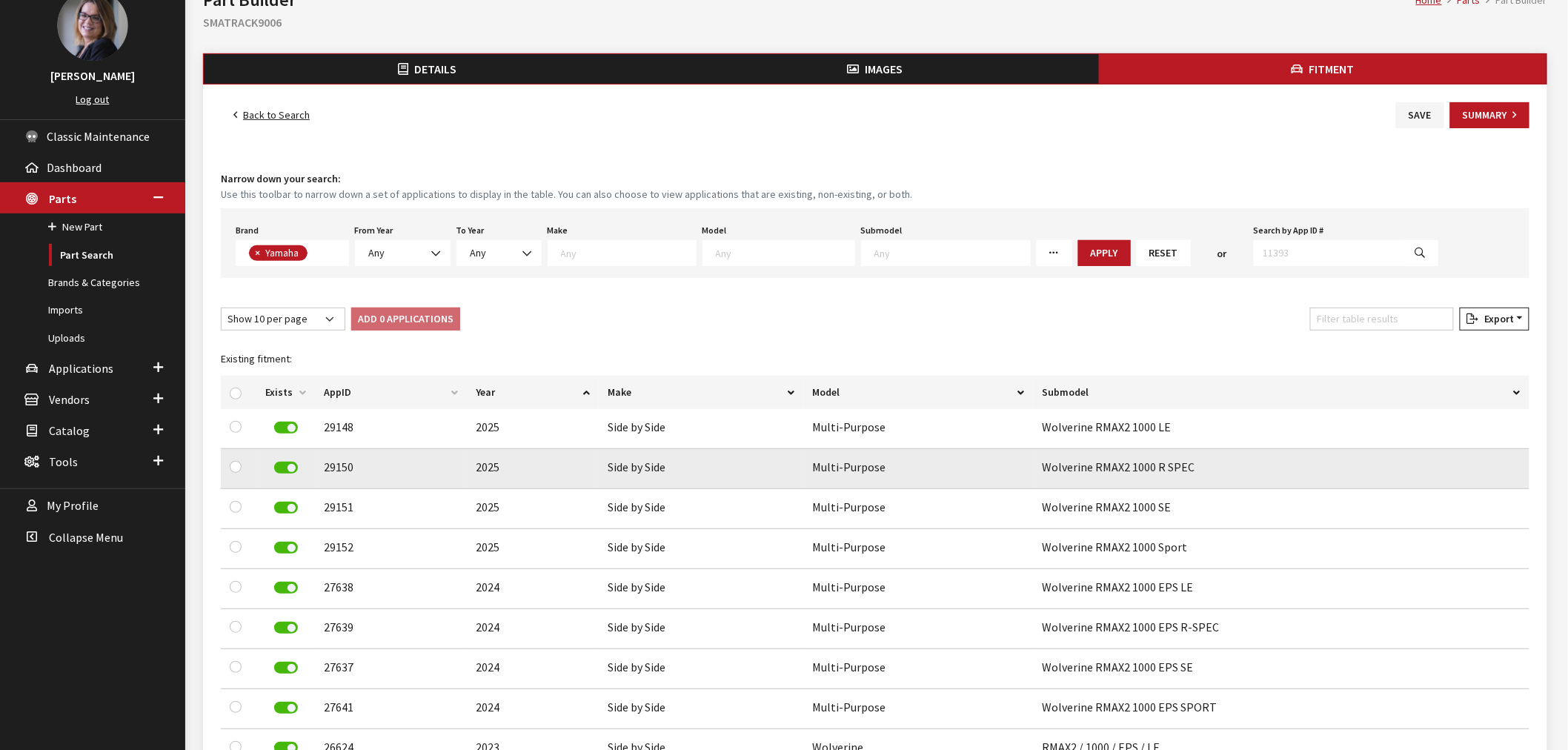
scroll to position [323, 0]
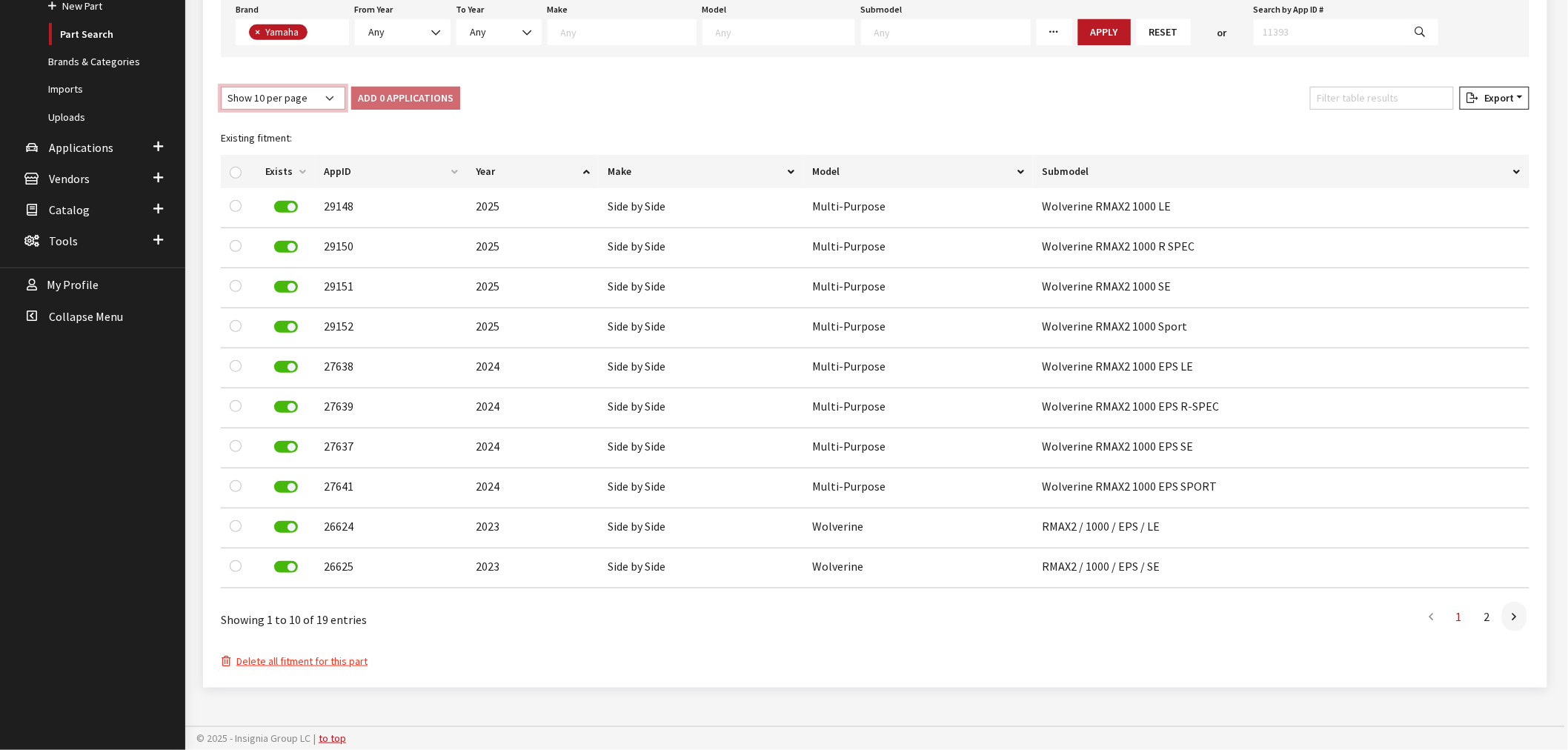
click at [334, 91] on select "Show 10 per page Show 25 per page Show 50 per page Show 100 per page Show 1000 …" at bounding box center [283, 98] width 124 height 23
select select "1000"
click at [221, 87] on select "Show 10 per page Show 25 per page Show 50 per page Show 100 per page Show 1000 …" at bounding box center [283, 98] width 124 height 23
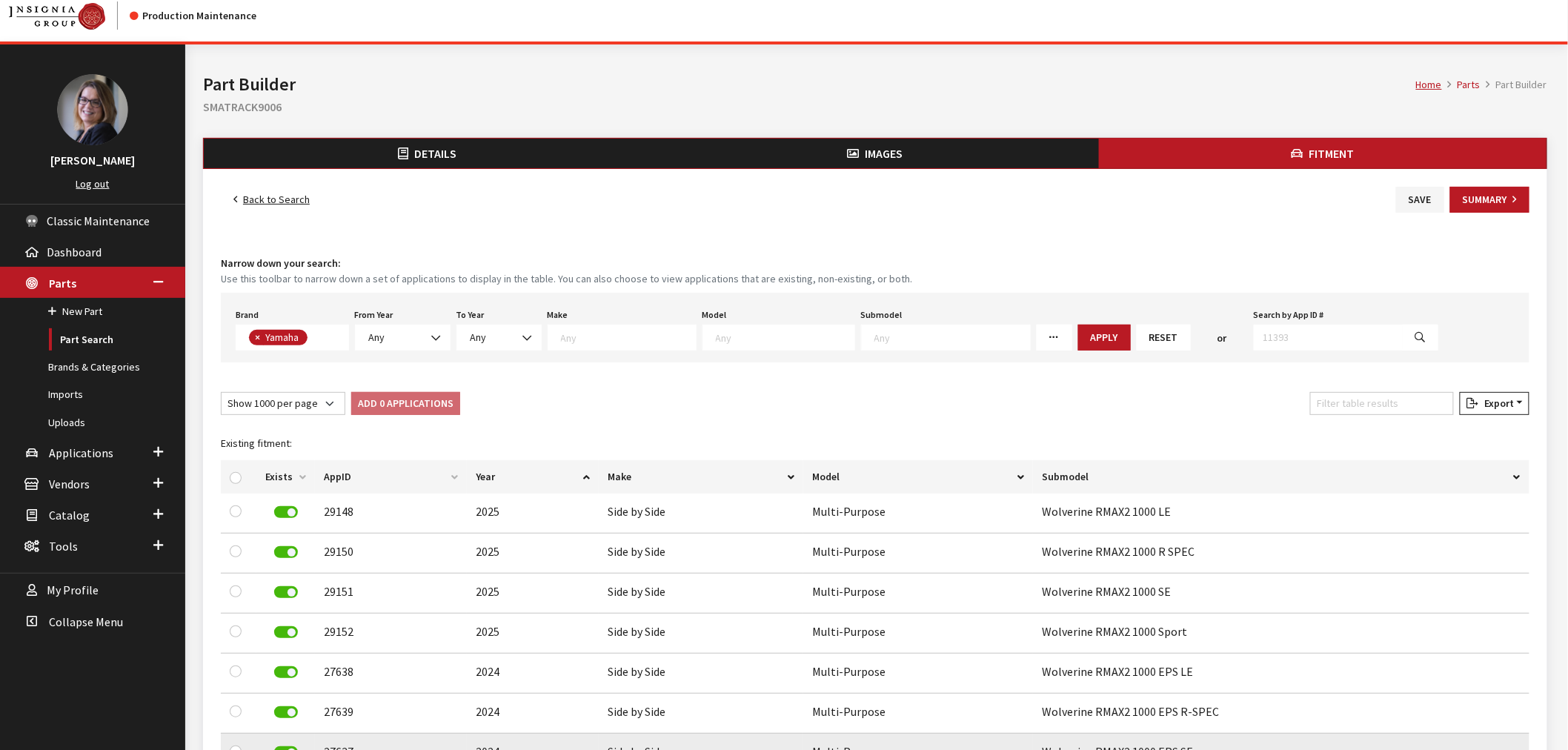
scroll to position [0, 0]
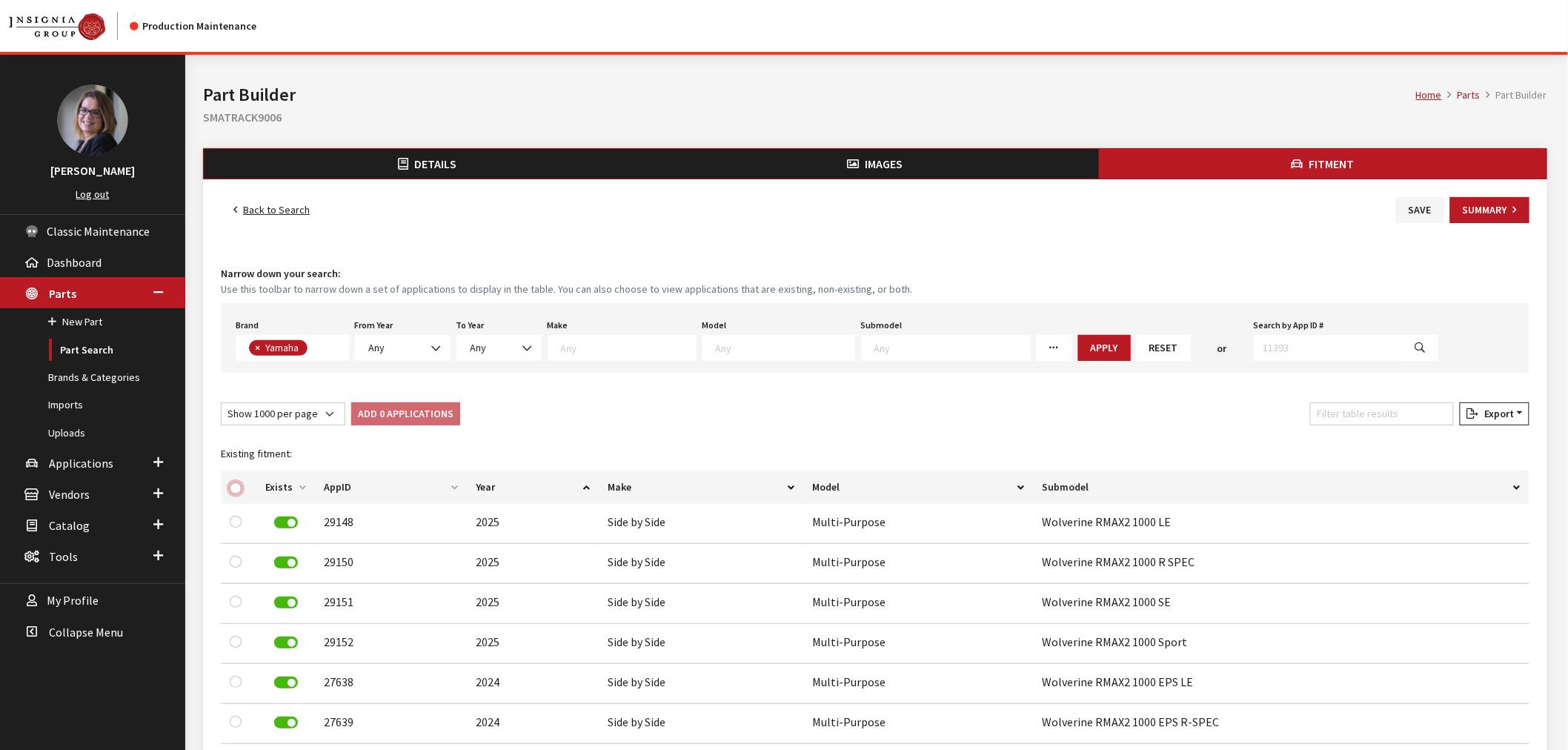
click at [235, 483] on input "checkbox" at bounding box center [236, 489] width 11 height 11
checkbox input "true"
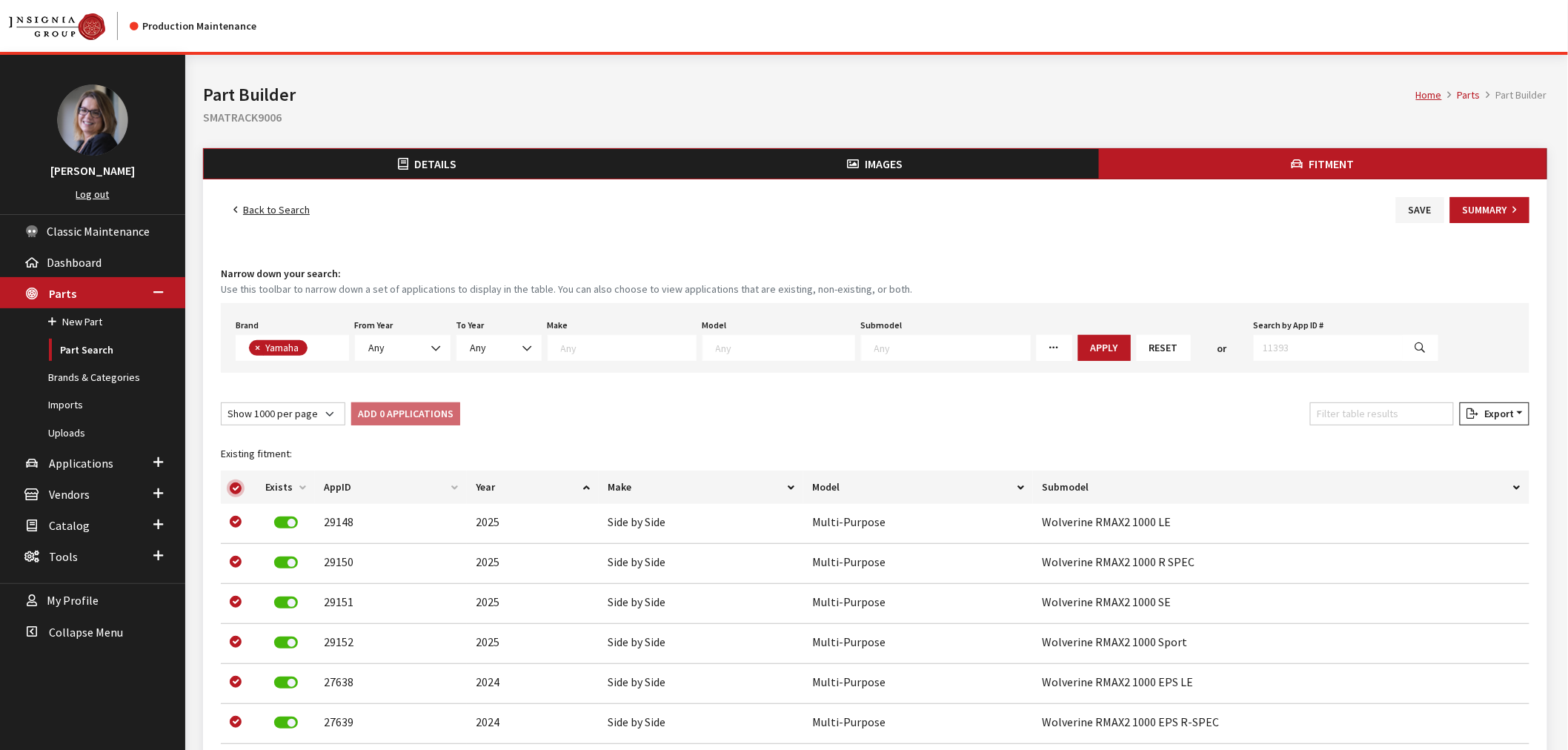
checkbox input "true"
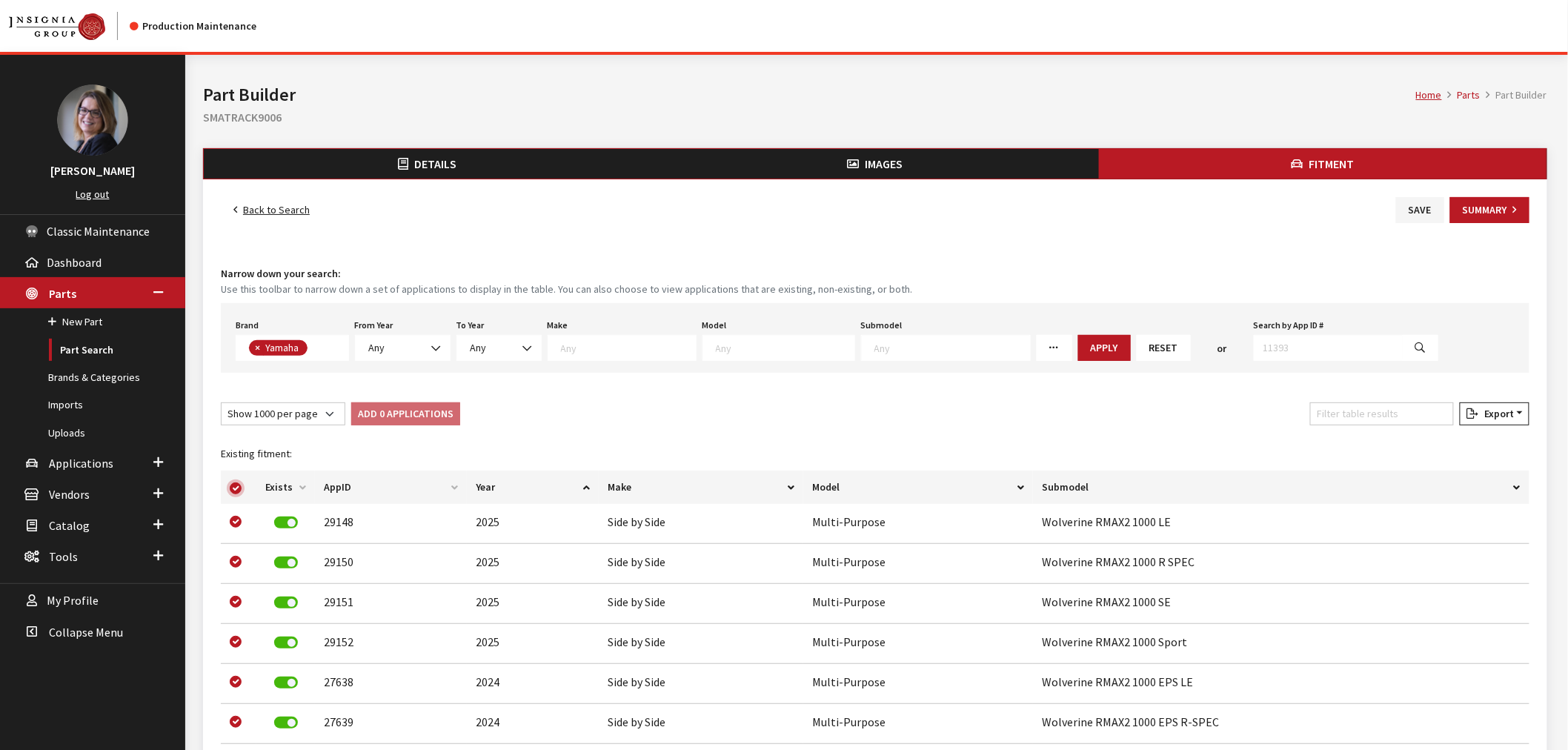
checkbox input "true"
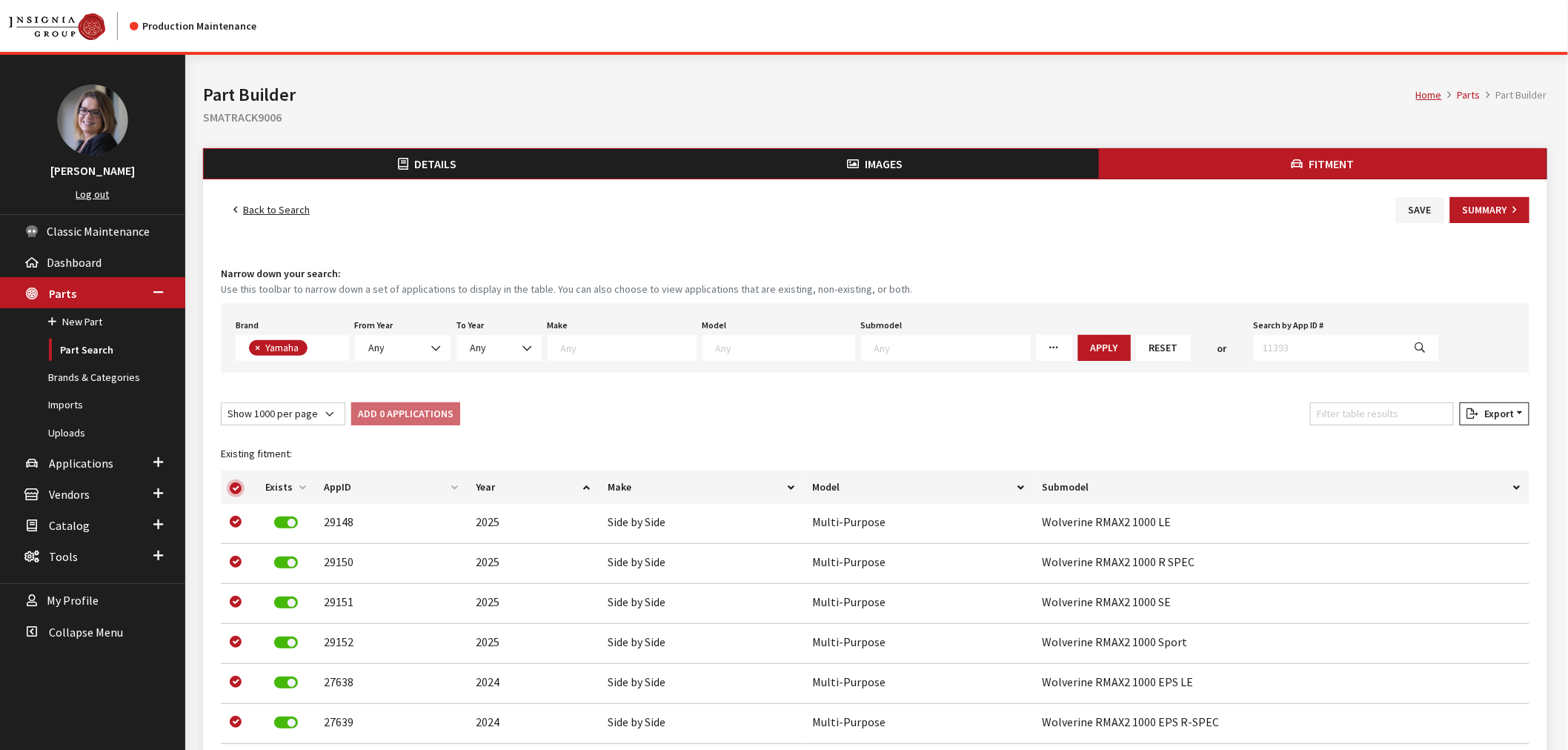
checkbox input "true"
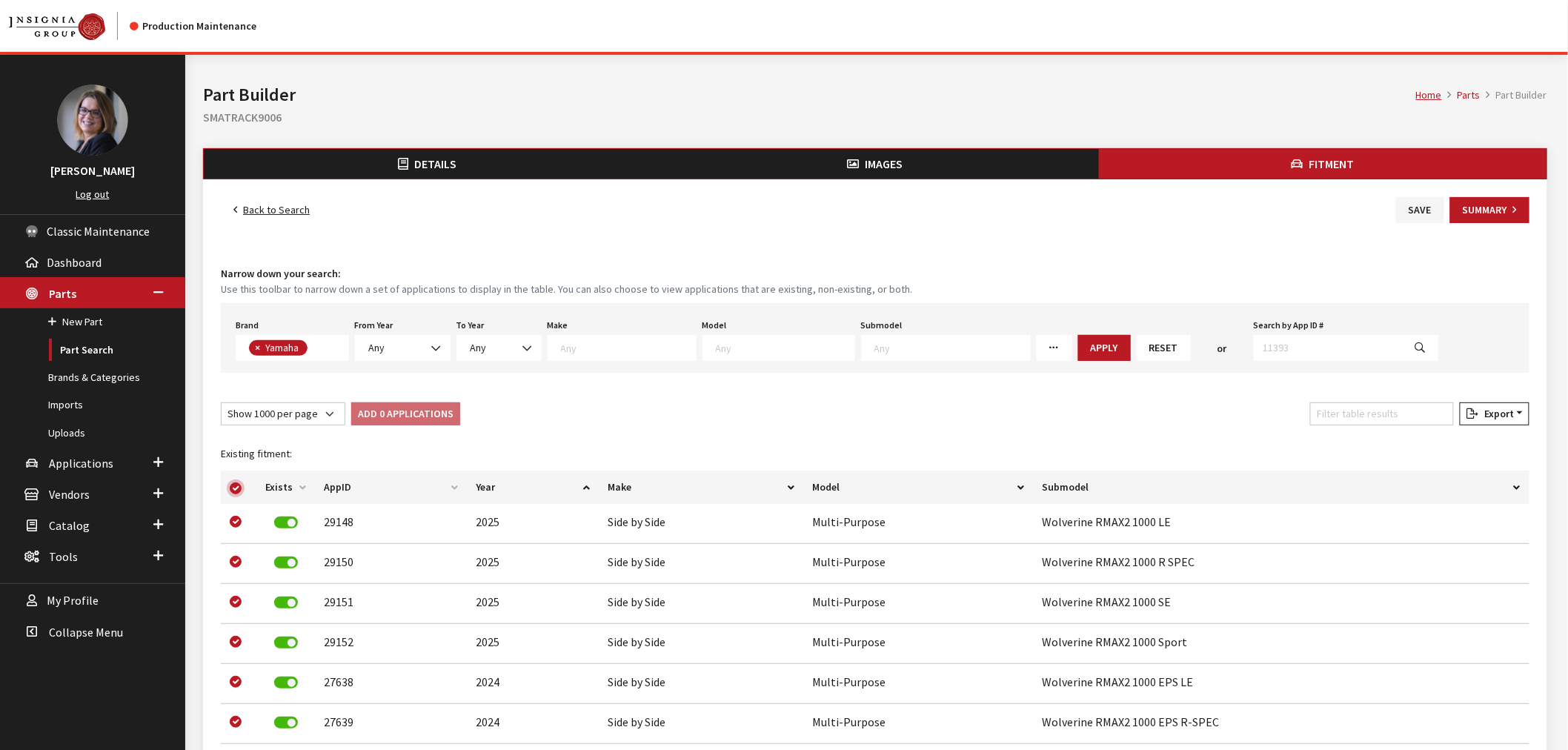
checkbox input "true"
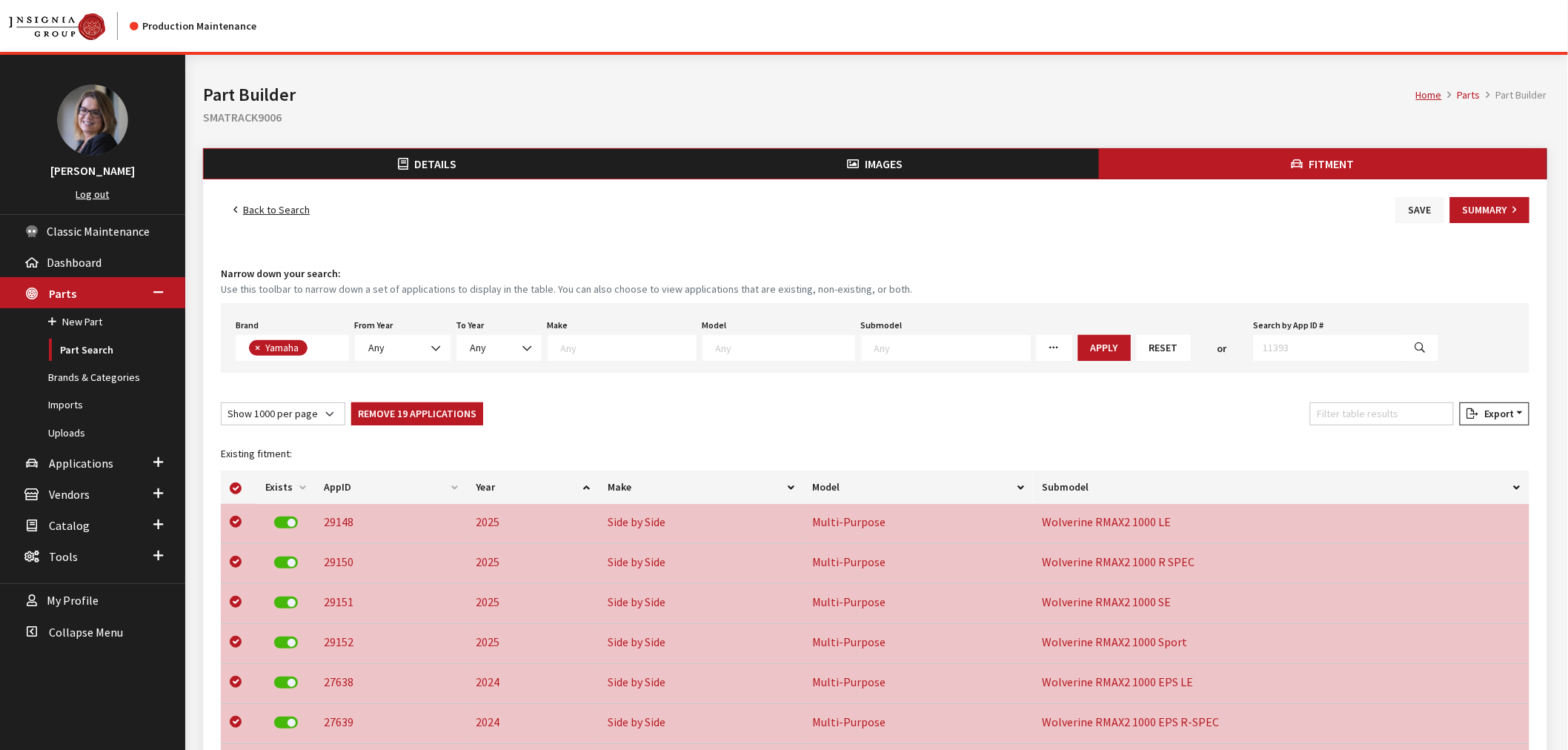
click at [1411, 208] on button "Save" at bounding box center [1420, 210] width 48 height 26
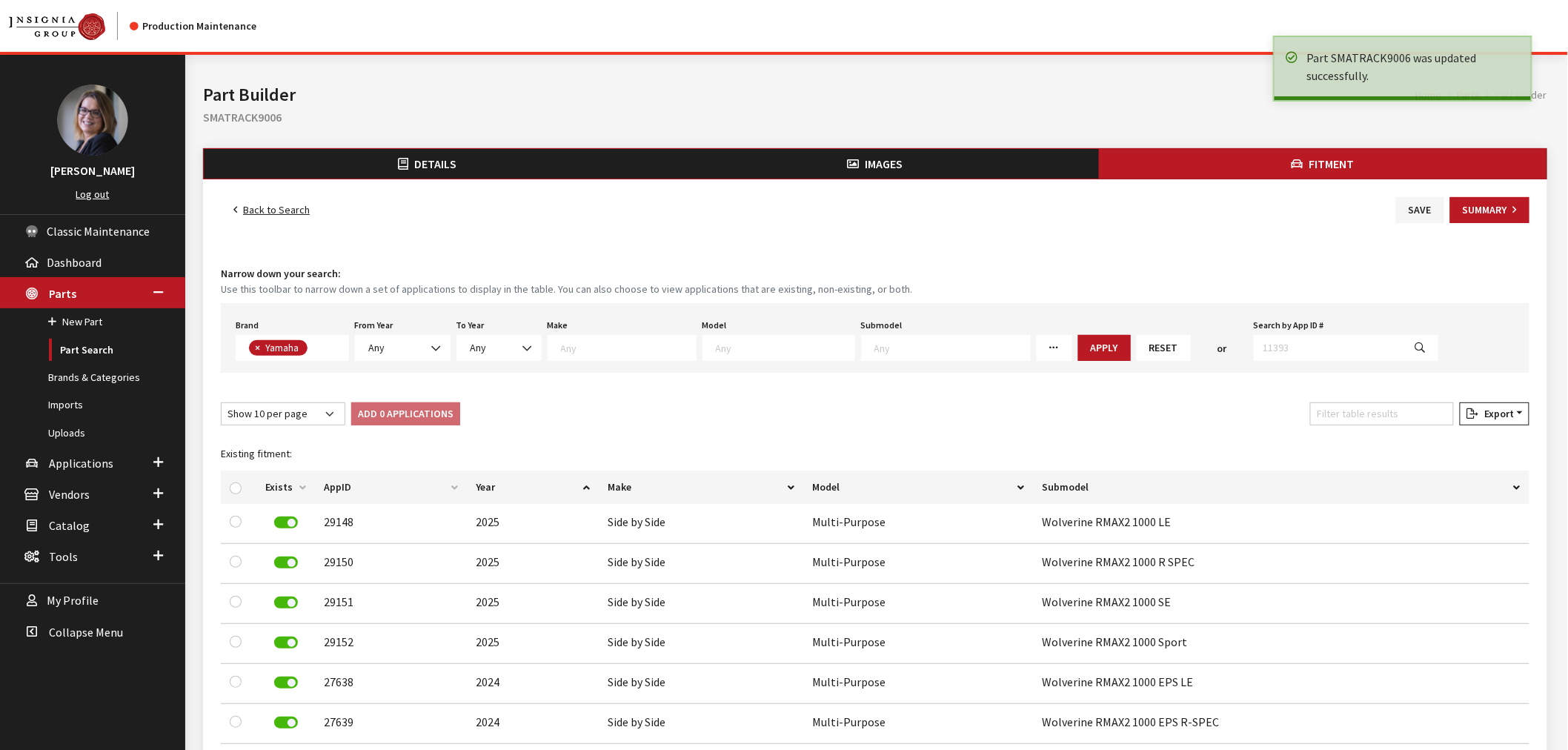
scroll to position [374, 0]
click at [1254, 346] on input "Search by App ID #" at bounding box center [1328, 348] width 150 height 26
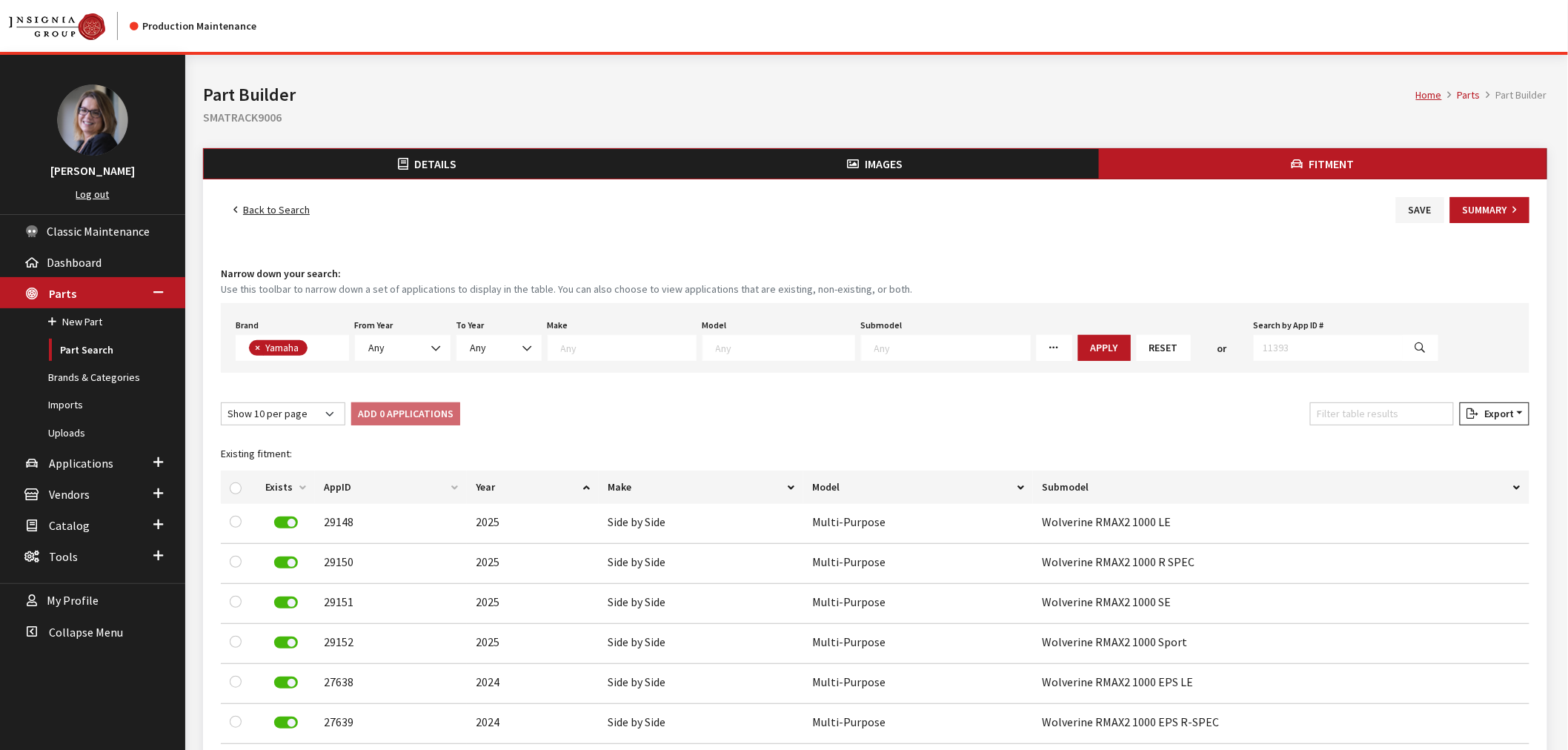
click at [293, 208] on link "Back to Search" at bounding box center [272, 210] width 101 height 26
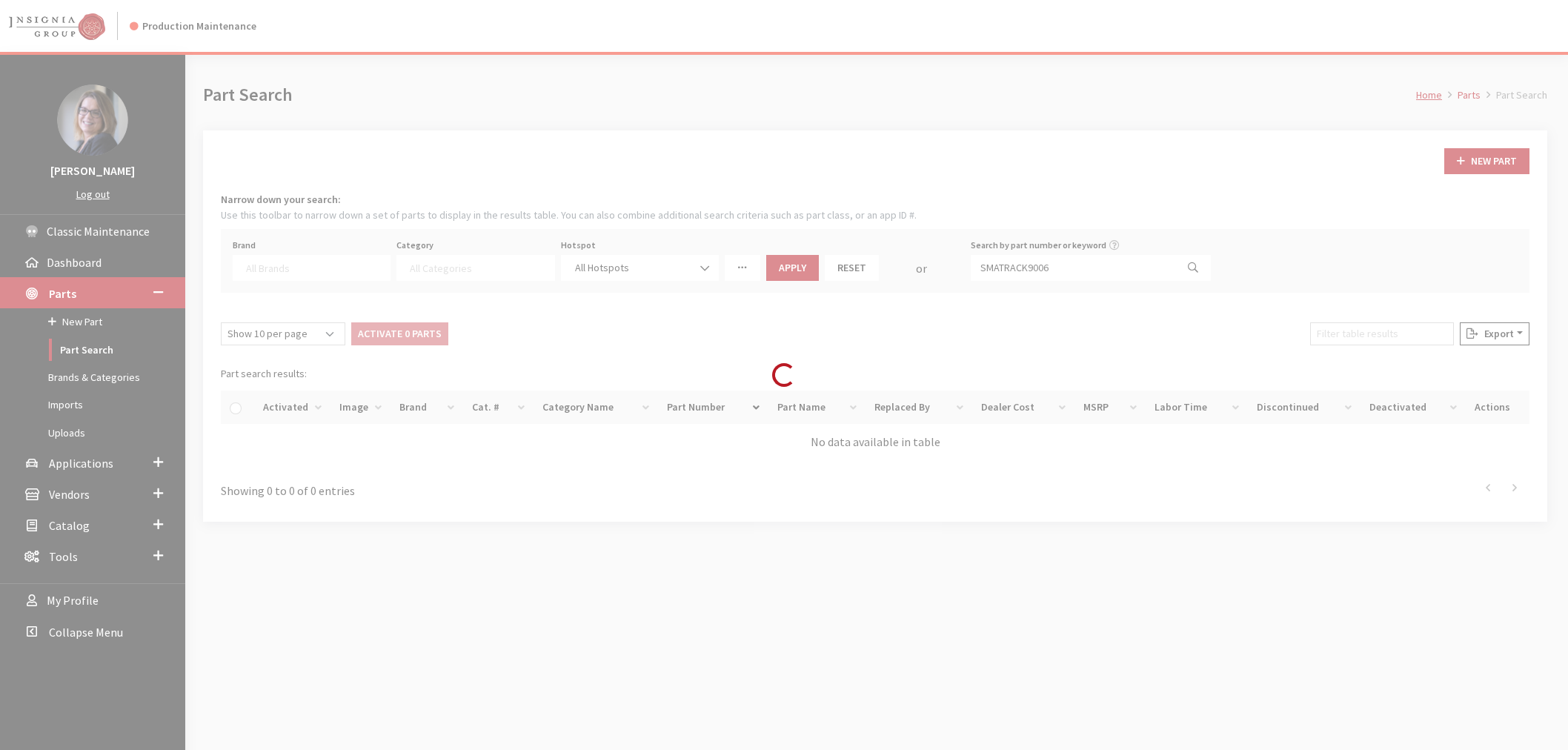
select select
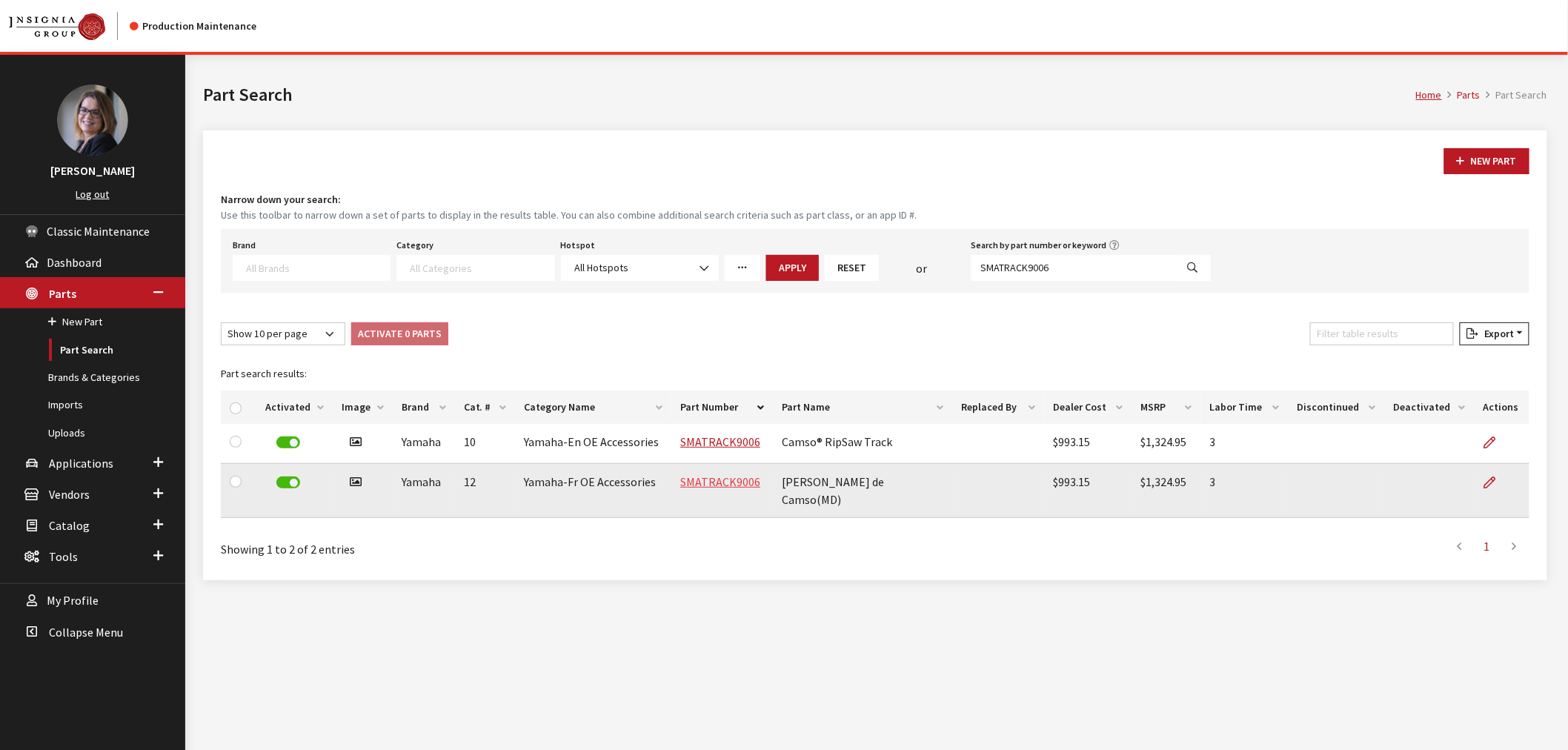
click at [713, 483] on link "SMATRACK9006" at bounding box center [720, 482] width 80 height 15
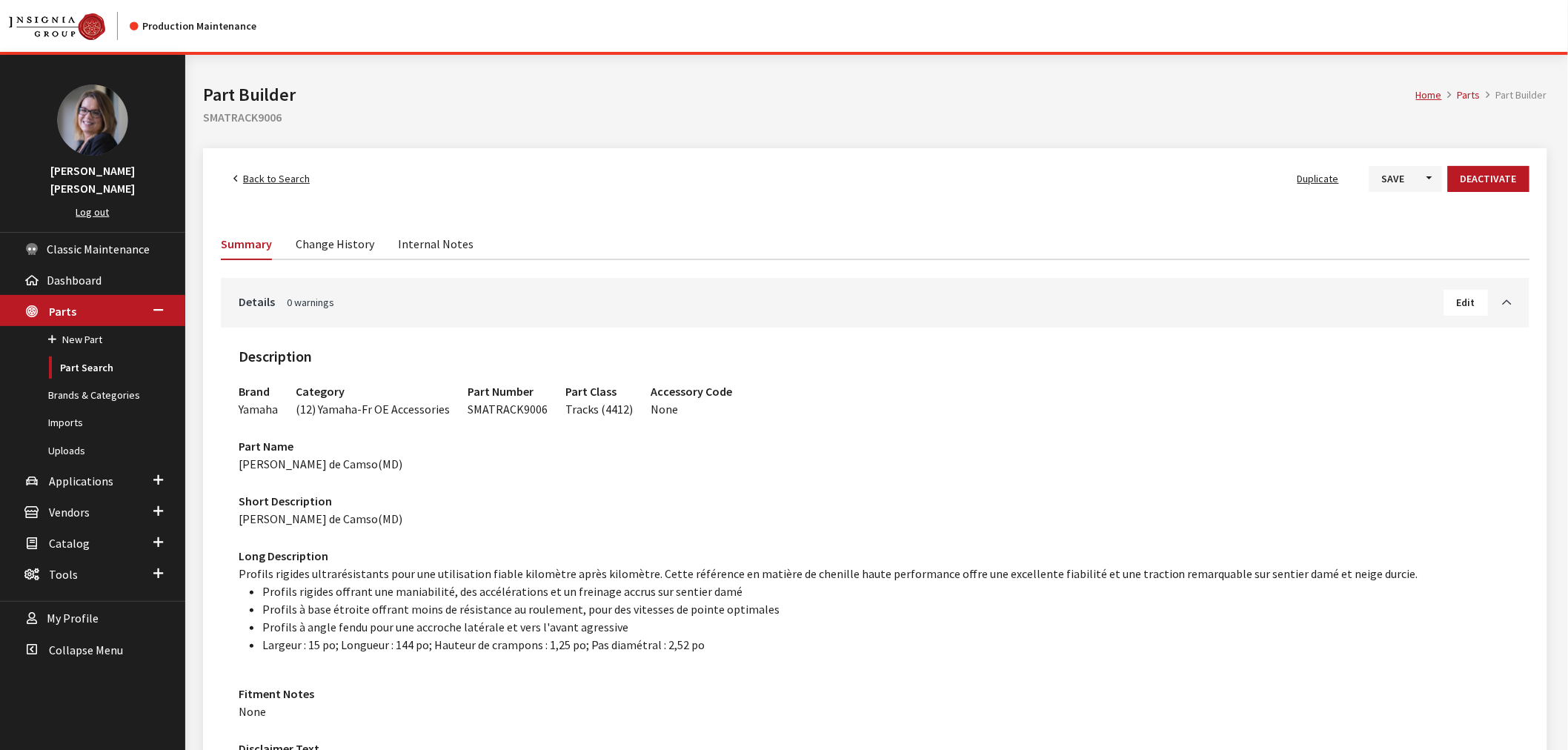
click at [1480, 309] on button "Edit" at bounding box center [1466, 303] width 43 height 26
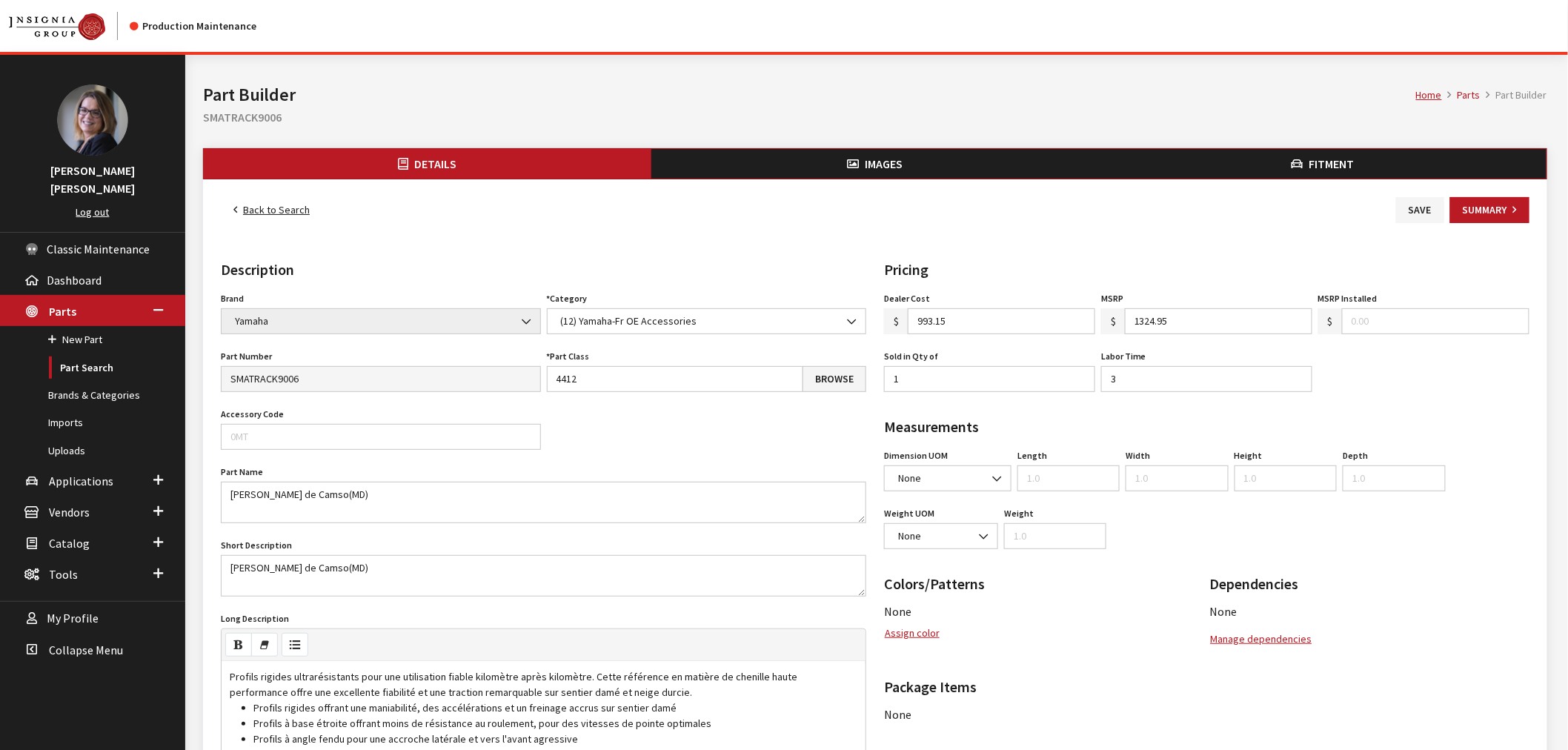
click at [1354, 156] on span "Fitment" at bounding box center [1331, 164] width 45 height 15
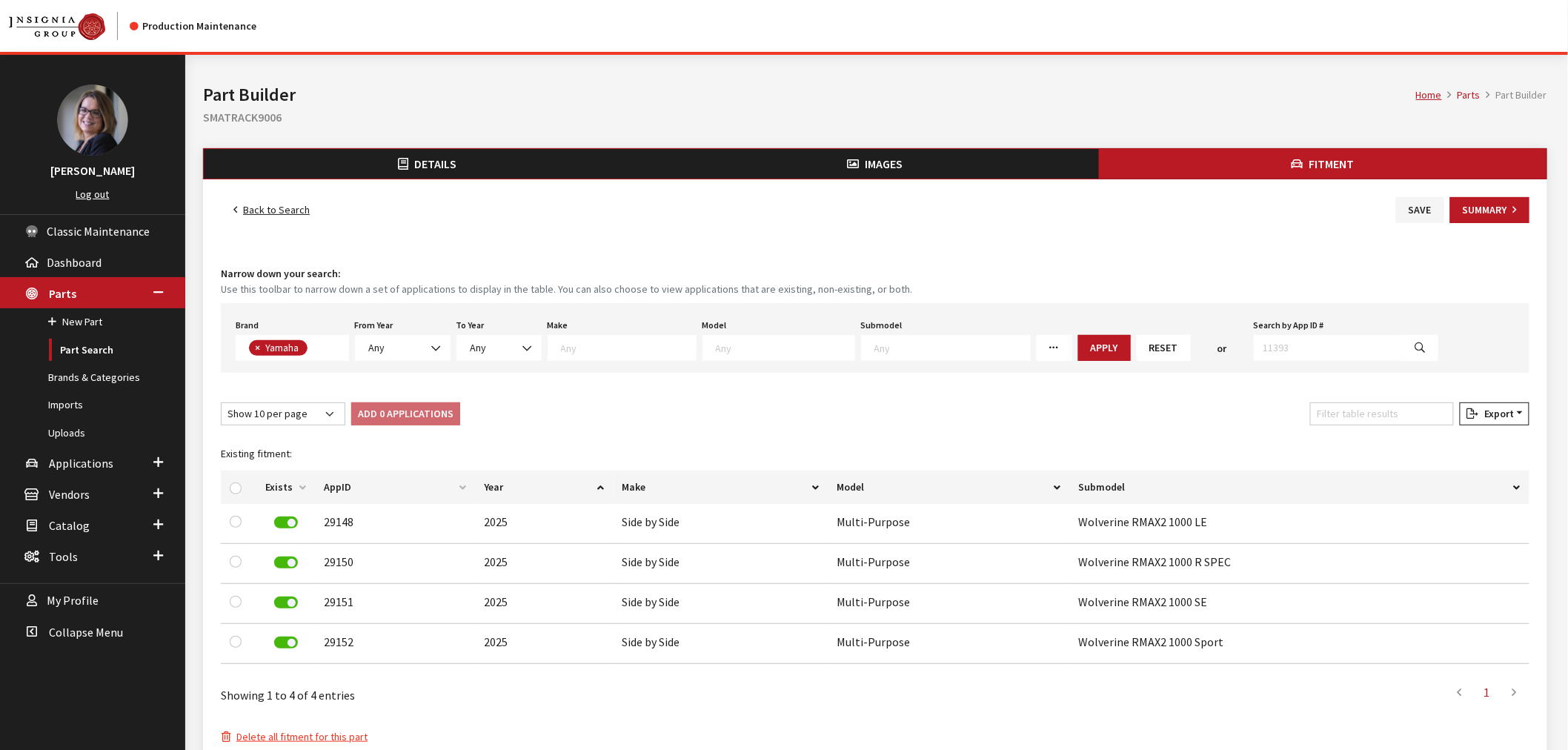
scroll to position [374, 0]
click at [232, 493] on div at bounding box center [239, 487] width 18 height 16
click at [236, 486] on input "checkbox" at bounding box center [236, 489] width 11 height 11
checkbox input "true"
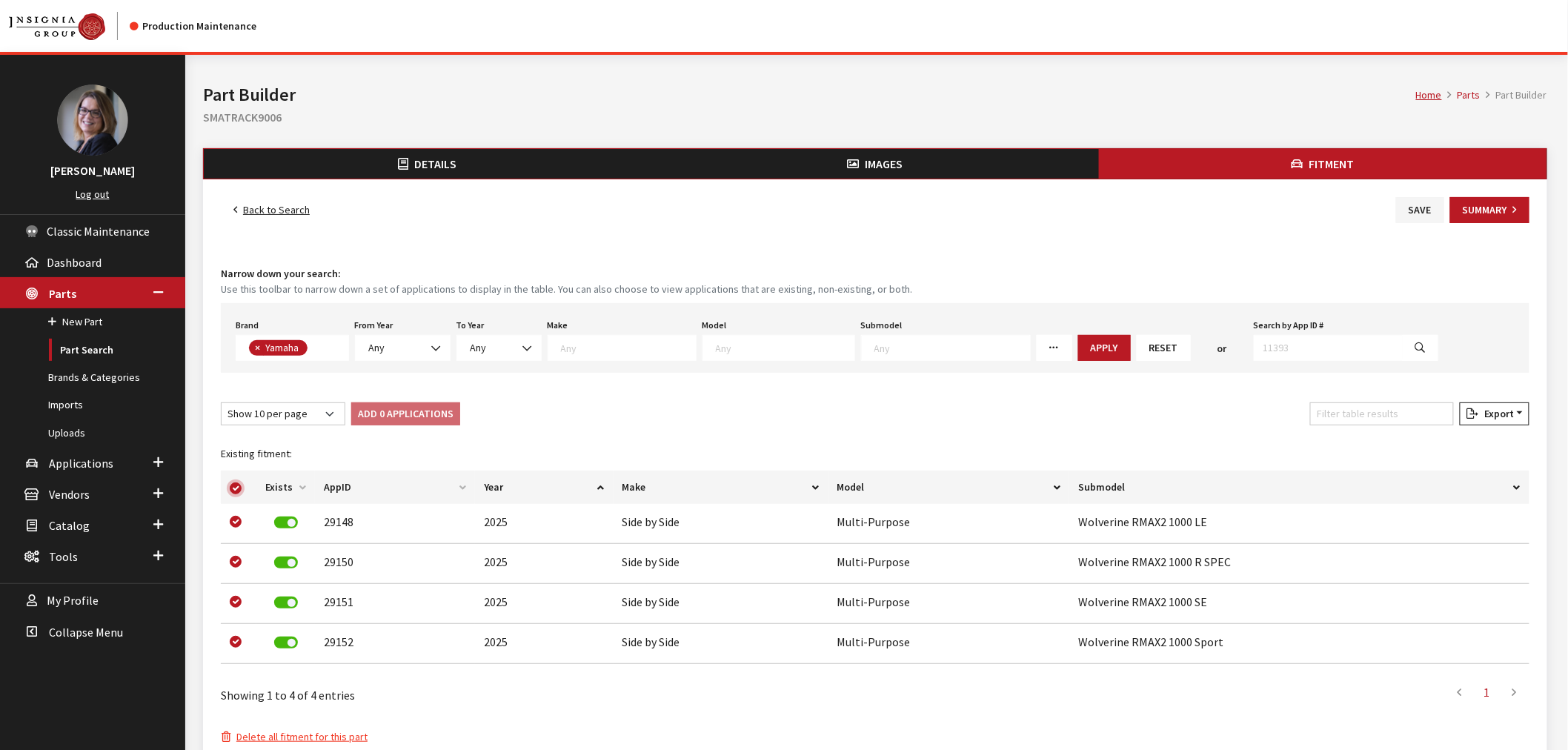
checkbox input "true"
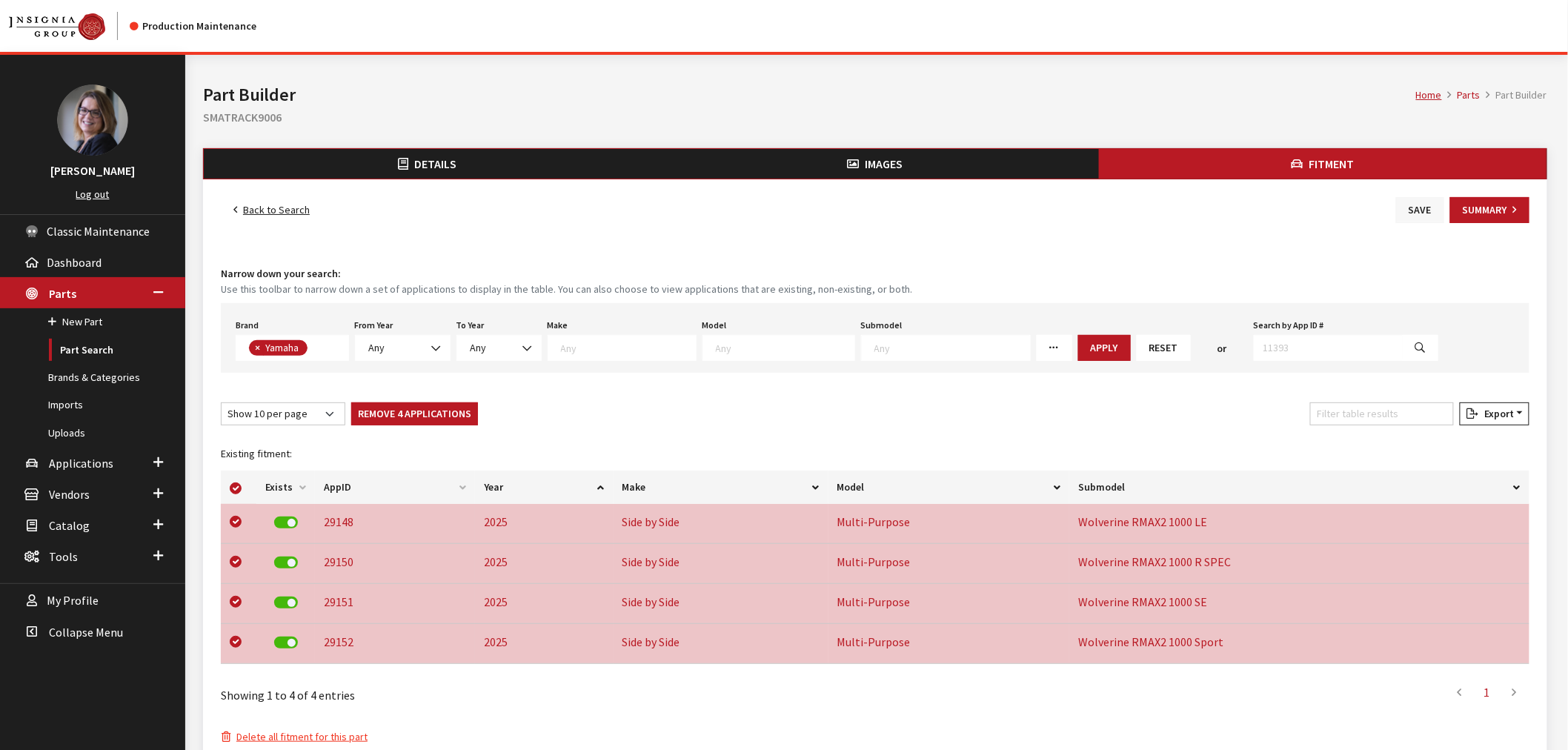
click at [1413, 208] on button "Save" at bounding box center [1420, 210] width 48 height 26
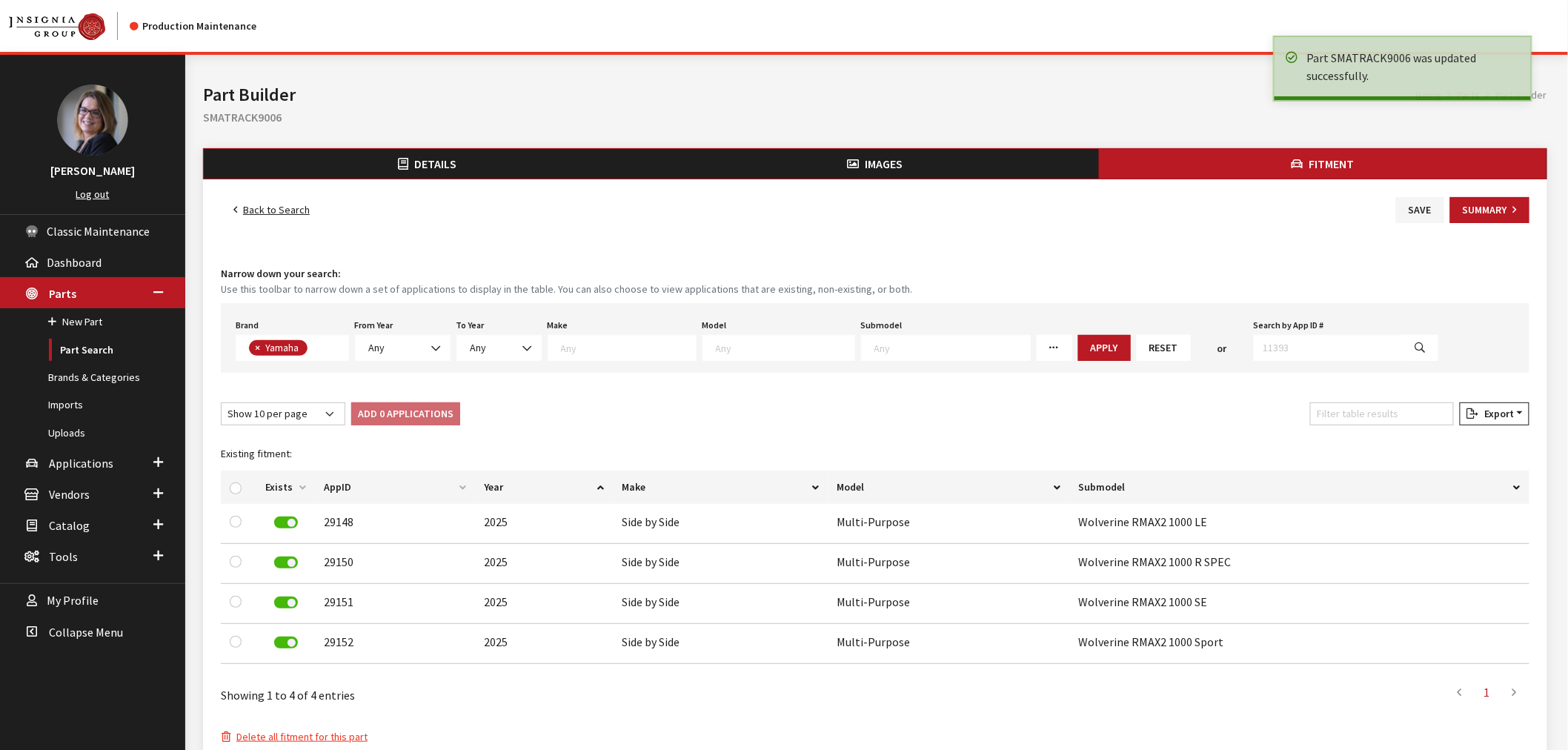
scroll to position [374, 0]
click at [235, 491] on input "checkbox" at bounding box center [236, 489] width 11 height 11
checkbox input "true"
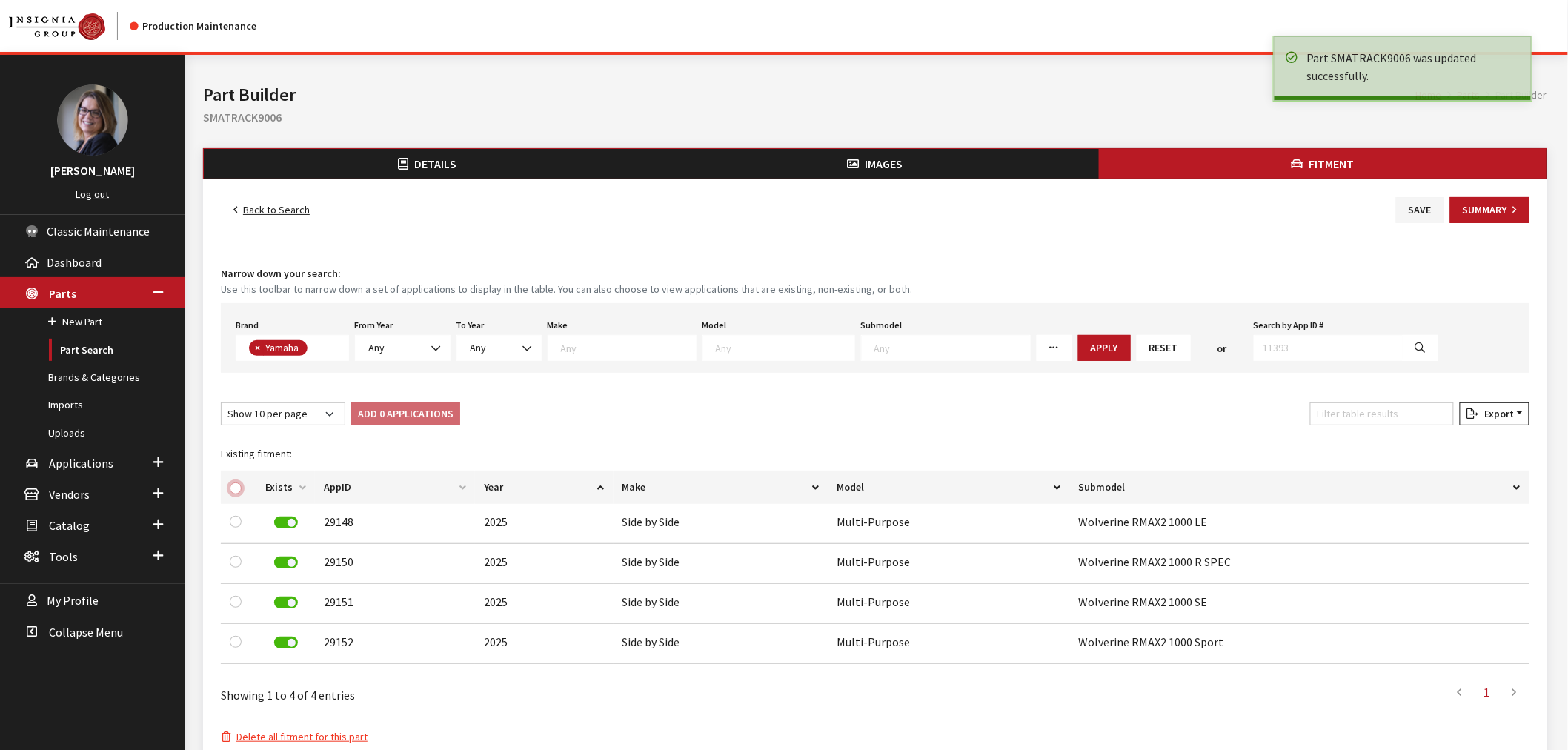
checkbox input "true"
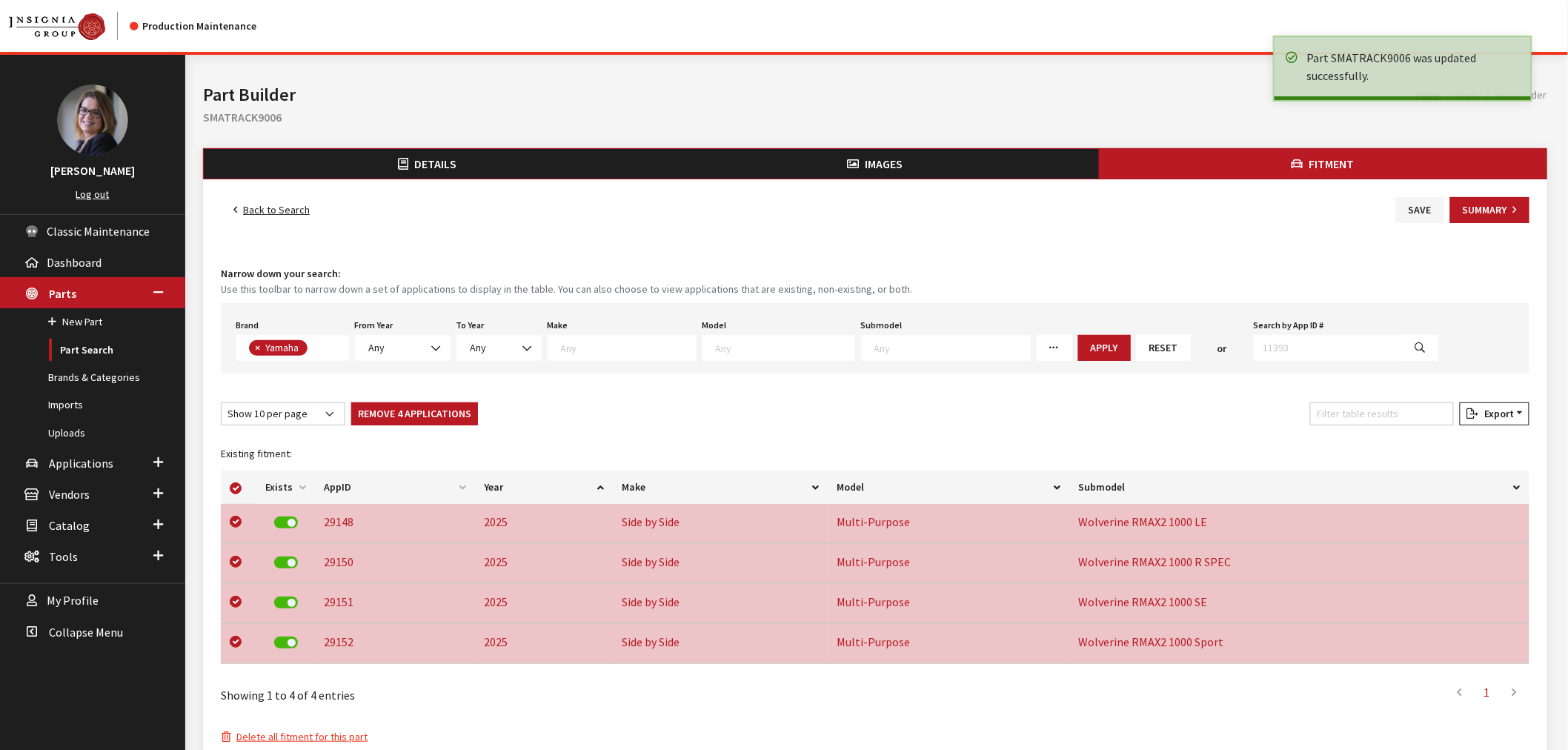
click at [286, 520] on label at bounding box center [286, 522] width 24 height 11
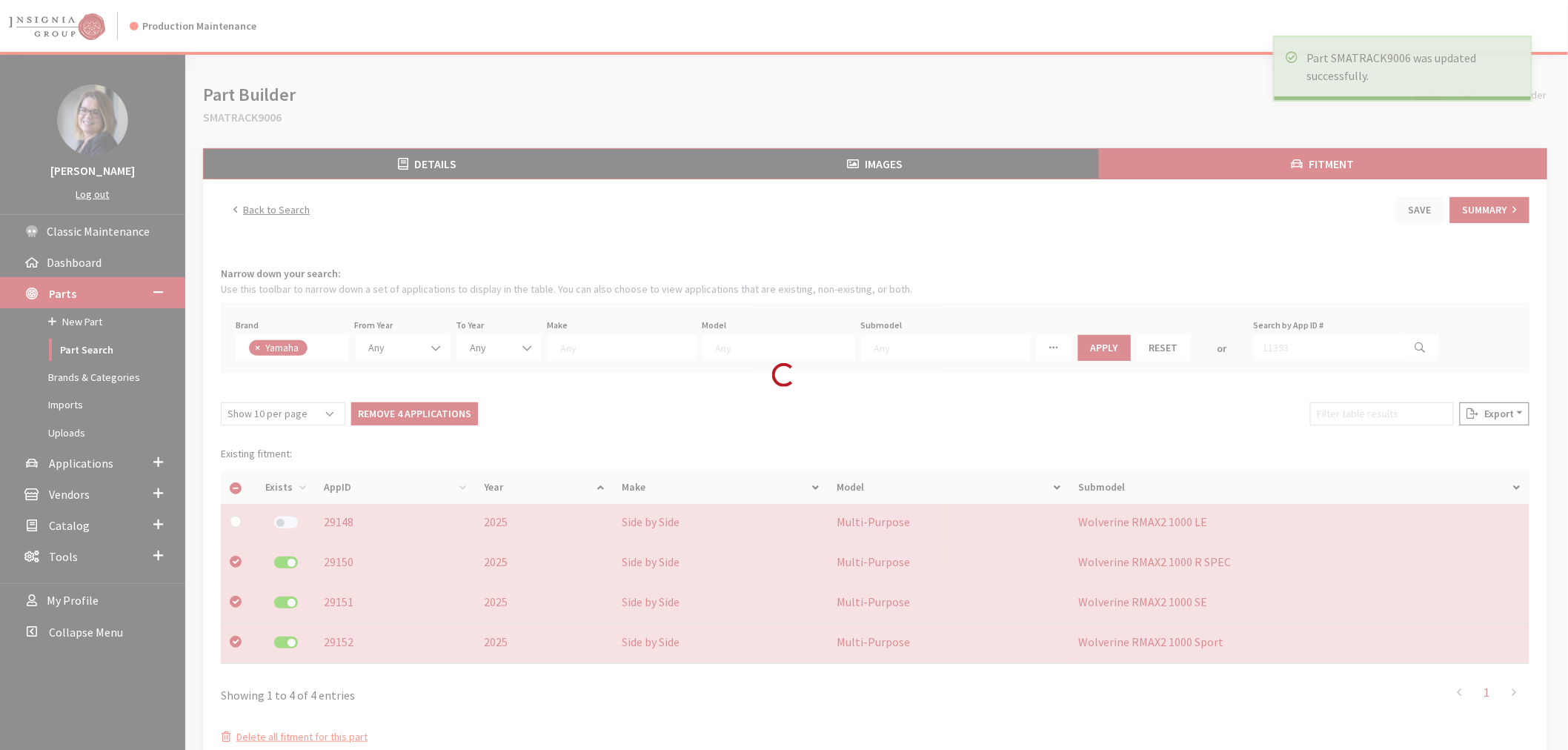
checkbox input "false"
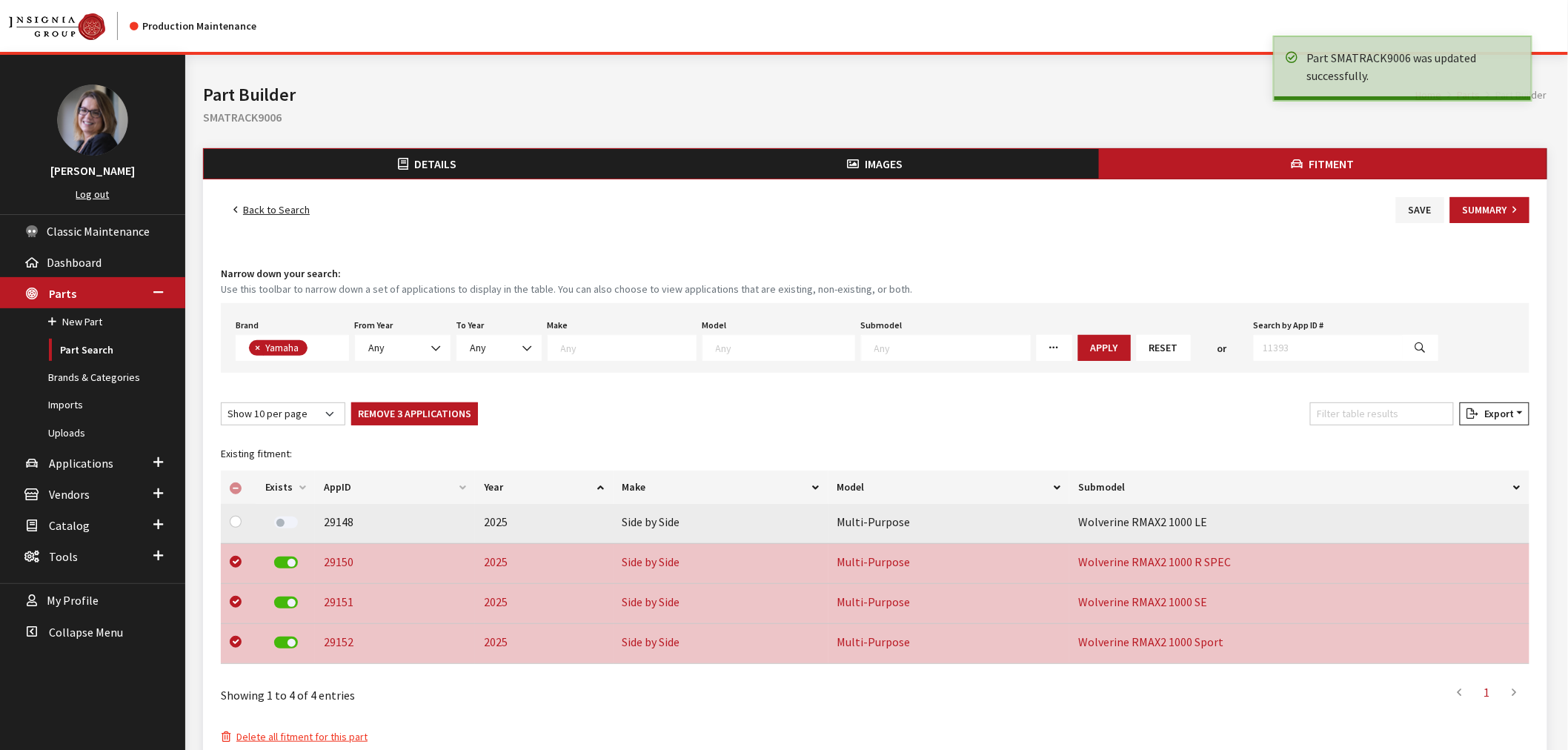
drag, startPoint x: 286, startPoint y: 571, endPoint x: 292, endPoint y: 557, distance: 15.2
click at [289, 567] on div at bounding box center [286, 564] width 41 height 21
click at [292, 557] on div at bounding box center [286, 564] width 41 height 21
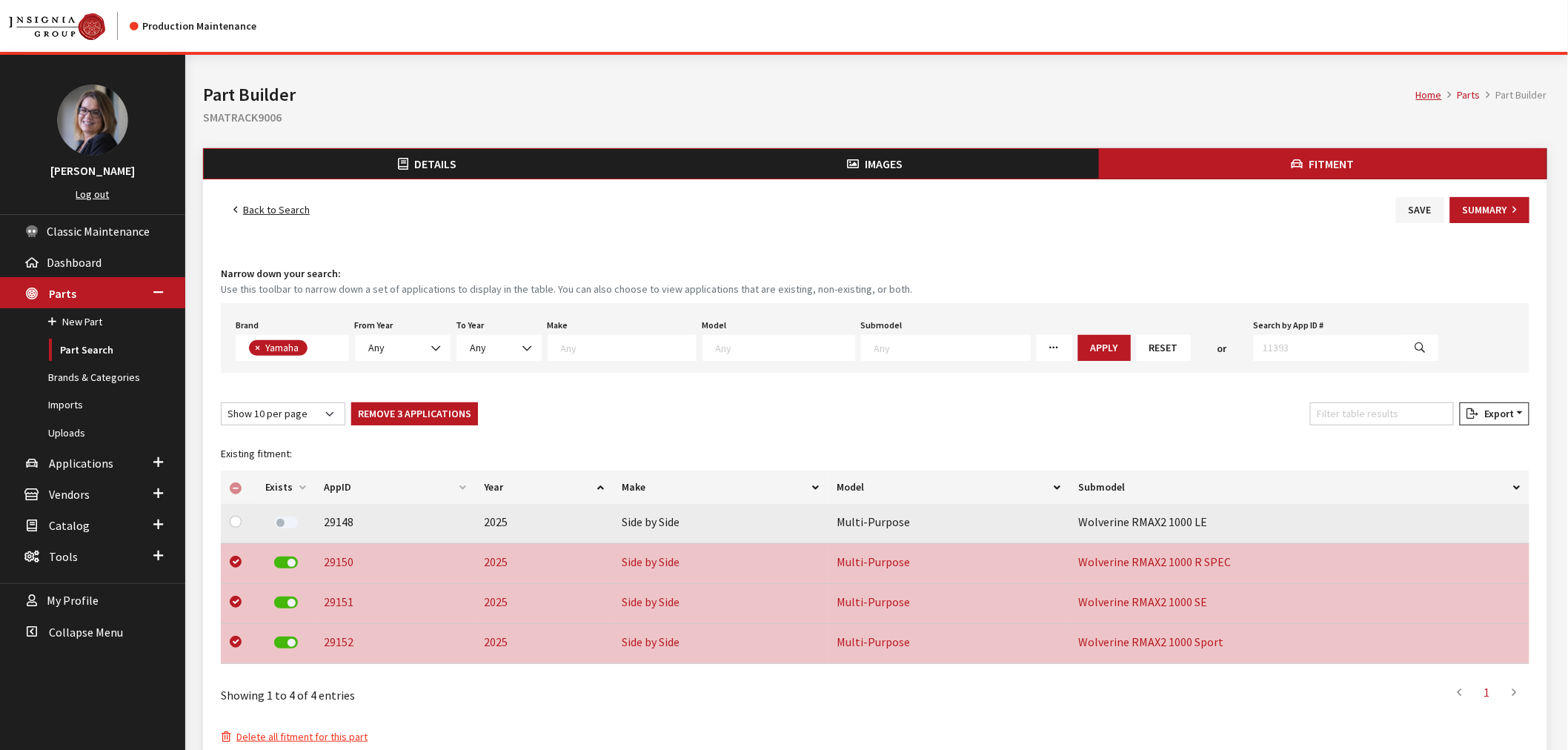
click at [293, 564] on label at bounding box center [286, 562] width 24 height 11
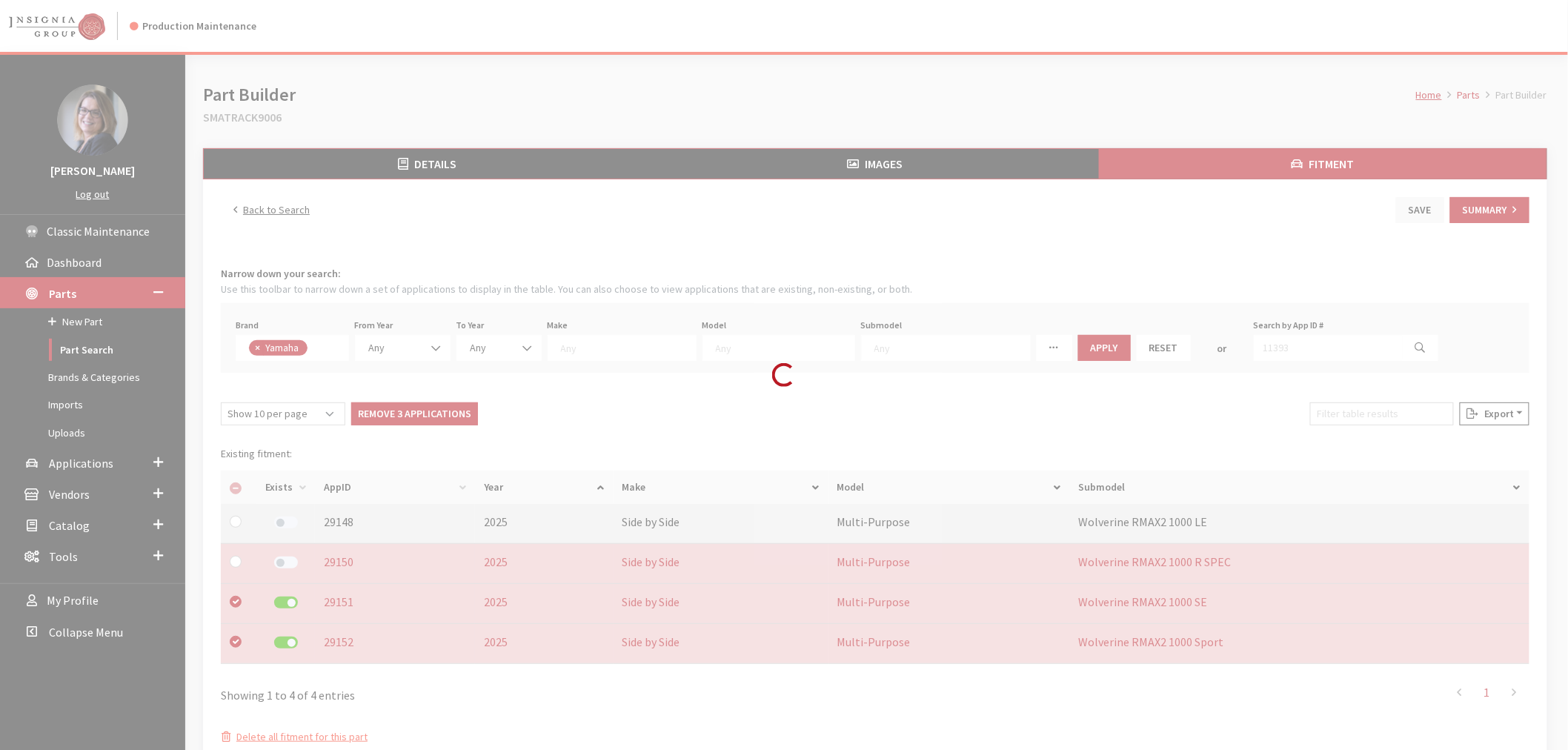
checkbox input "false"
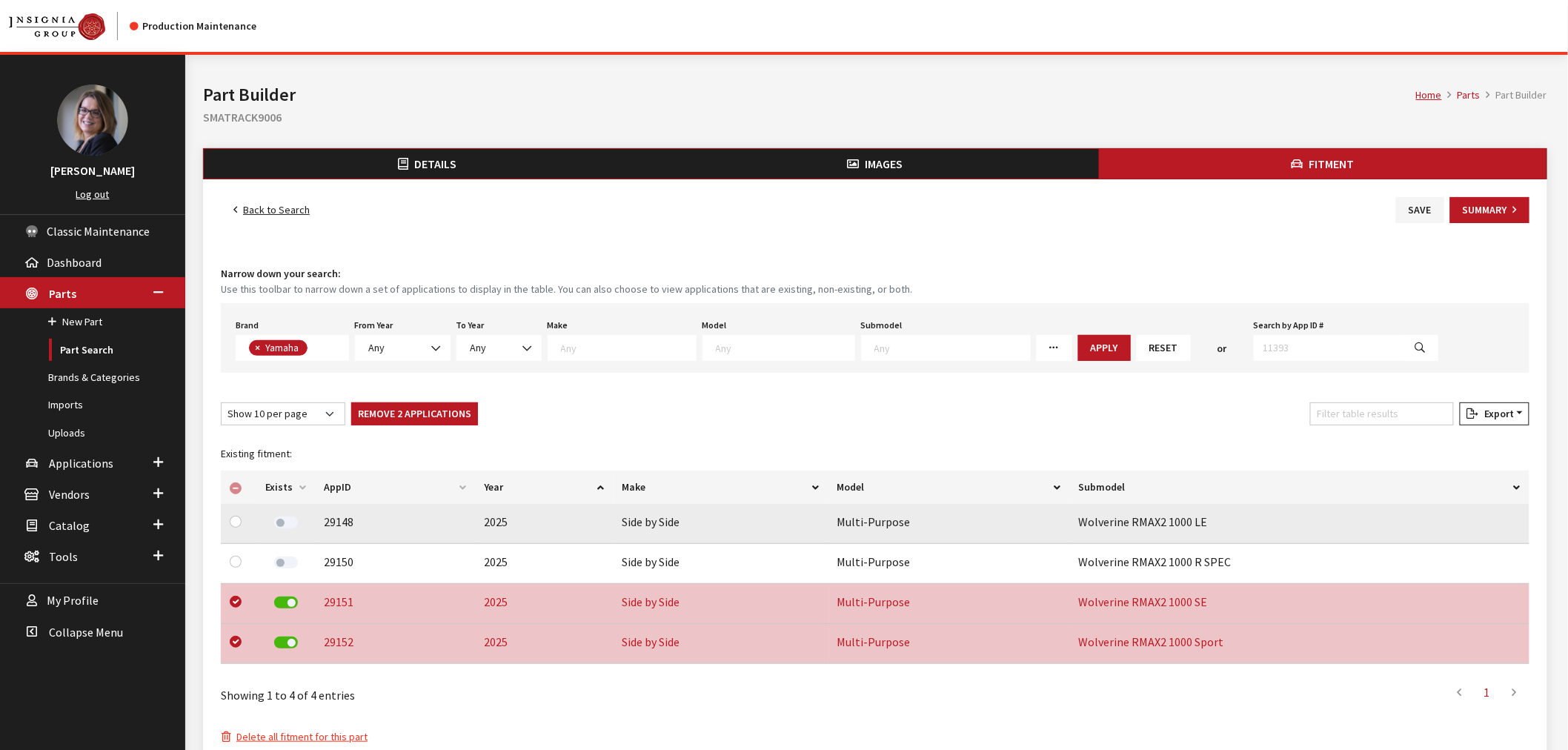
click at [294, 603] on label at bounding box center [286, 603] width 24 height 11
checkbox input "false"
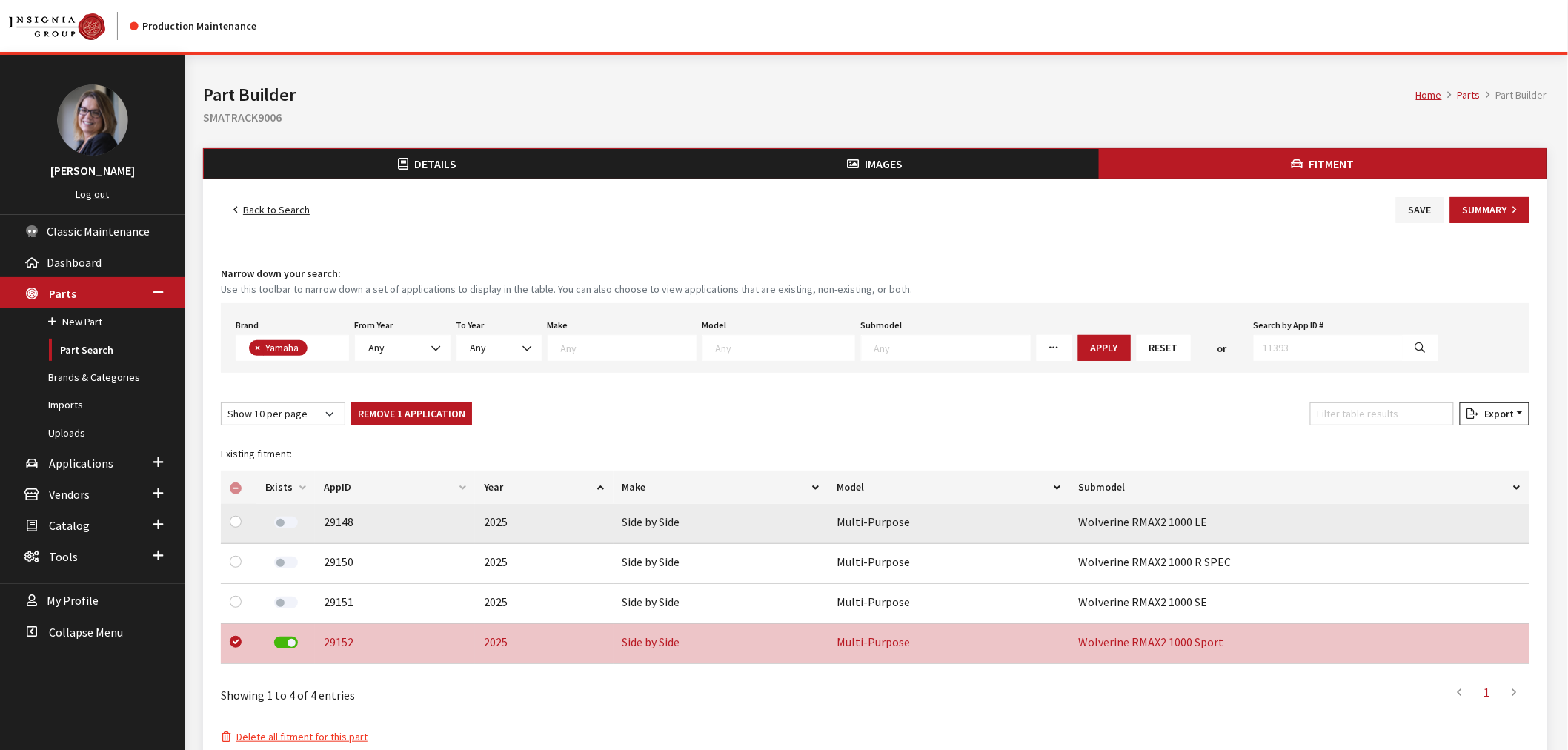
drag, startPoint x: 289, startPoint y: 644, endPoint x: 495, endPoint y: 611, distance: 208.6
click at [291, 643] on label at bounding box center [286, 643] width 24 height 11
checkbox input "false"
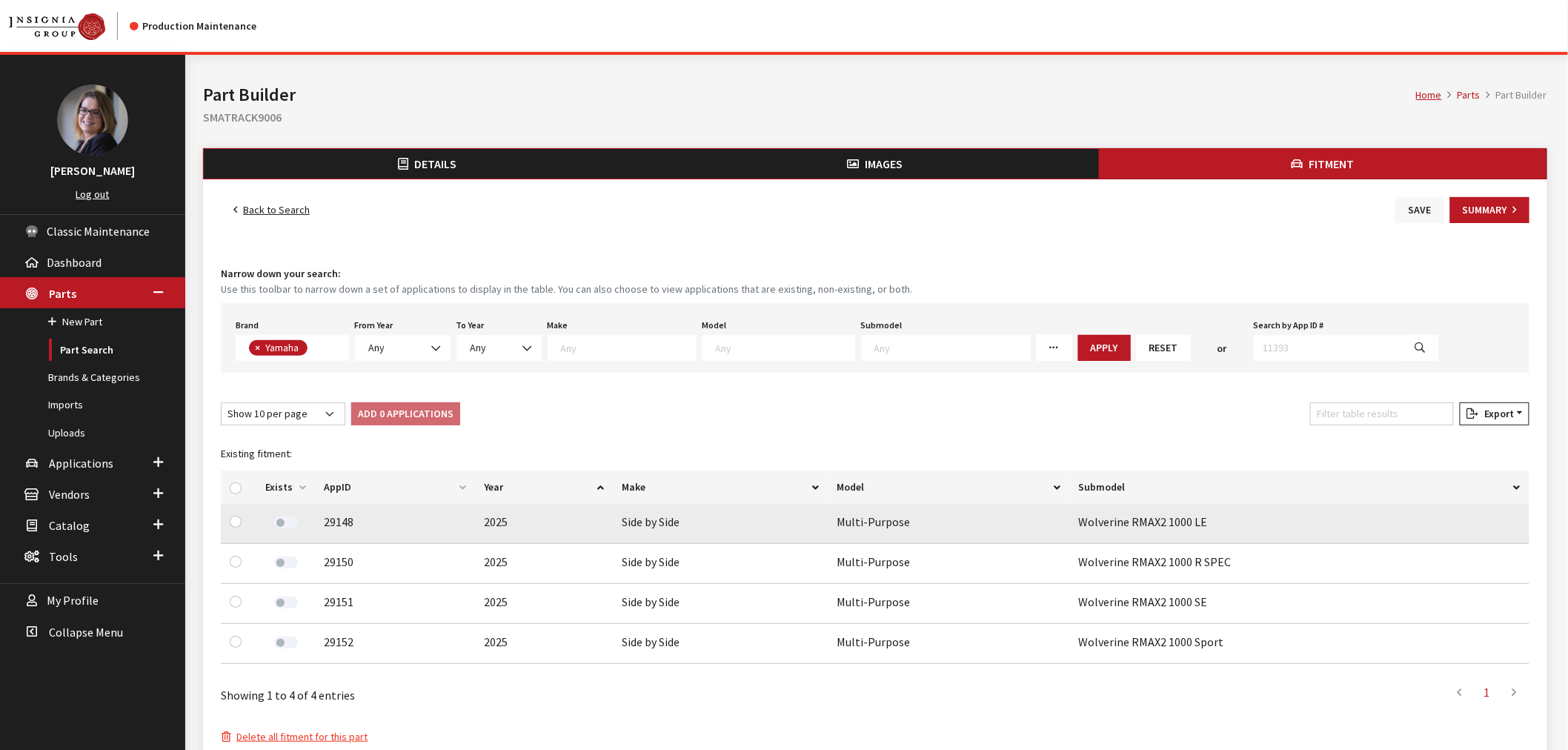
click at [1405, 214] on button "Save" at bounding box center [1420, 210] width 48 height 26
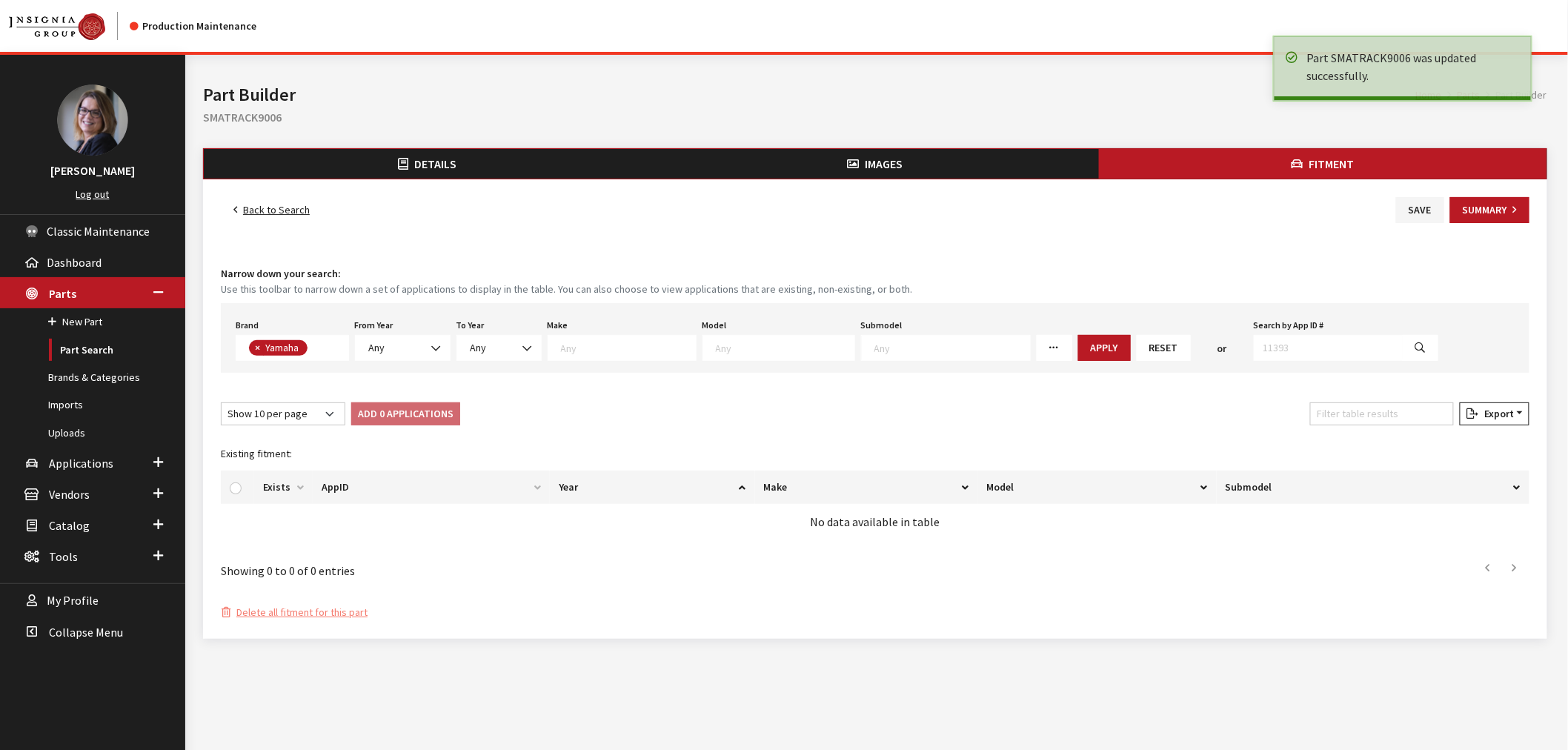
scroll to position [374, 0]
click at [250, 202] on link "Back to Search" at bounding box center [272, 210] width 101 height 26
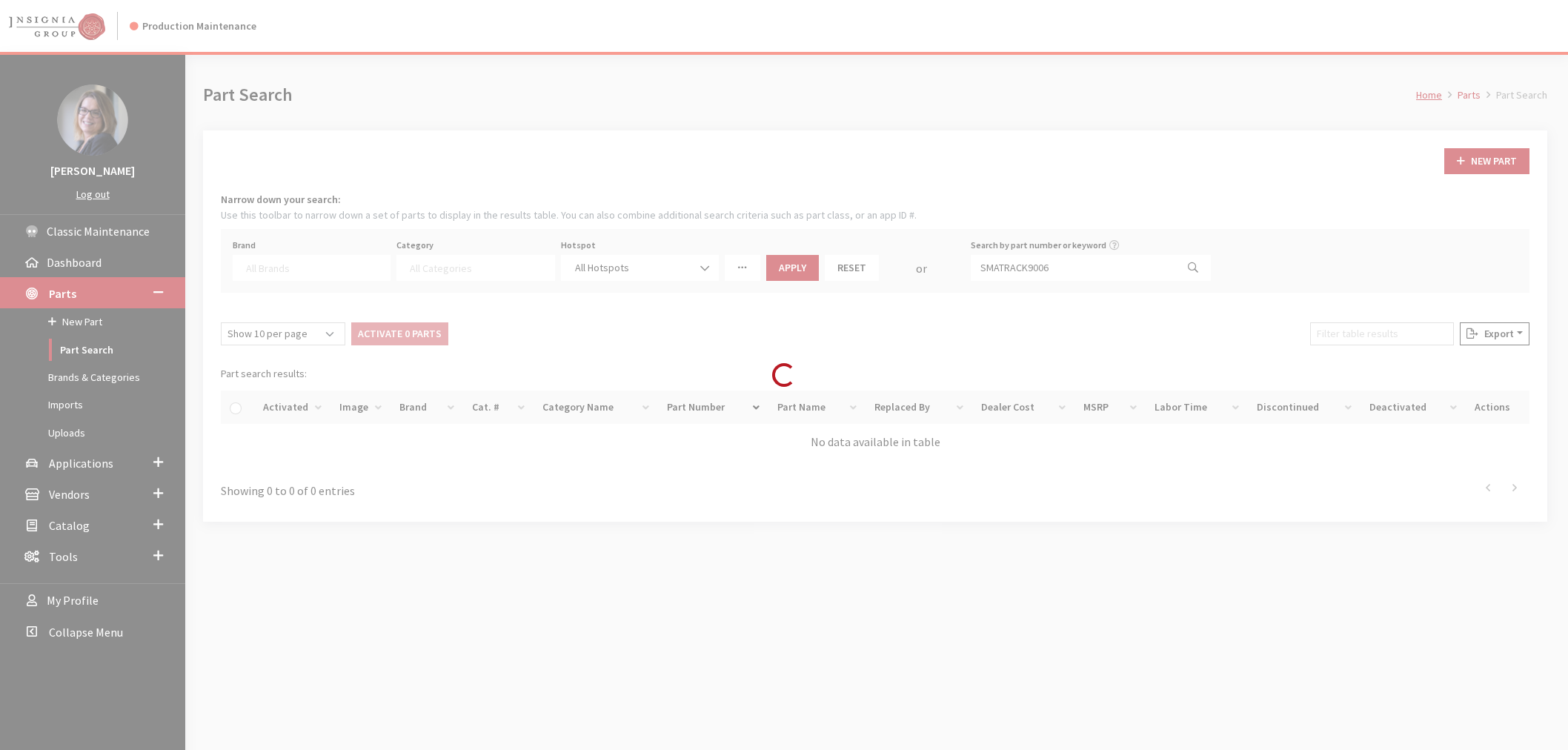
select select
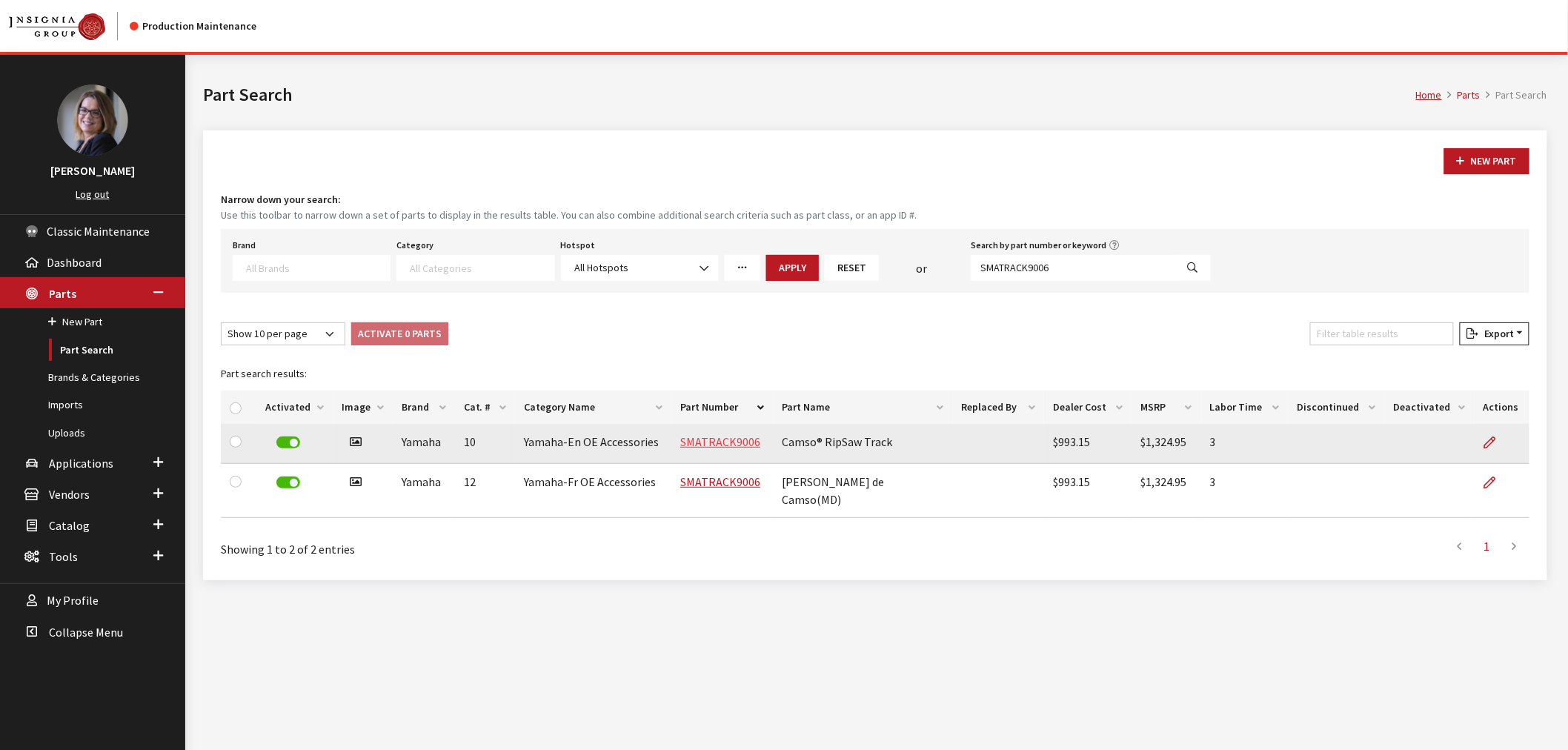
click at [736, 442] on link "SMATRACK9006" at bounding box center [720, 442] width 80 height 15
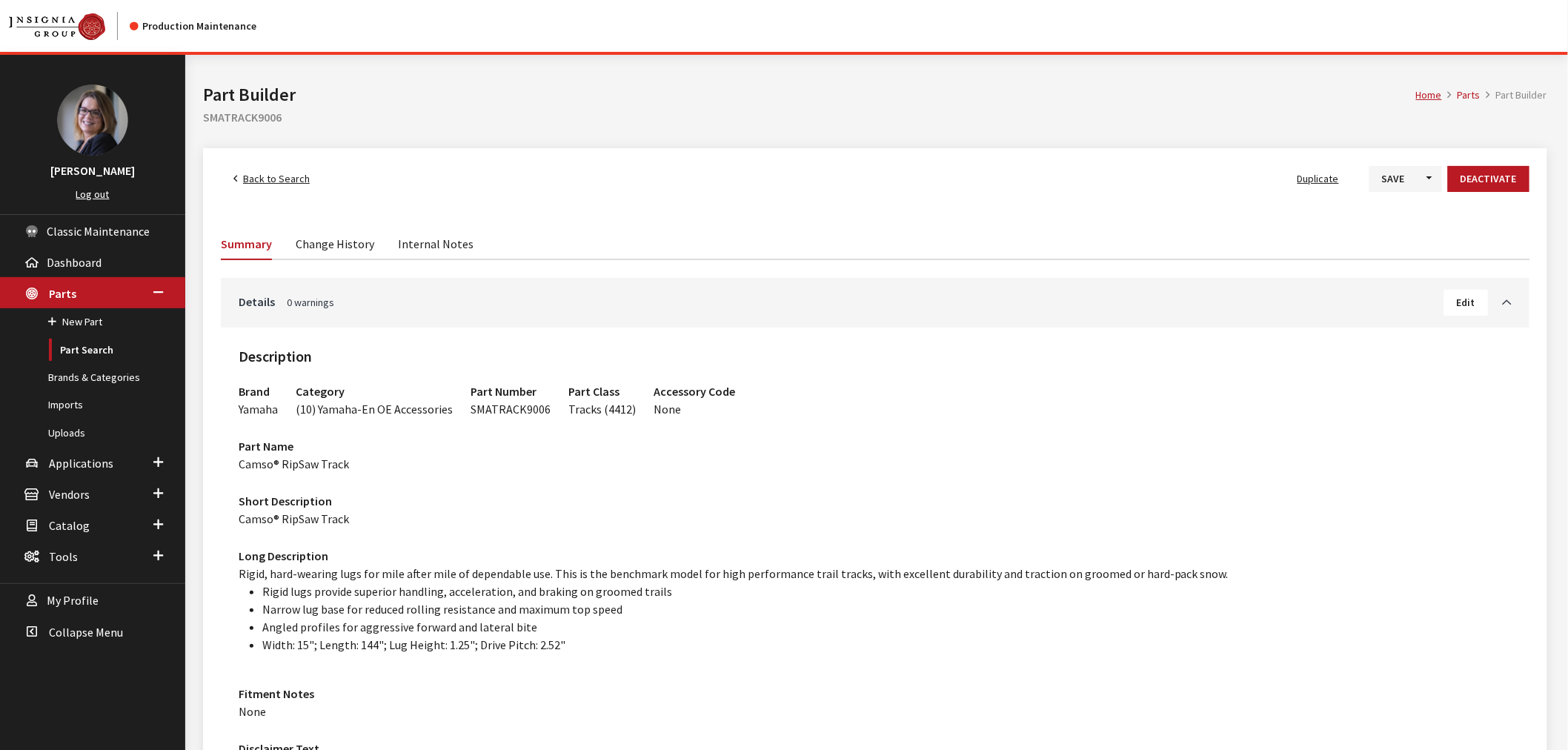
click at [1462, 291] on button "Edit" at bounding box center [1466, 303] width 43 height 26
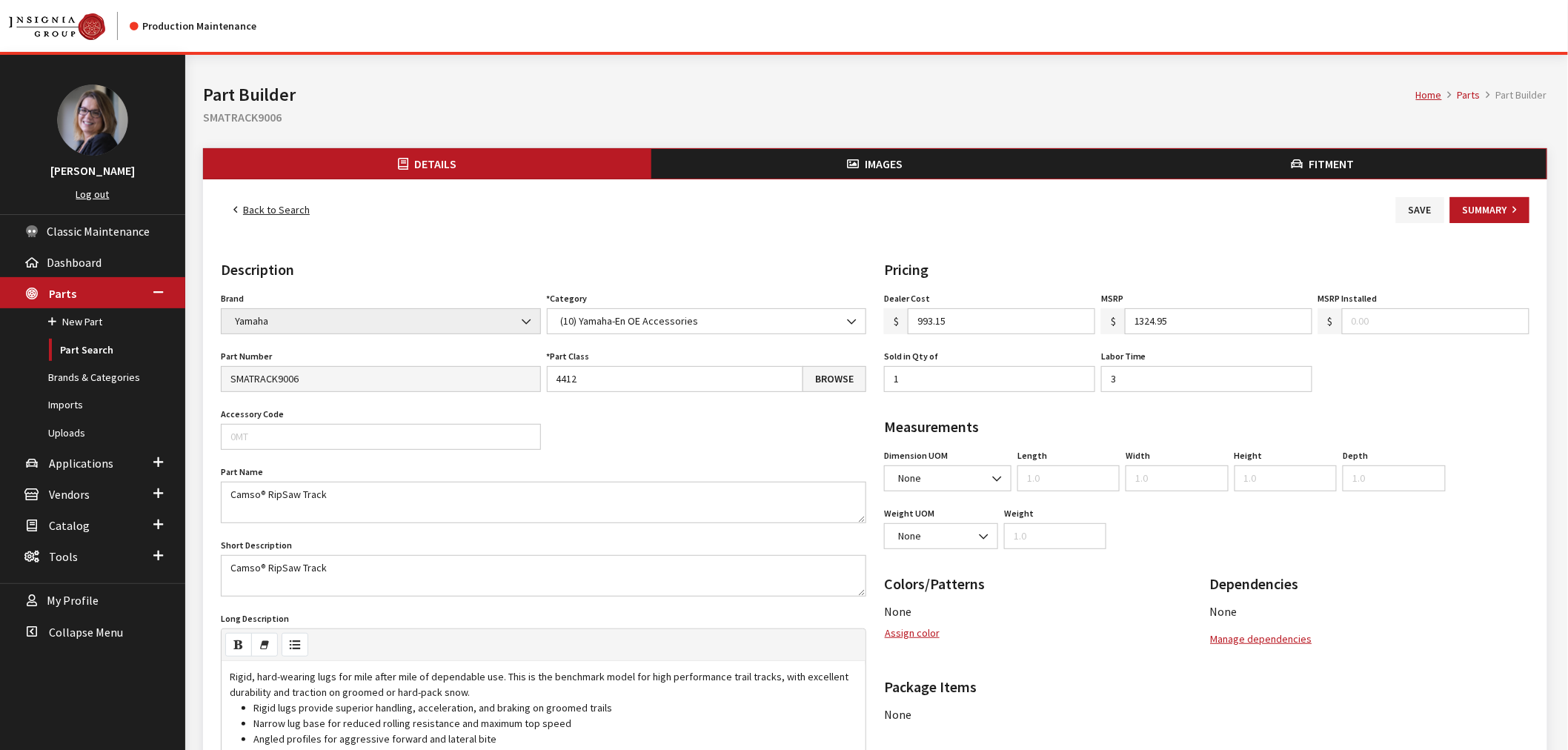
drag, startPoint x: 1351, startPoint y: 160, endPoint x: 1358, endPoint y: 169, distance: 11.4
click at [1351, 163] on span "Fitment" at bounding box center [1331, 164] width 45 height 15
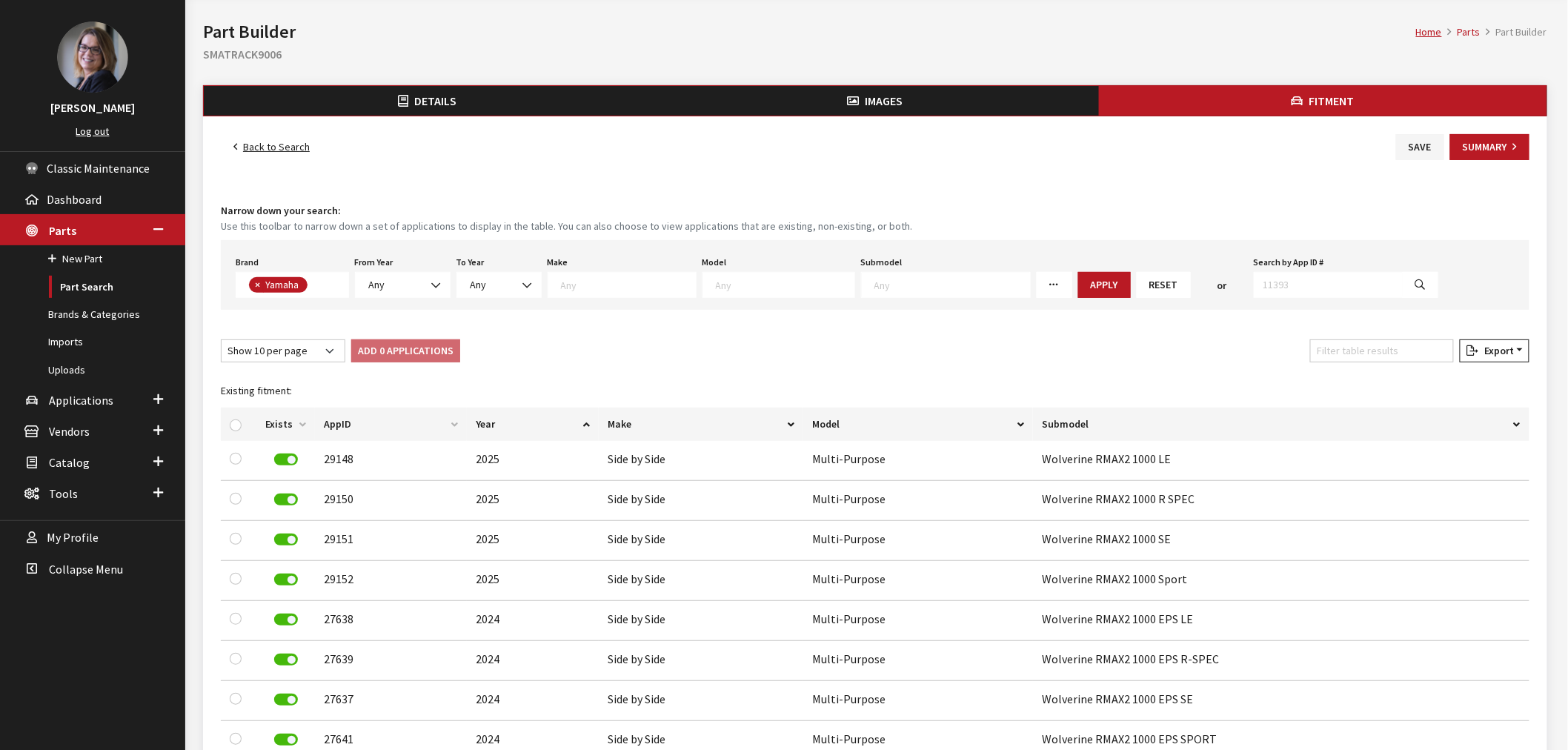
scroll to position [247, 0]
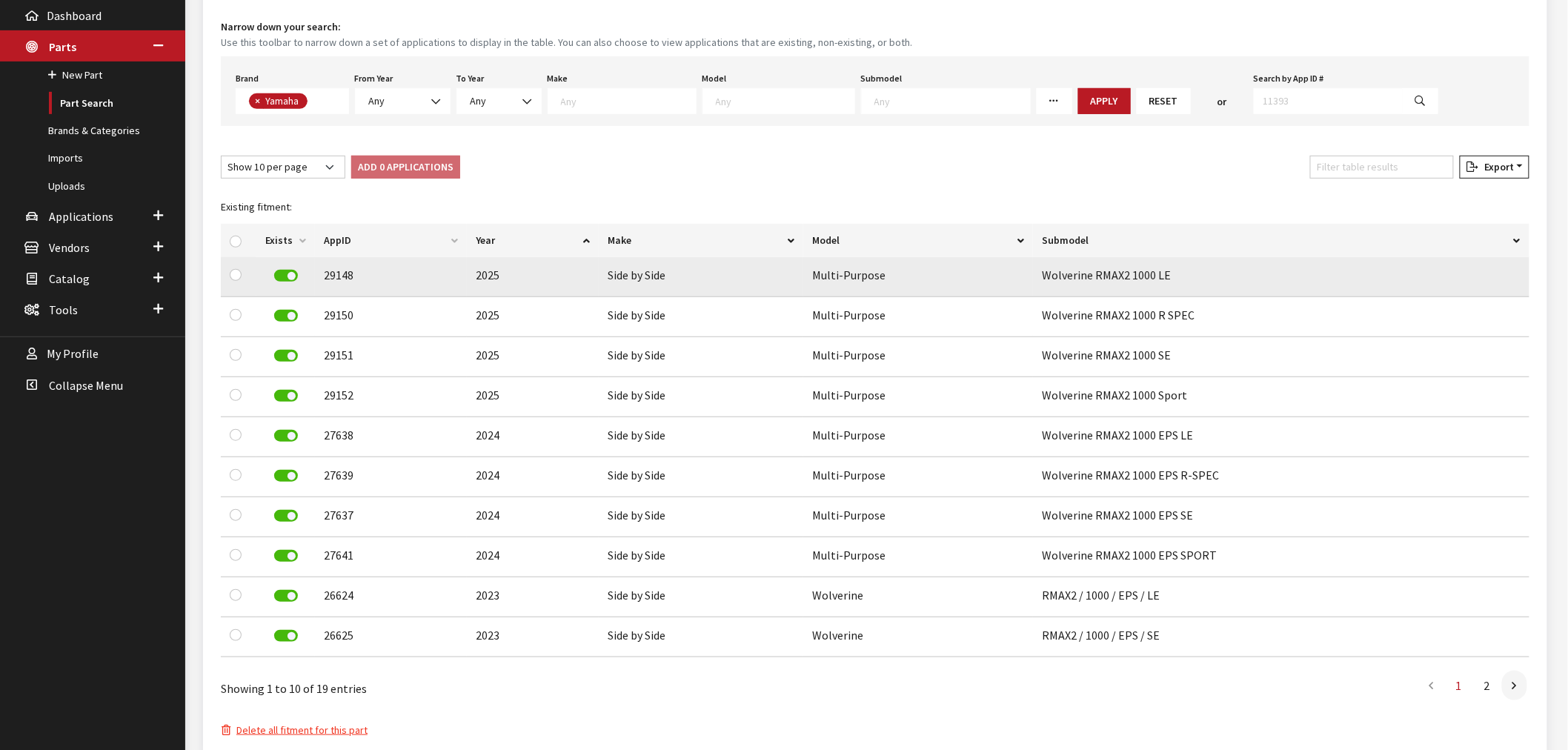
click at [292, 270] on label at bounding box center [286, 276] width 24 height 11
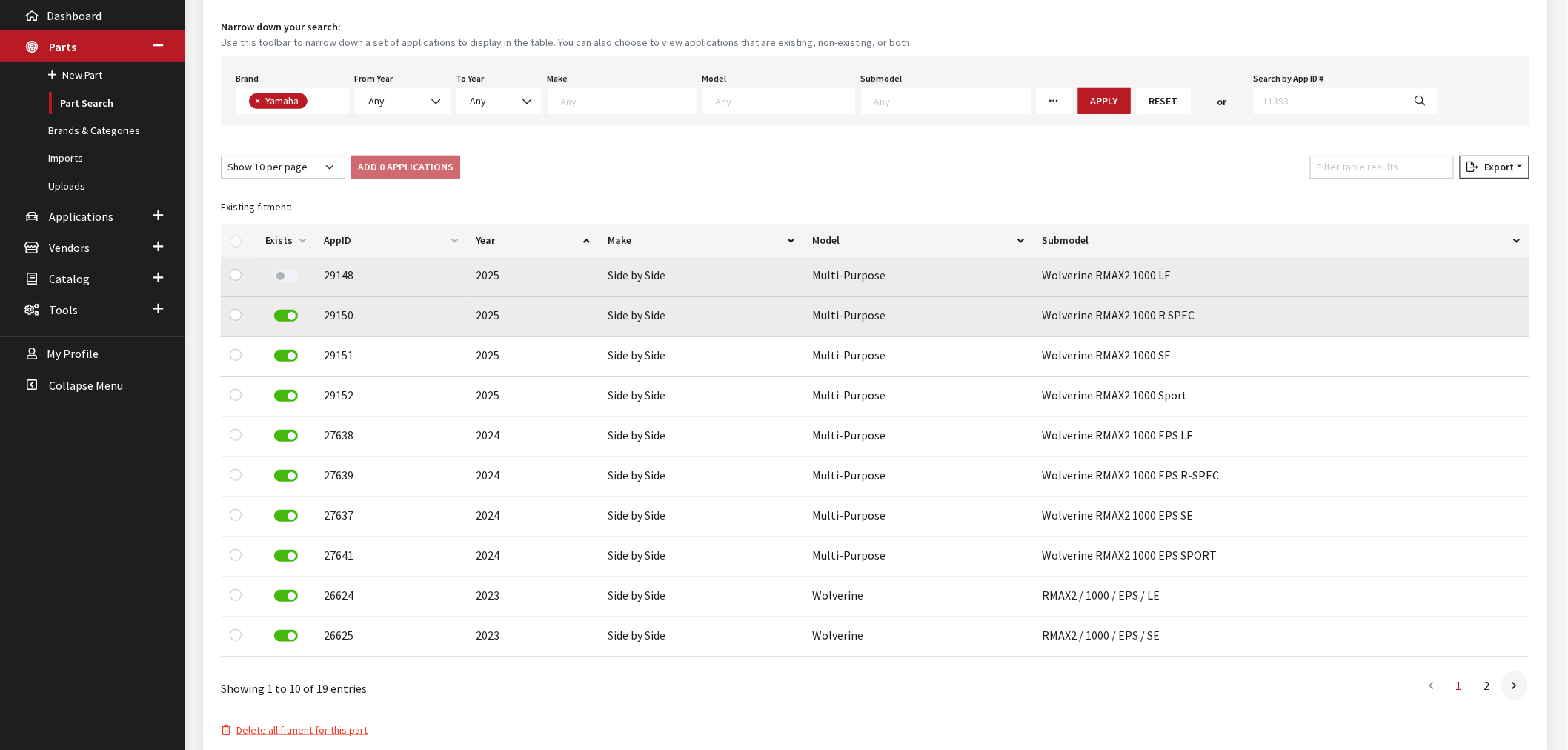
click at [291, 313] on label at bounding box center [286, 316] width 24 height 11
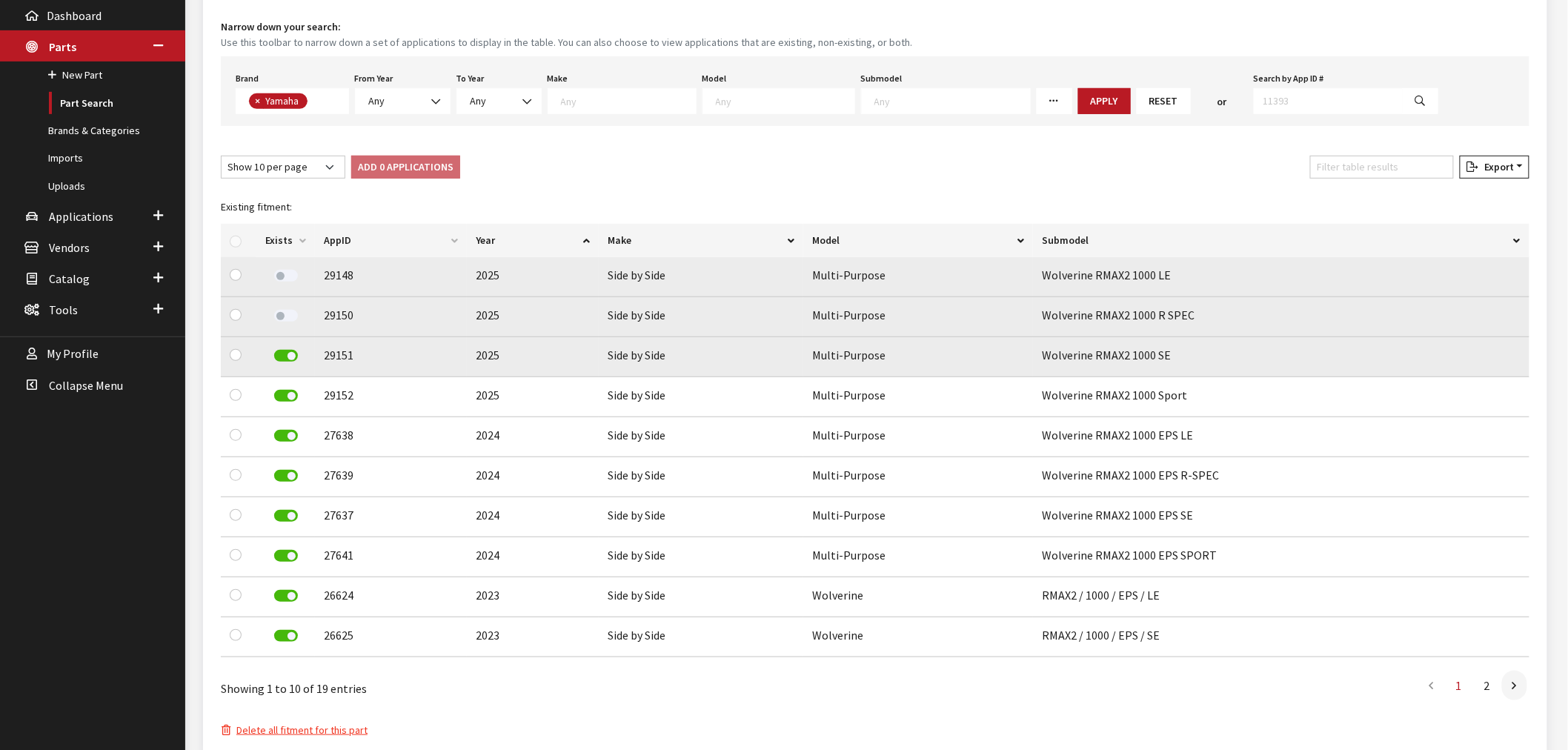
click at [291, 362] on div at bounding box center [286, 357] width 41 height 21
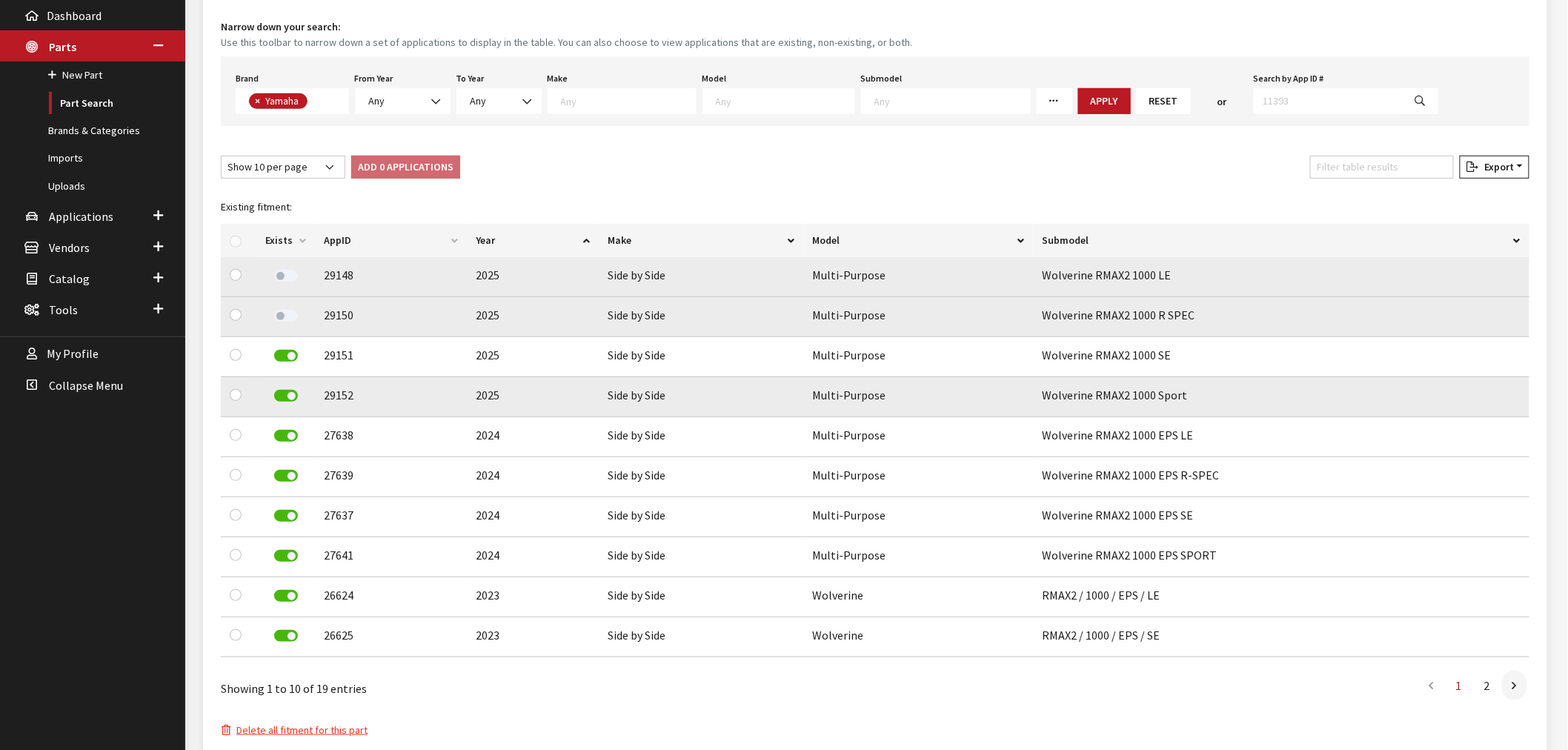
click at [290, 398] on label at bounding box center [286, 395] width 24 height 11
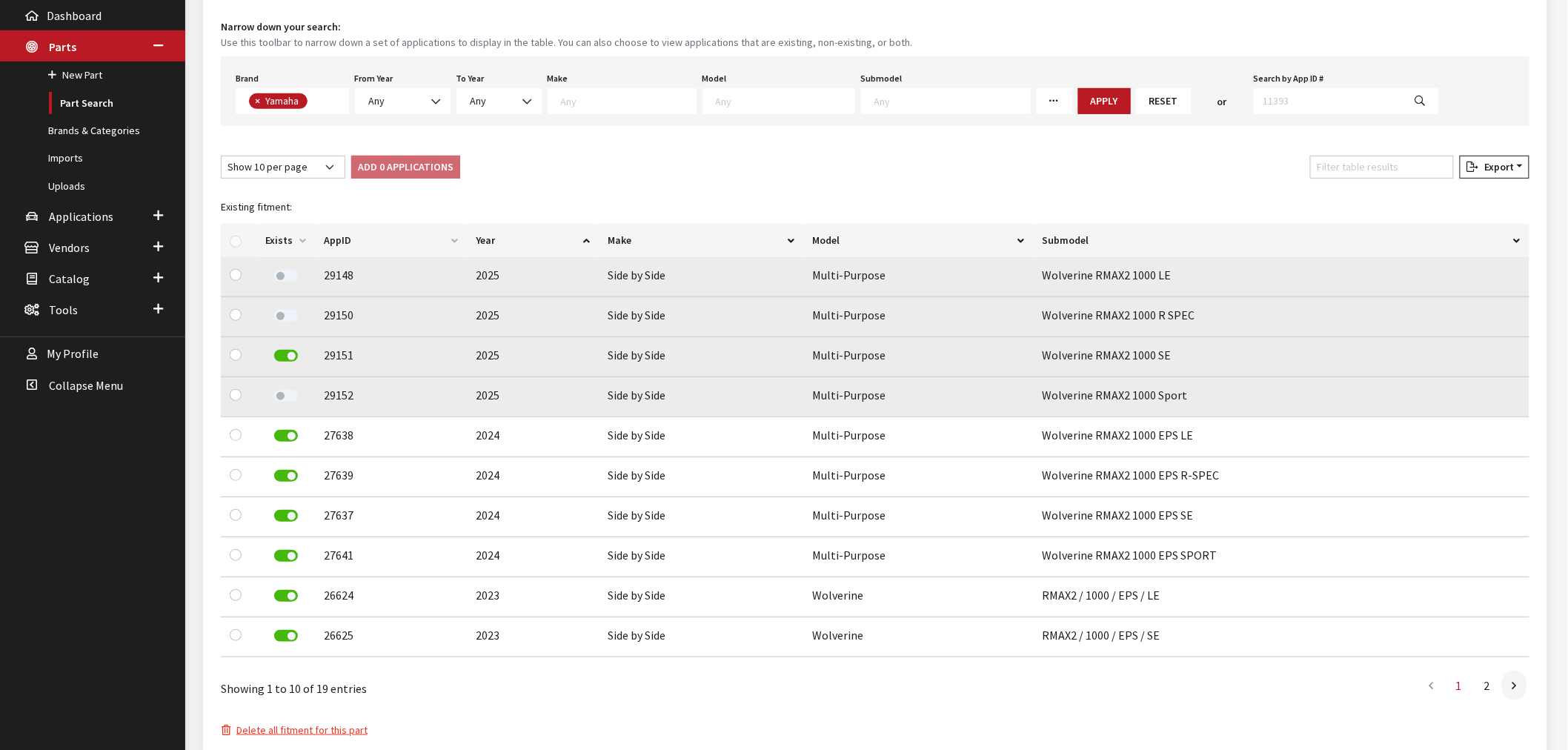
drag, startPoint x: 290, startPoint y: 362, endPoint x: 291, endPoint y: 373, distance: 11.0
click at [291, 362] on div at bounding box center [286, 357] width 41 height 21
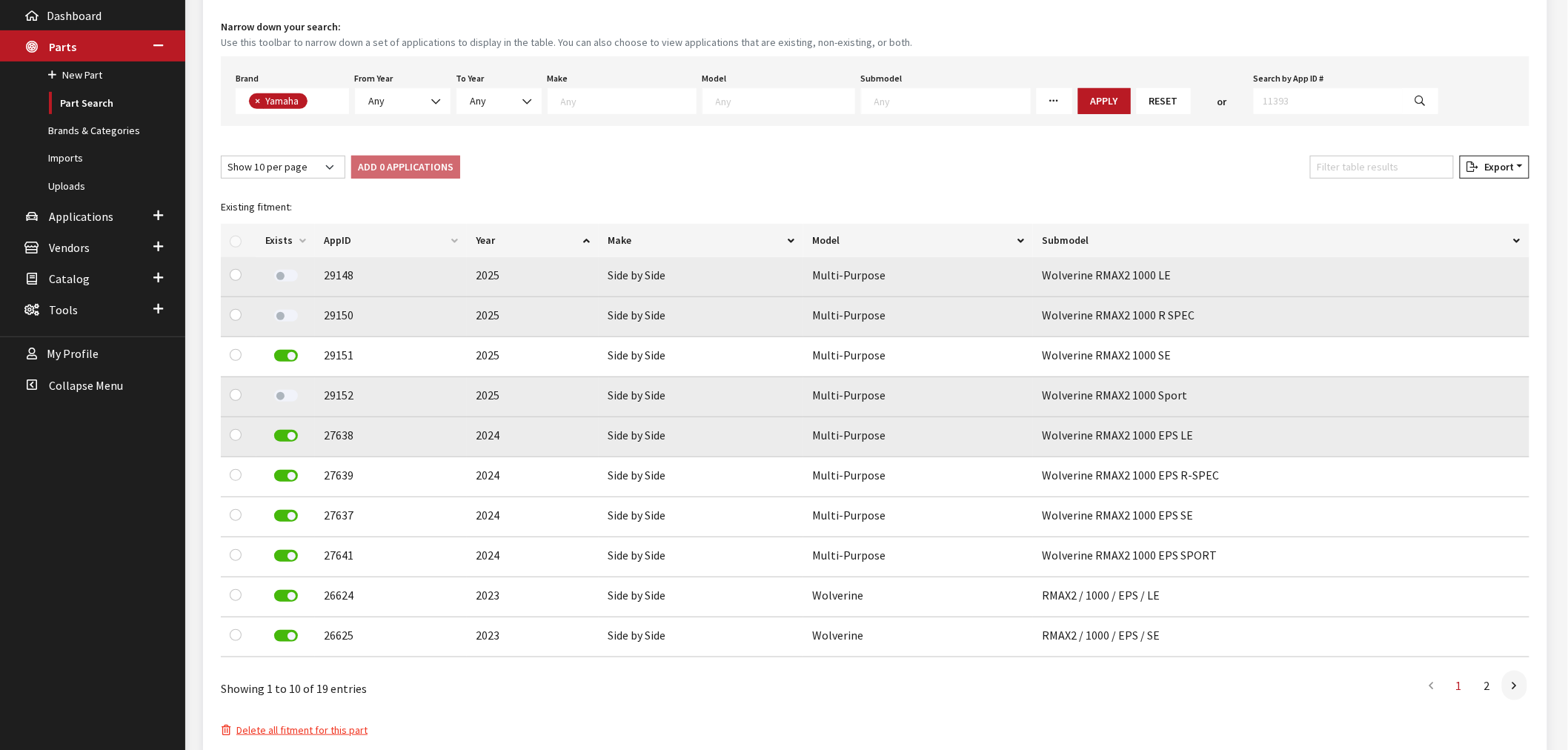
click at [295, 433] on div at bounding box center [286, 437] width 41 height 21
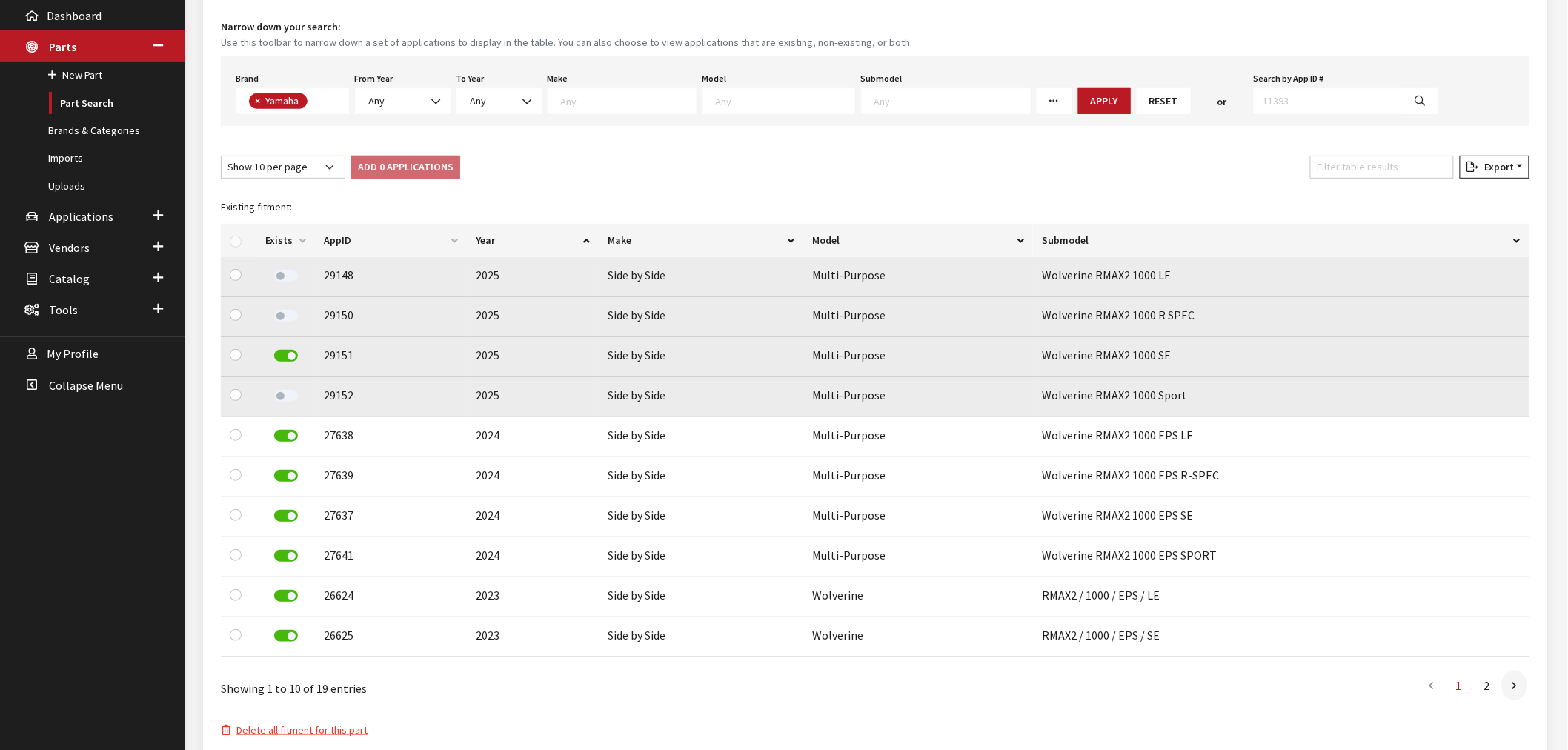
click at [285, 353] on label at bounding box center [286, 355] width 24 height 11
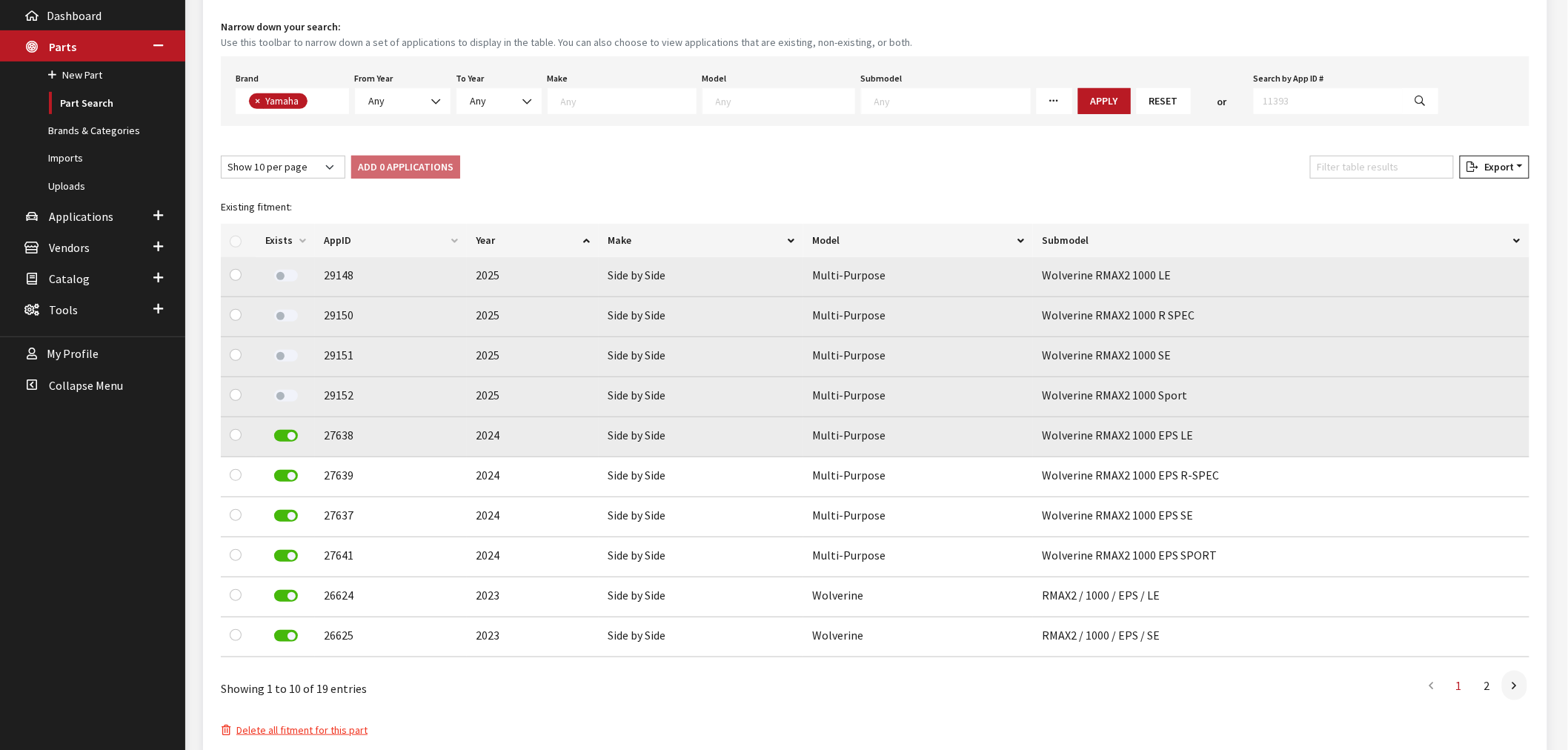
click at [282, 436] on label at bounding box center [286, 436] width 24 height 11
drag, startPoint x: 287, startPoint y: 479, endPoint x: 290, endPoint y: 493, distance: 14.3
click at [287, 478] on label at bounding box center [286, 476] width 24 height 11
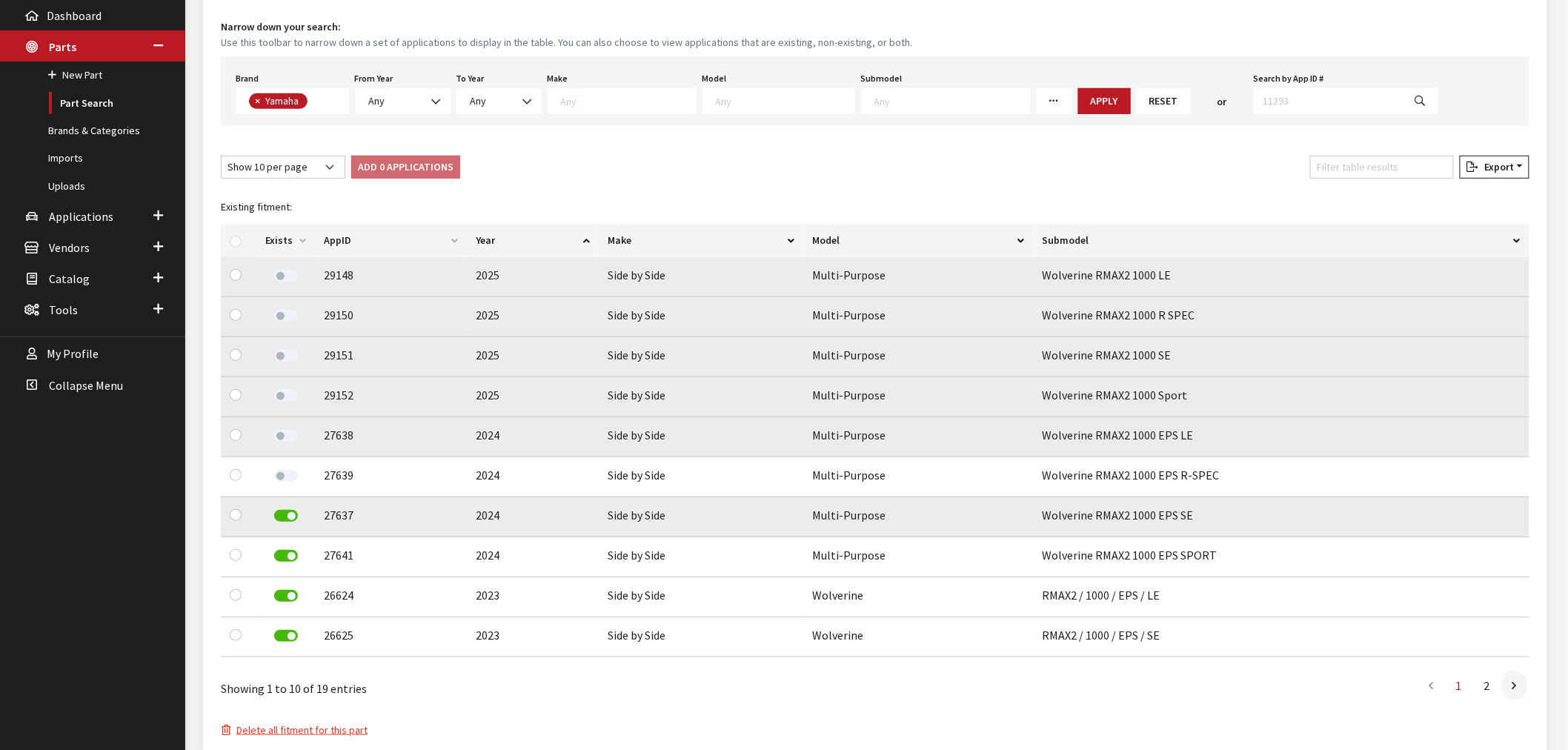
click at [290, 517] on label at bounding box center [286, 516] width 24 height 11
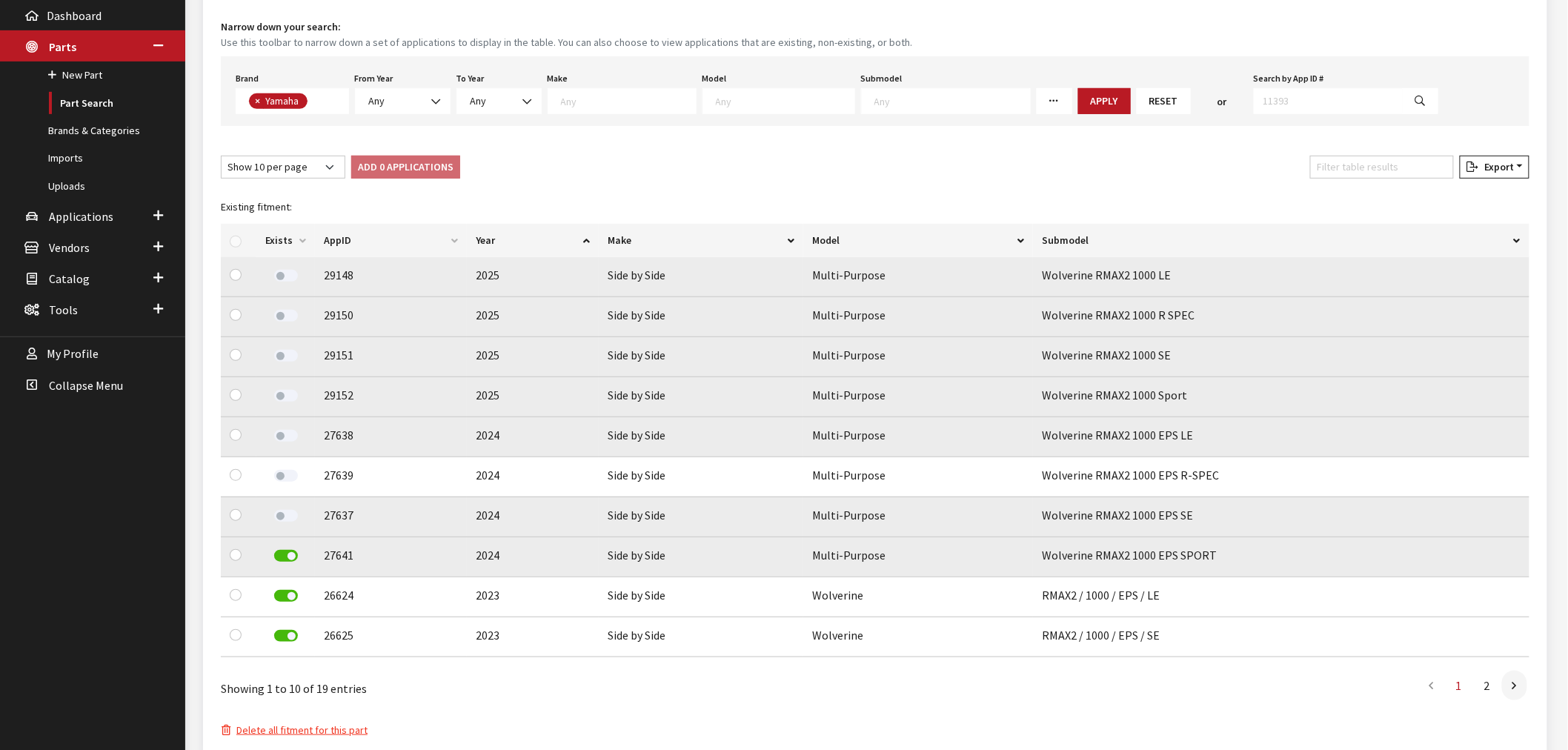
click at [290, 558] on label at bounding box center [286, 556] width 24 height 11
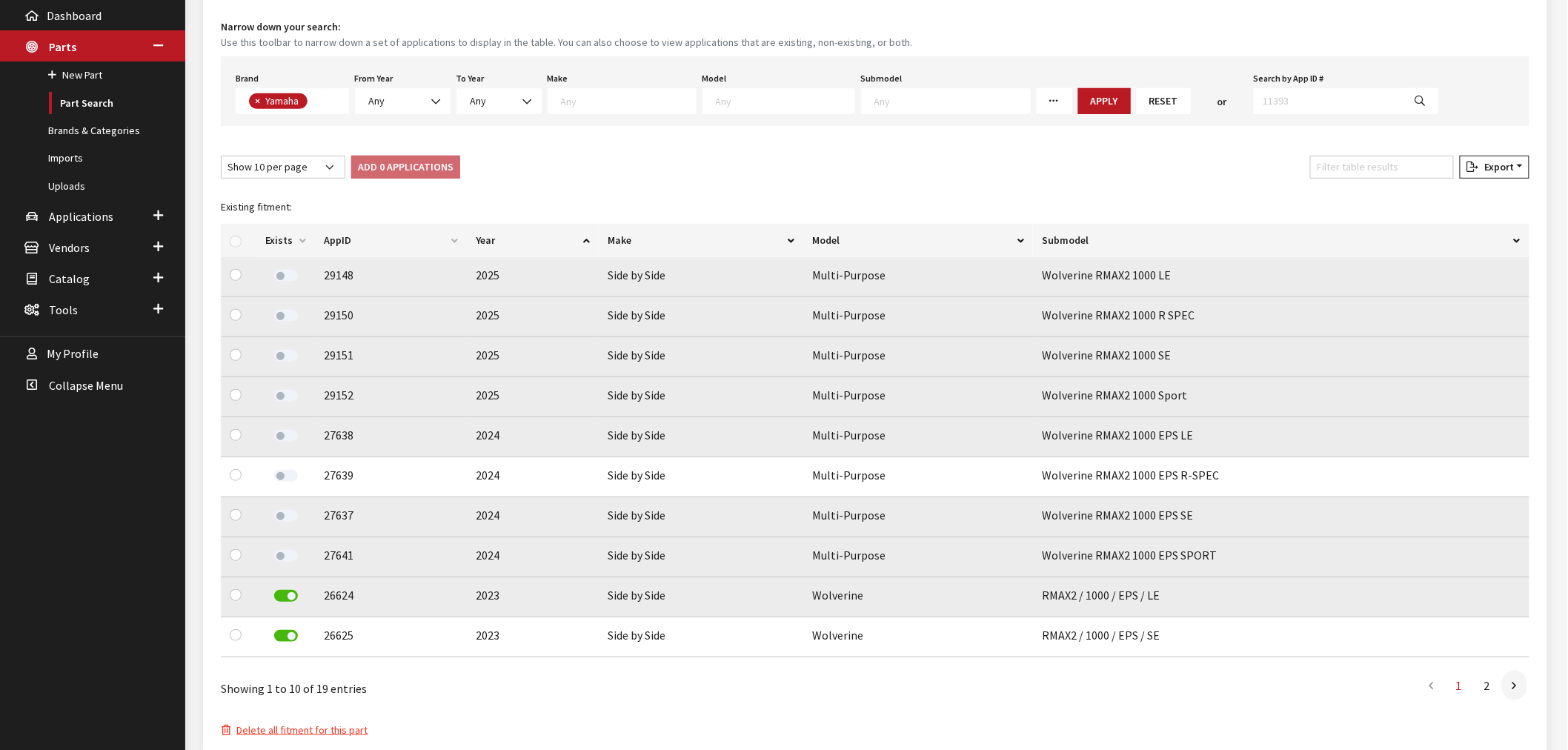
click at [295, 599] on label at bounding box center [286, 596] width 24 height 11
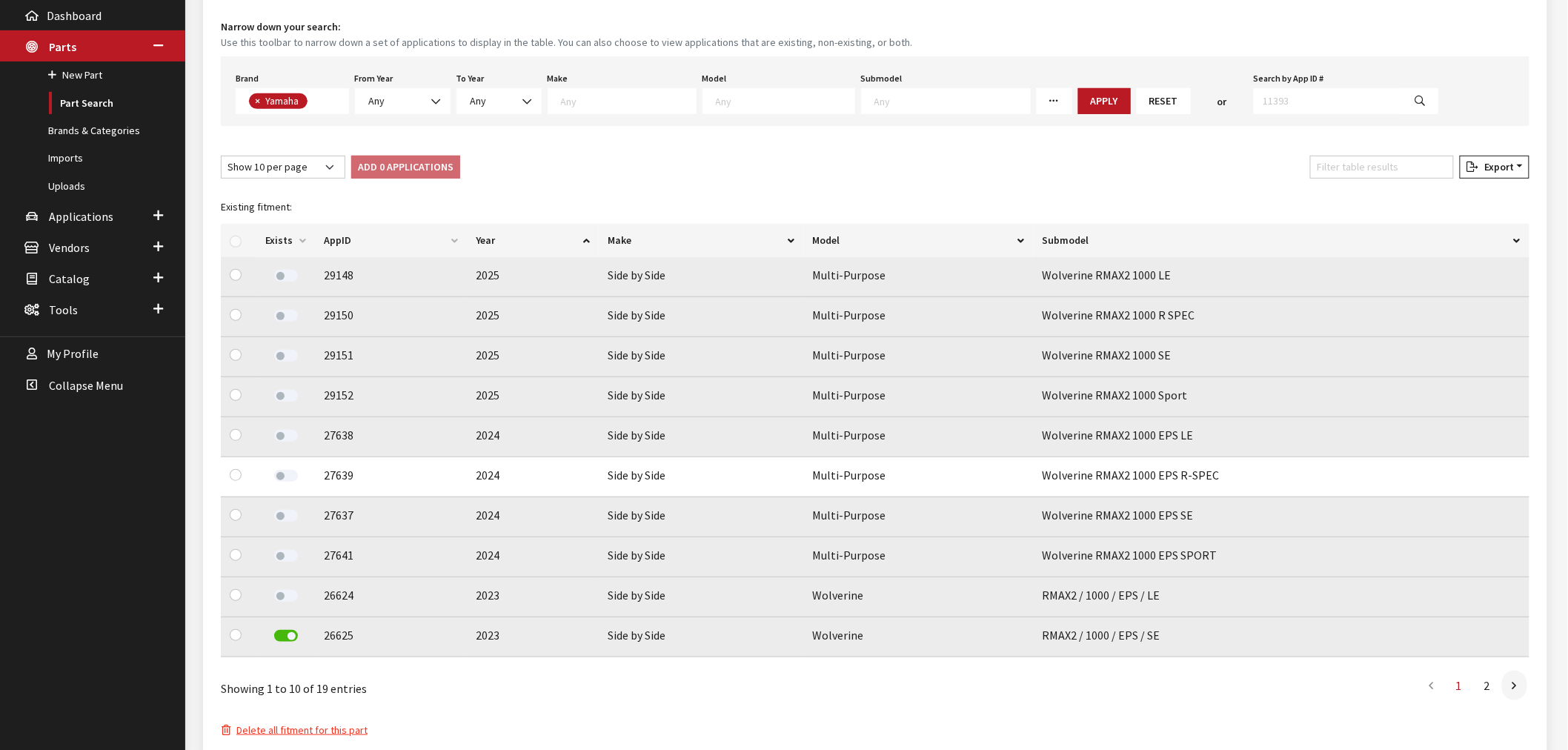
click at [291, 642] on label at bounding box center [286, 636] width 24 height 11
click at [256, 170] on select "Show 10 per page Show 25 per page Show 50 per page Show 100 per page Show 1000 …" at bounding box center [283, 167] width 124 height 23
select select "1000"
click at [221, 156] on select "Show 10 per page Show 25 per page Show 50 per page Show 100 per page Show 1000 …" at bounding box center [283, 167] width 124 height 23
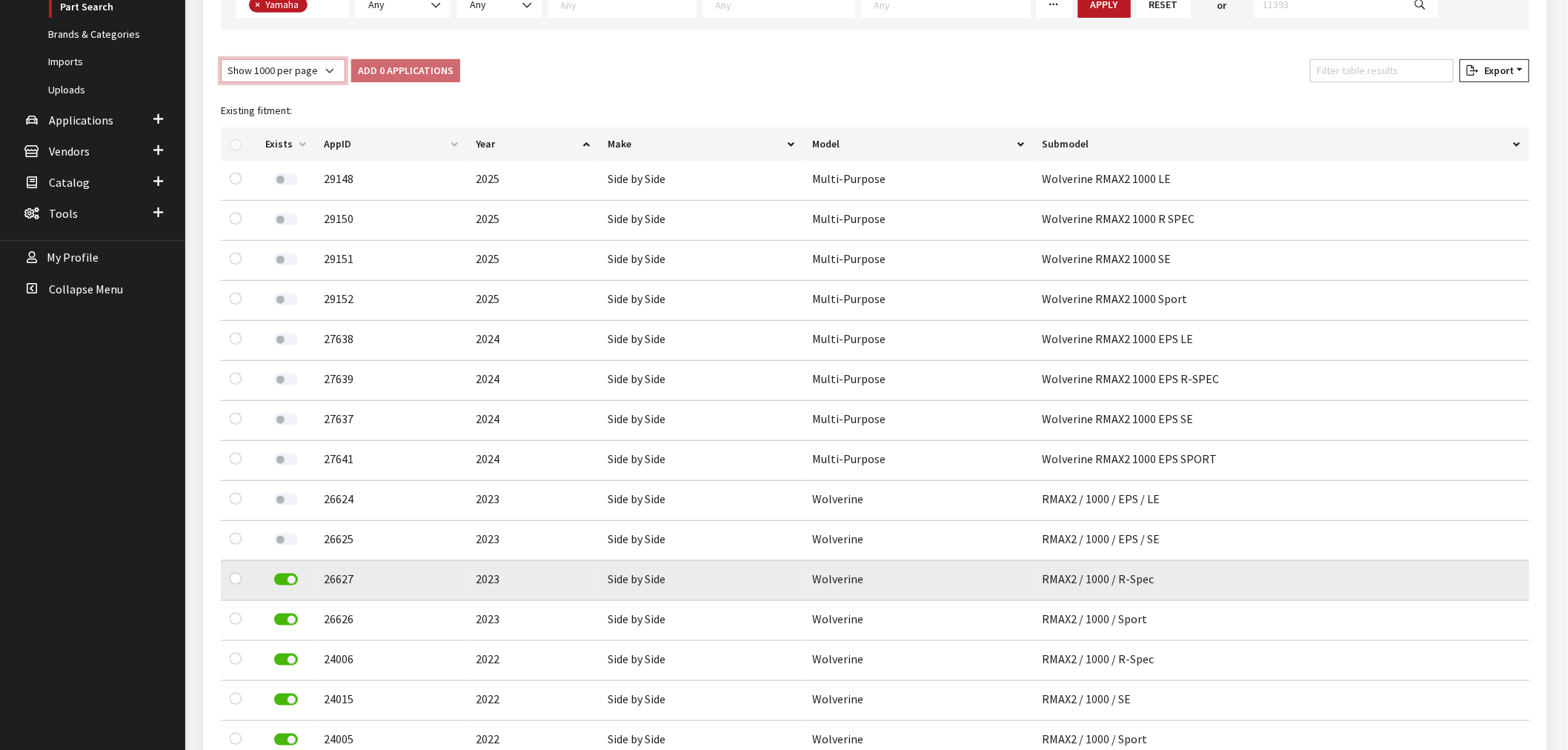
scroll to position [694, 0]
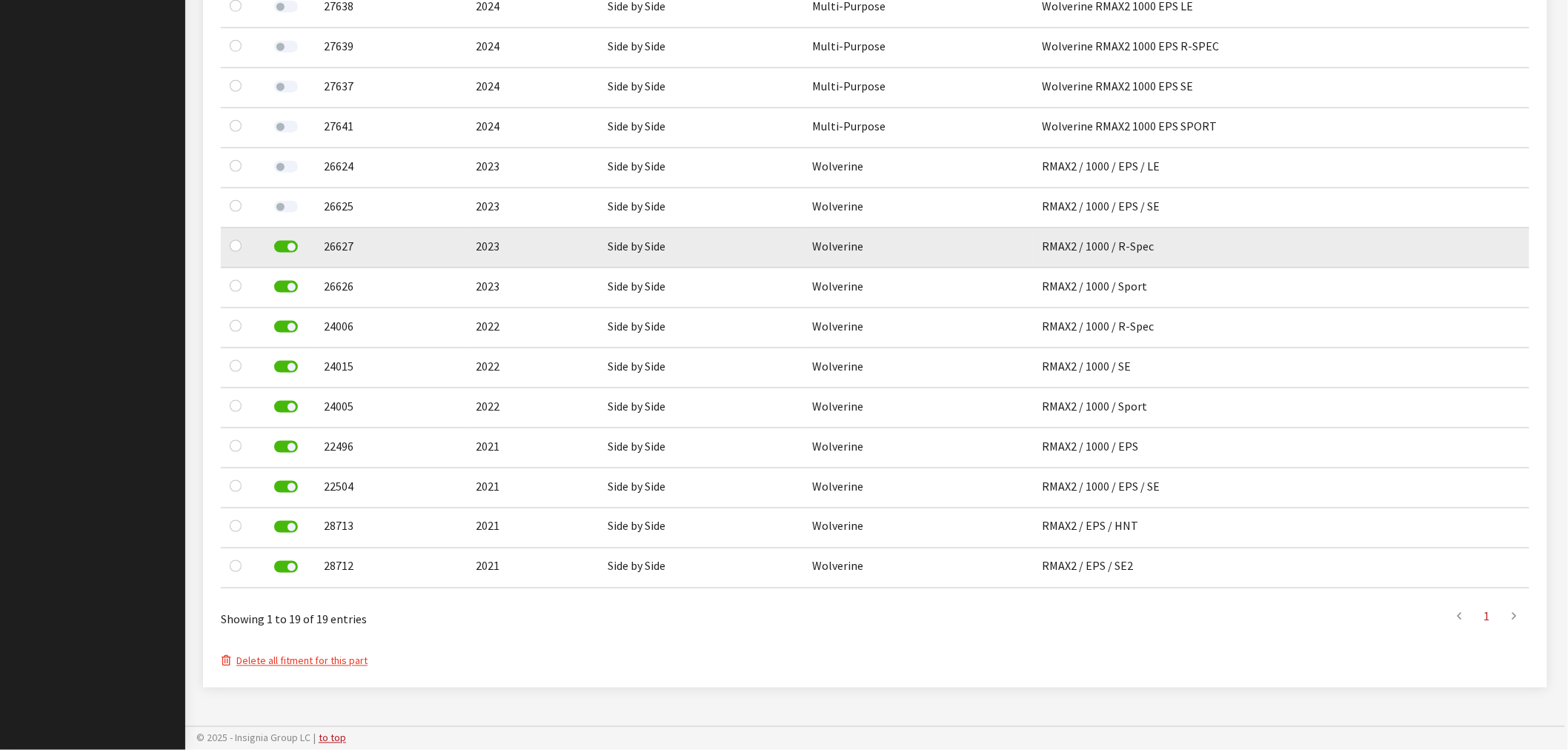
click at [291, 241] on label at bounding box center [286, 246] width 24 height 11
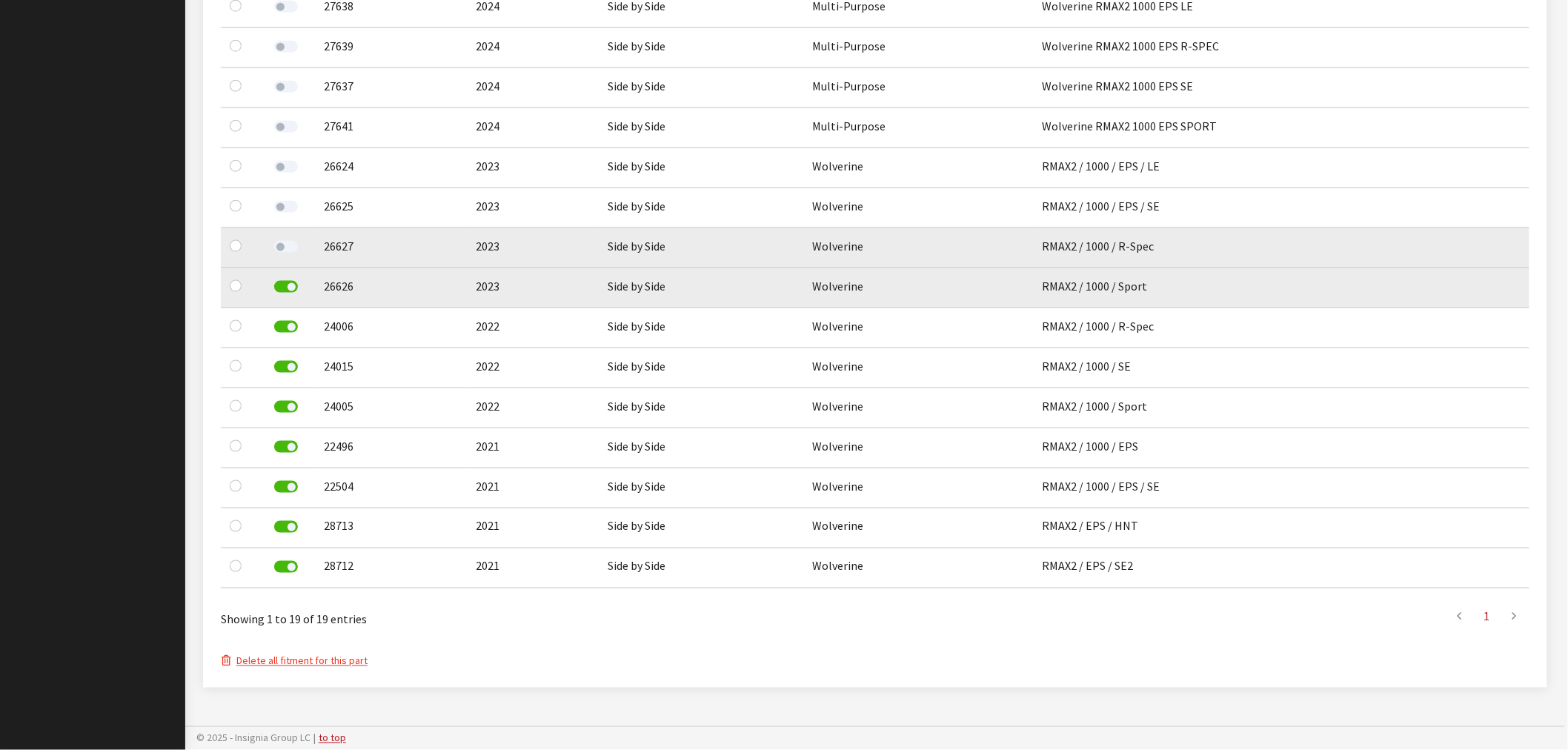
click at [286, 281] on label at bounding box center [286, 287] width 24 height 11
click at [284, 321] on label at bounding box center [286, 327] width 24 height 11
drag, startPoint x: 286, startPoint y: 362, endPoint x: 305, endPoint y: 400, distance: 42.5
click at [286, 364] on label at bounding box center [286, 367] width 24 height 11
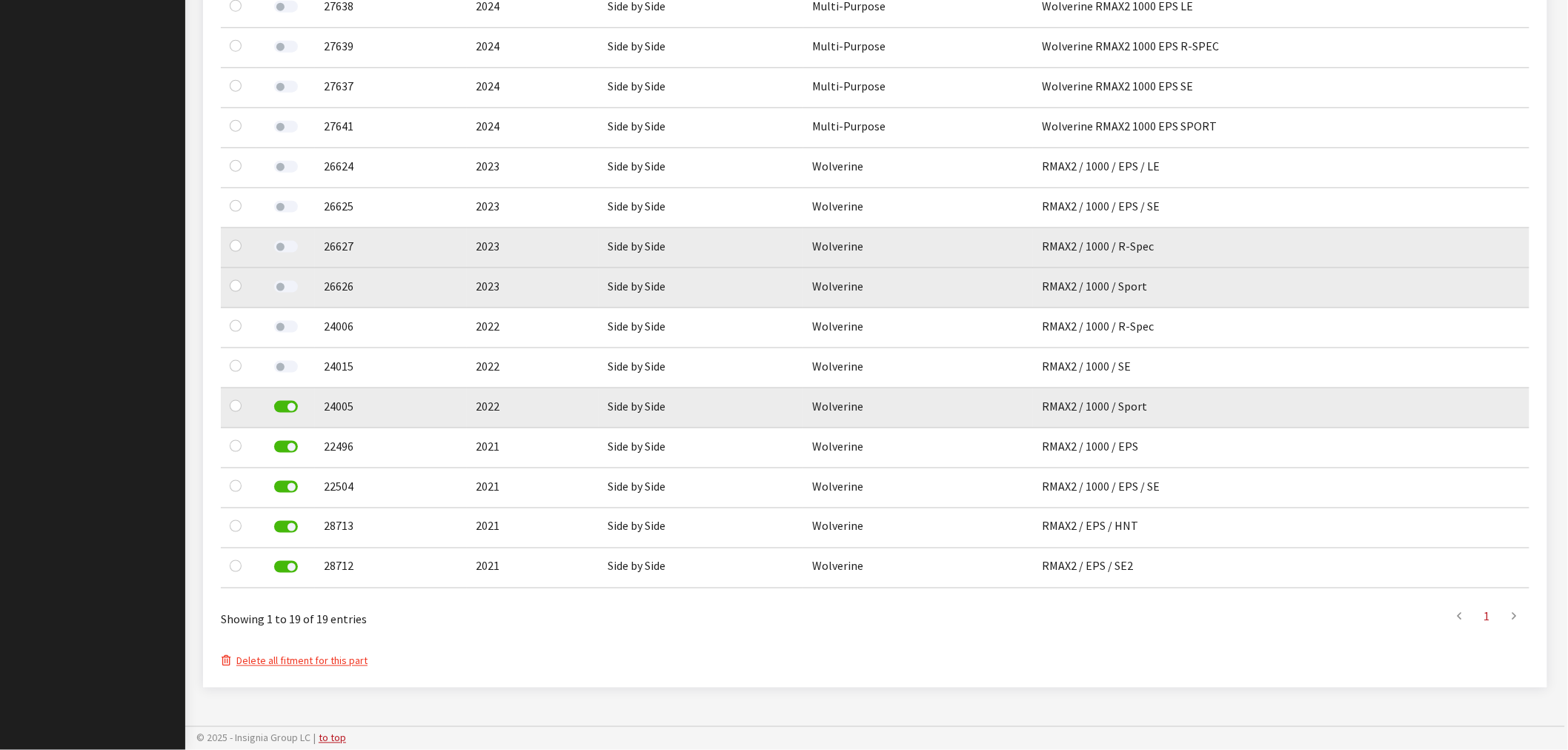
click at [286, 401] on label at bounding box center [286, 407] width 24 height 11
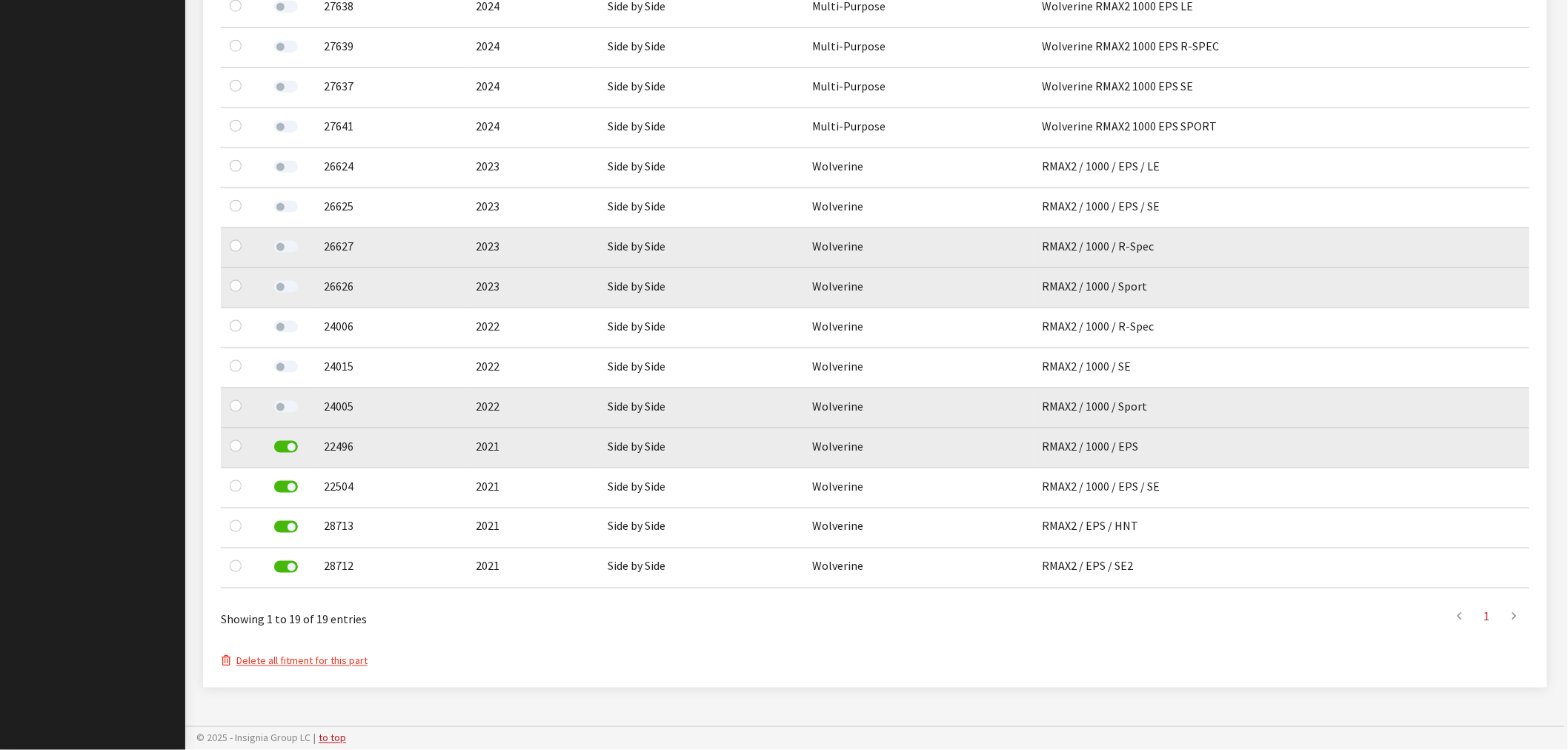
click at [284, 443] on label at bounding box center [286, 447] width 24 height 11
drag, startPoint x: 286, startPoint y: 481, endPoint x: 291, endPoint y: 488, distance: 8.6
click at [286, 482] on label at bounding box center [286, 487] width 24 height 11
click at [280, 523] on label at bounding box center [286, 527] width 24 height 11
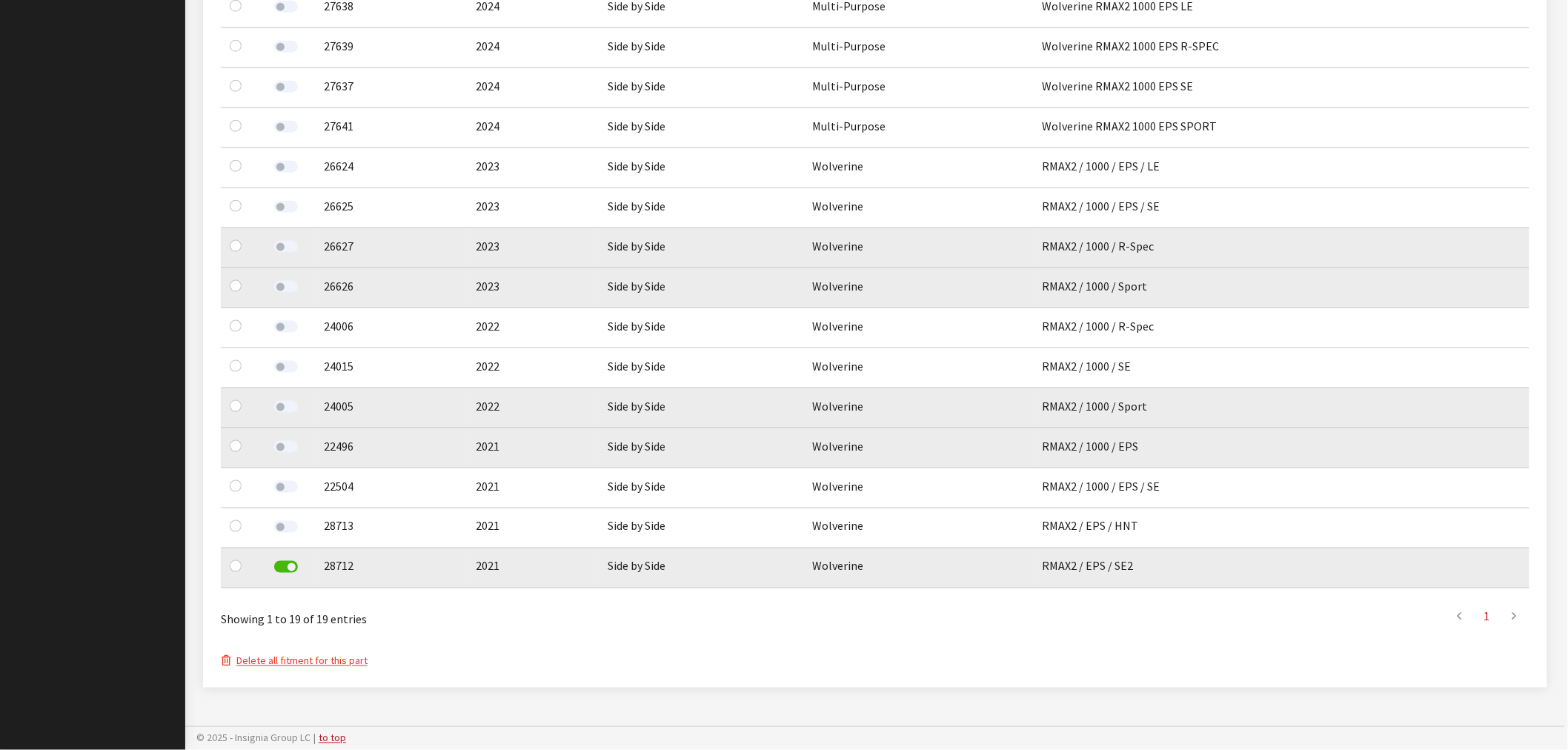
click at [290, 569] on label at bounding box center [286, 567] width 24 height 11
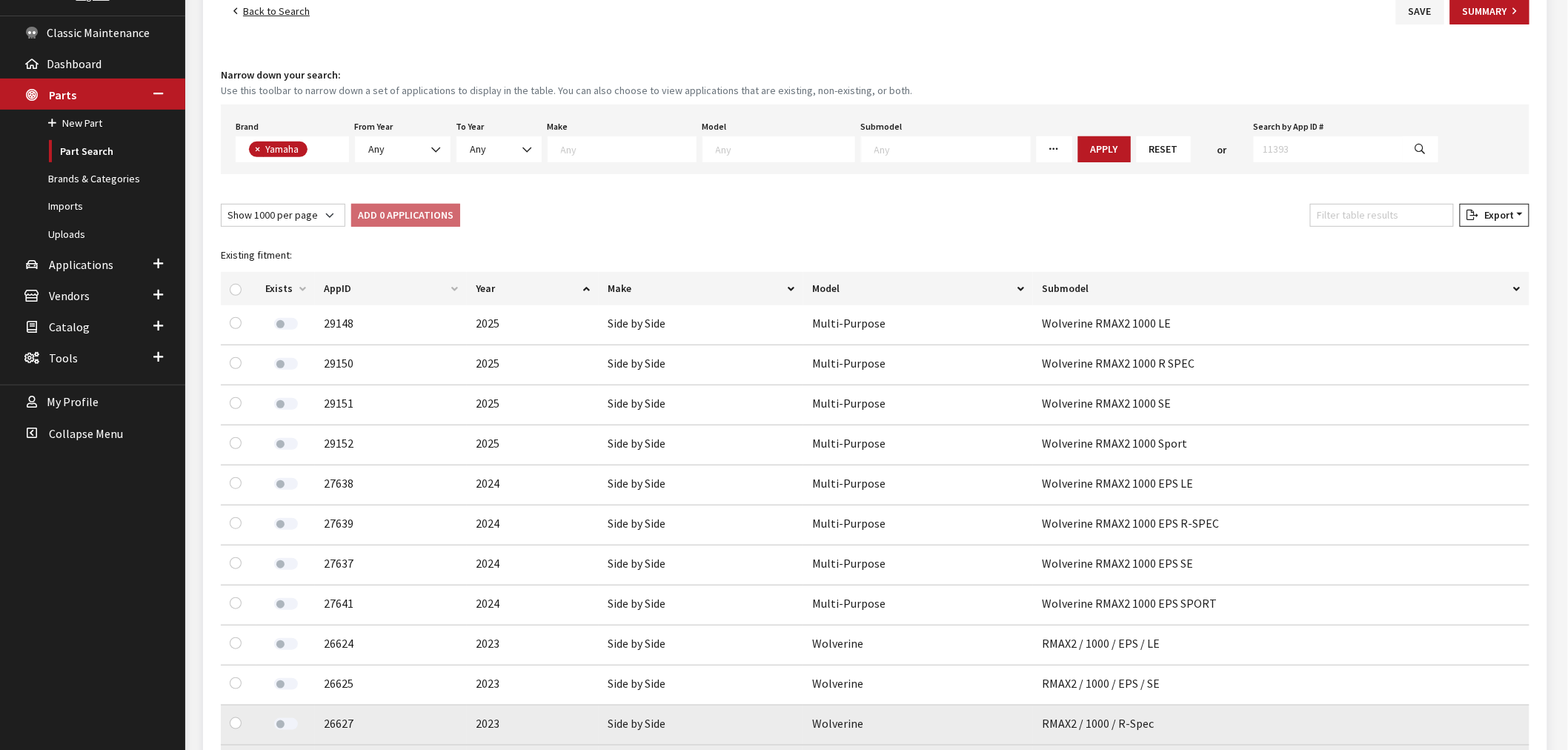
scroll to position [34, 0]
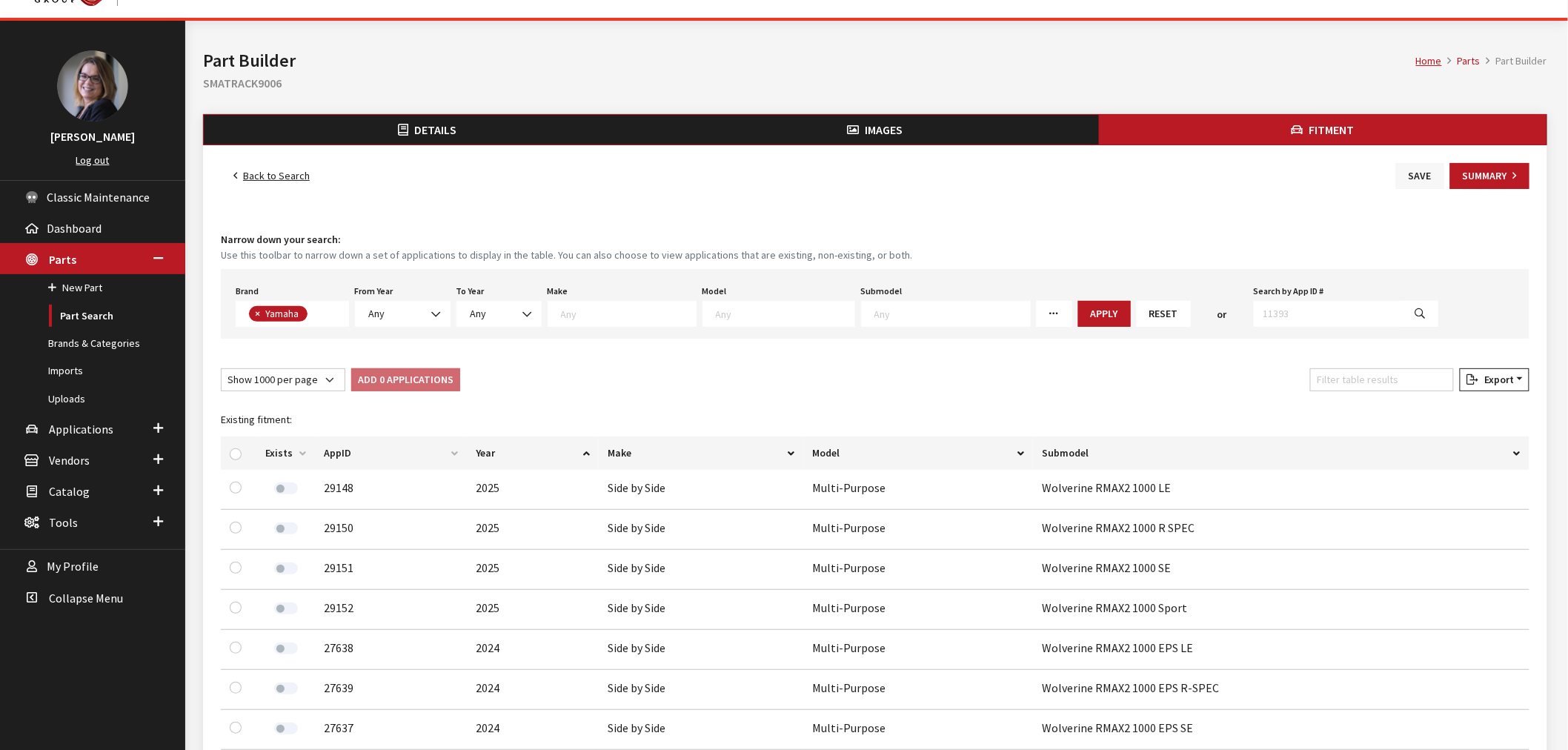
click at [1404, 177] on button "Save" at bounding box center [1420, 176] width 48 height 26
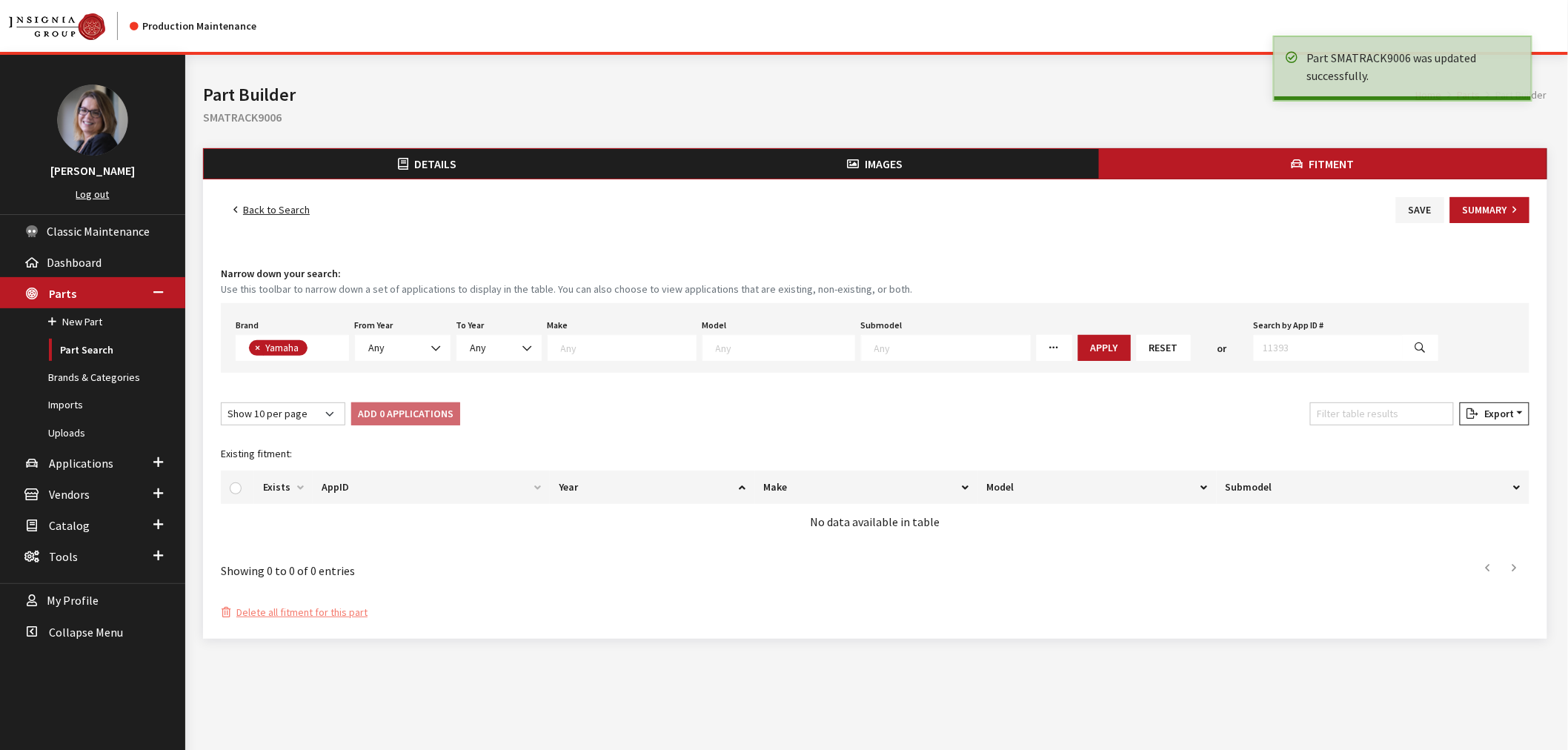
scroll to position [374, 0]
